Goal: Information Seeking & Learning: Learn about a topic

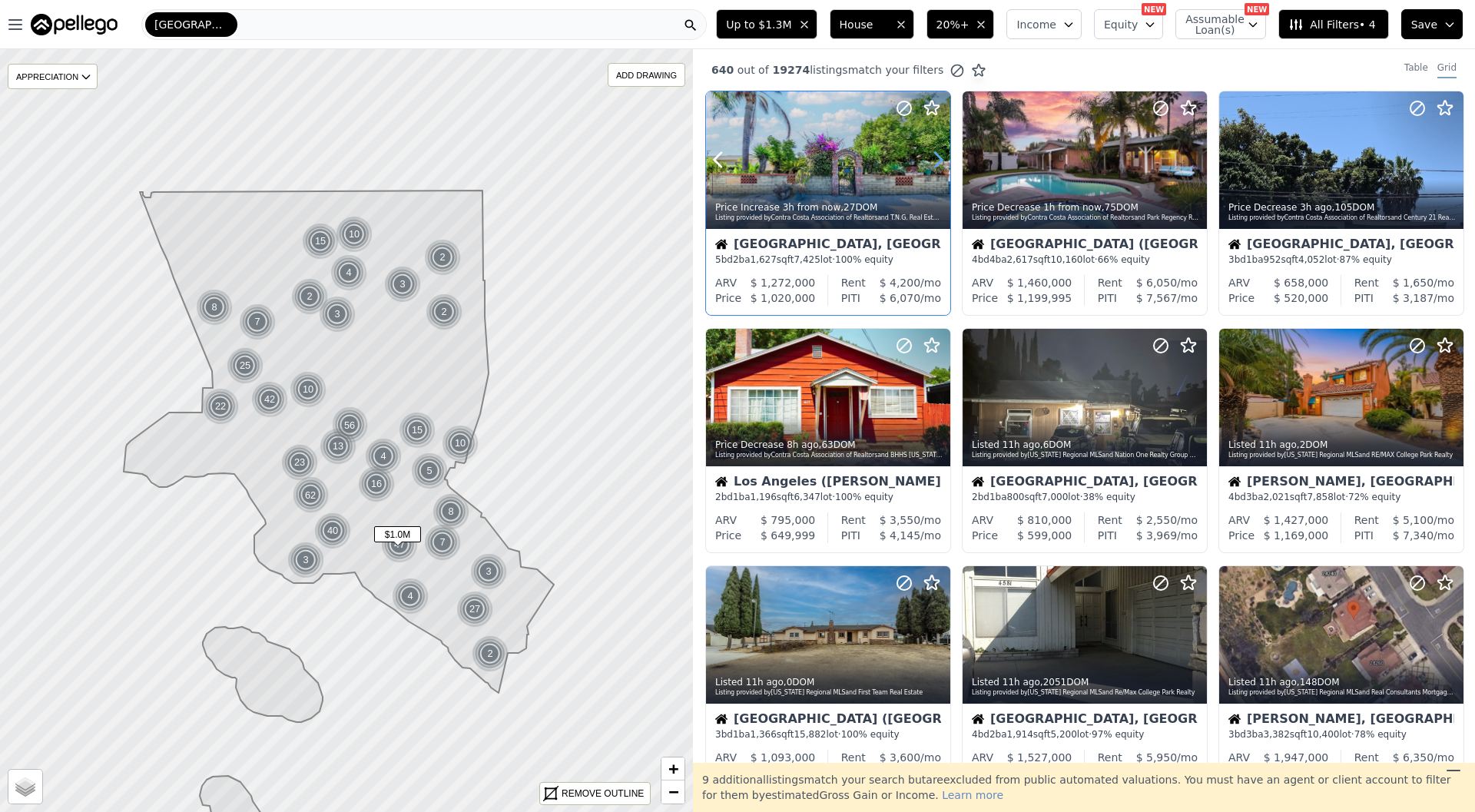
click at [945, 163] on icon at bounding box center [937, 160] width 24 height 24
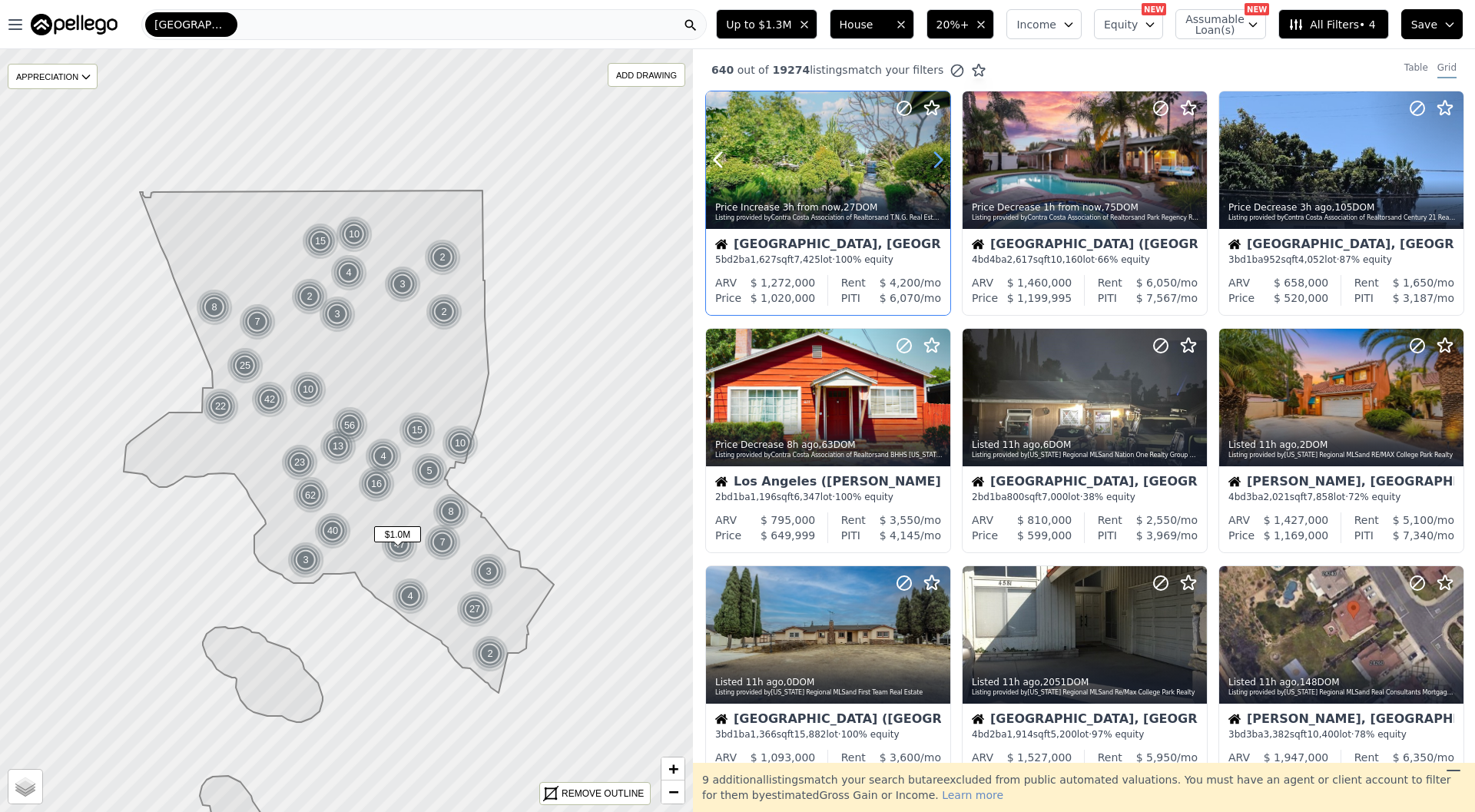
click at [945, 163] on icon at bounding box center [937, 160] width 24 height 24
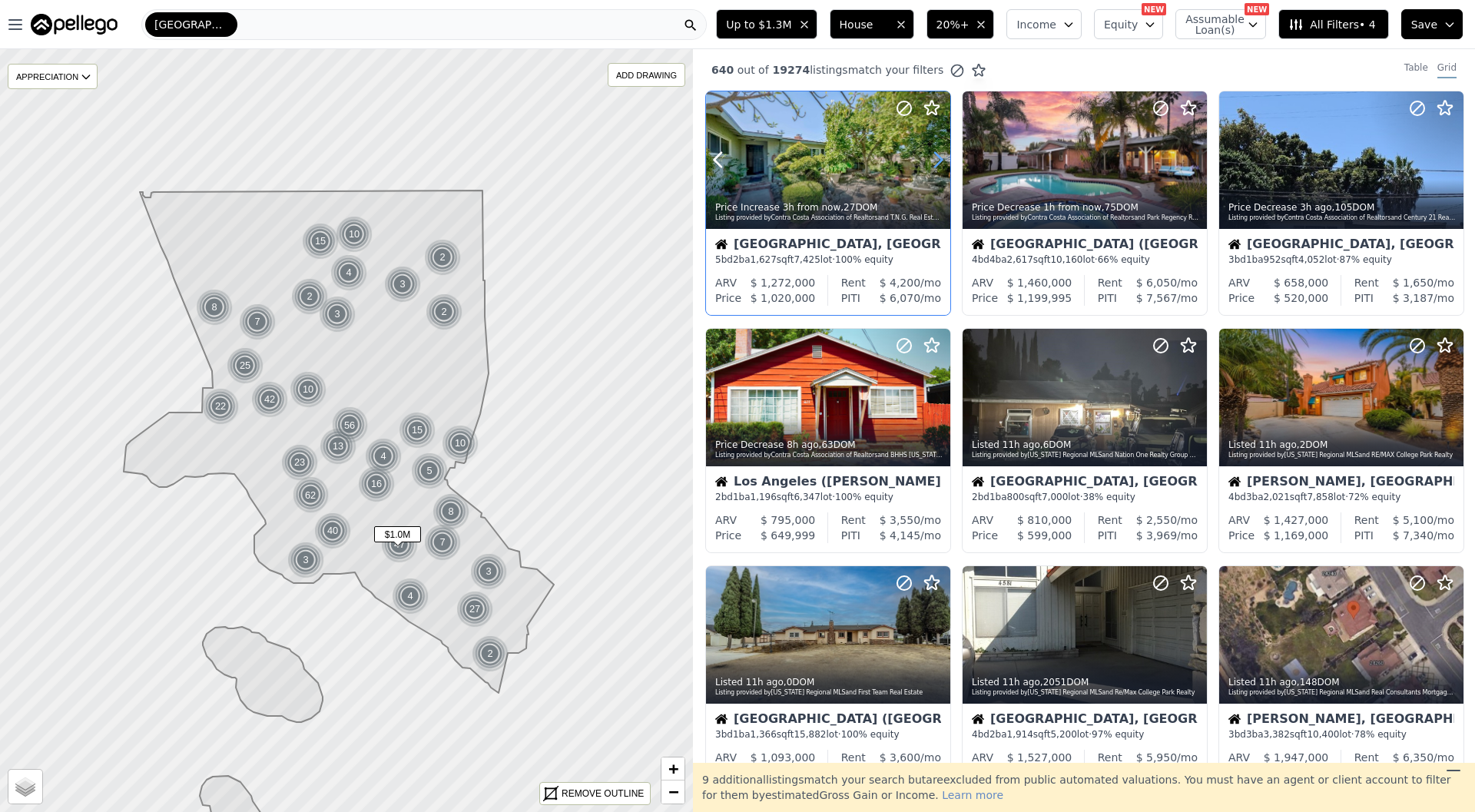
click at [945, 163] on icon at bounding box center [937, 160] width 24 height 24
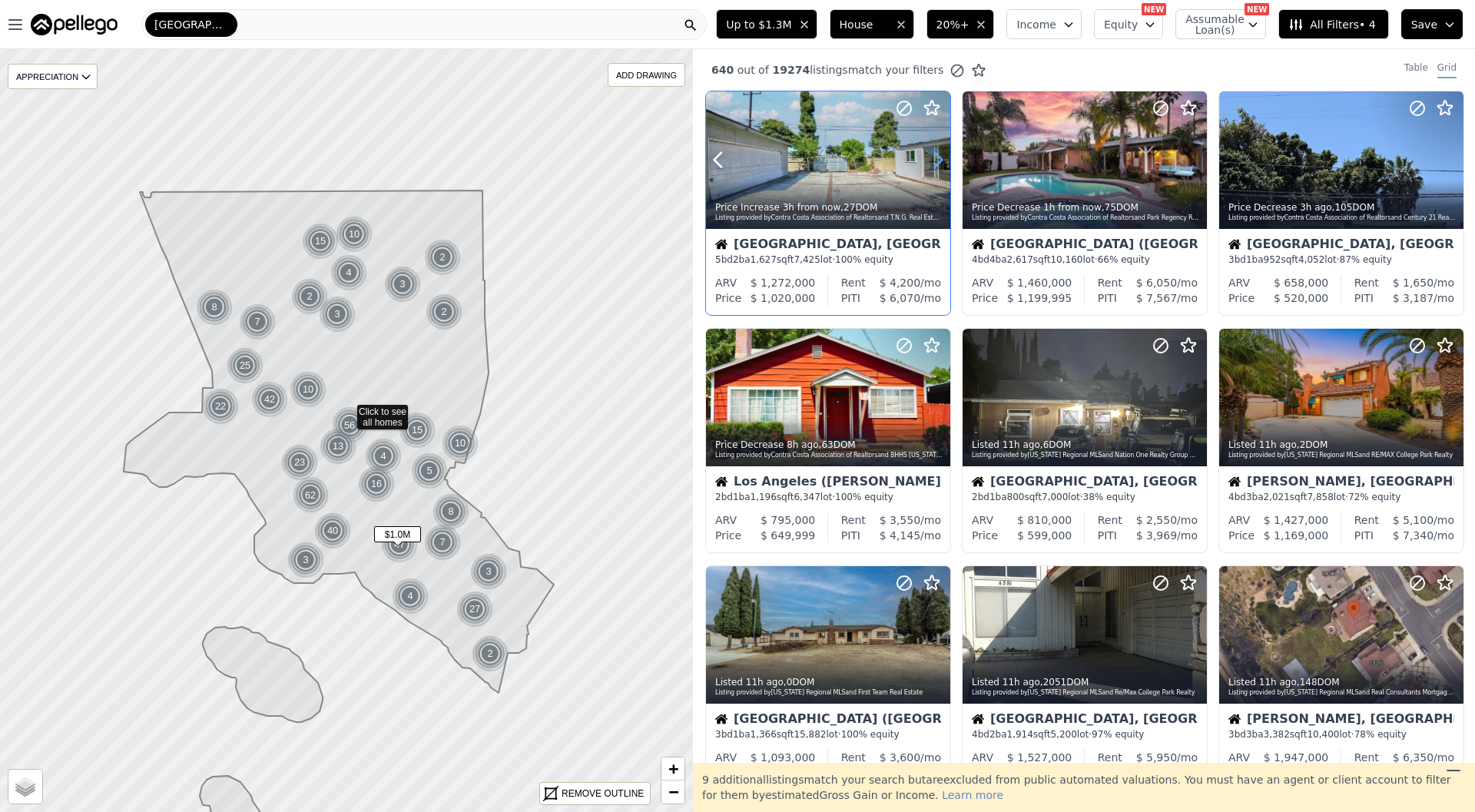
click at [945, 163] on icon at bounding box center [937, 160] width 24 height 24
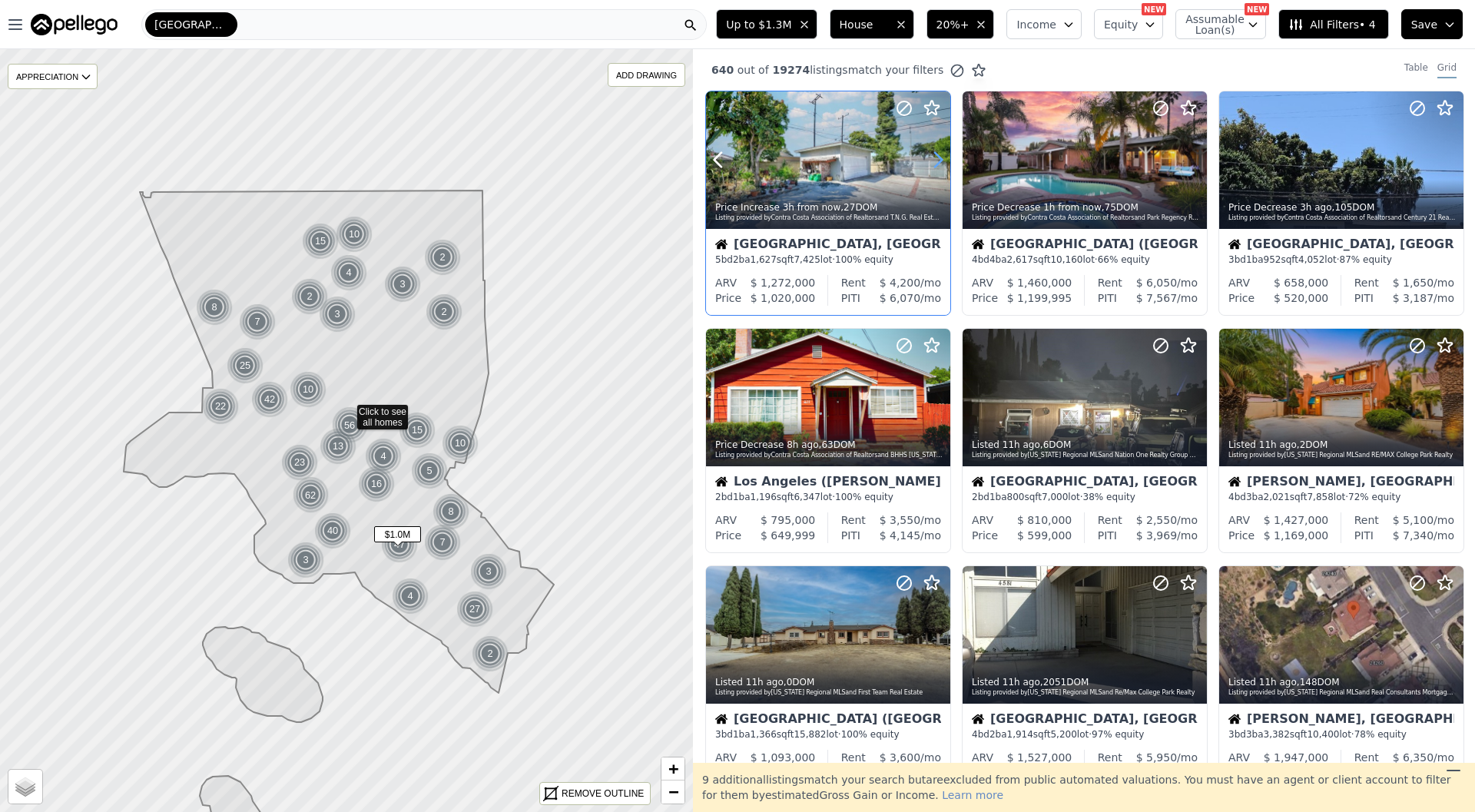
click at [945, 163] on icon at bounding box center [937, 160] width 24 height 24
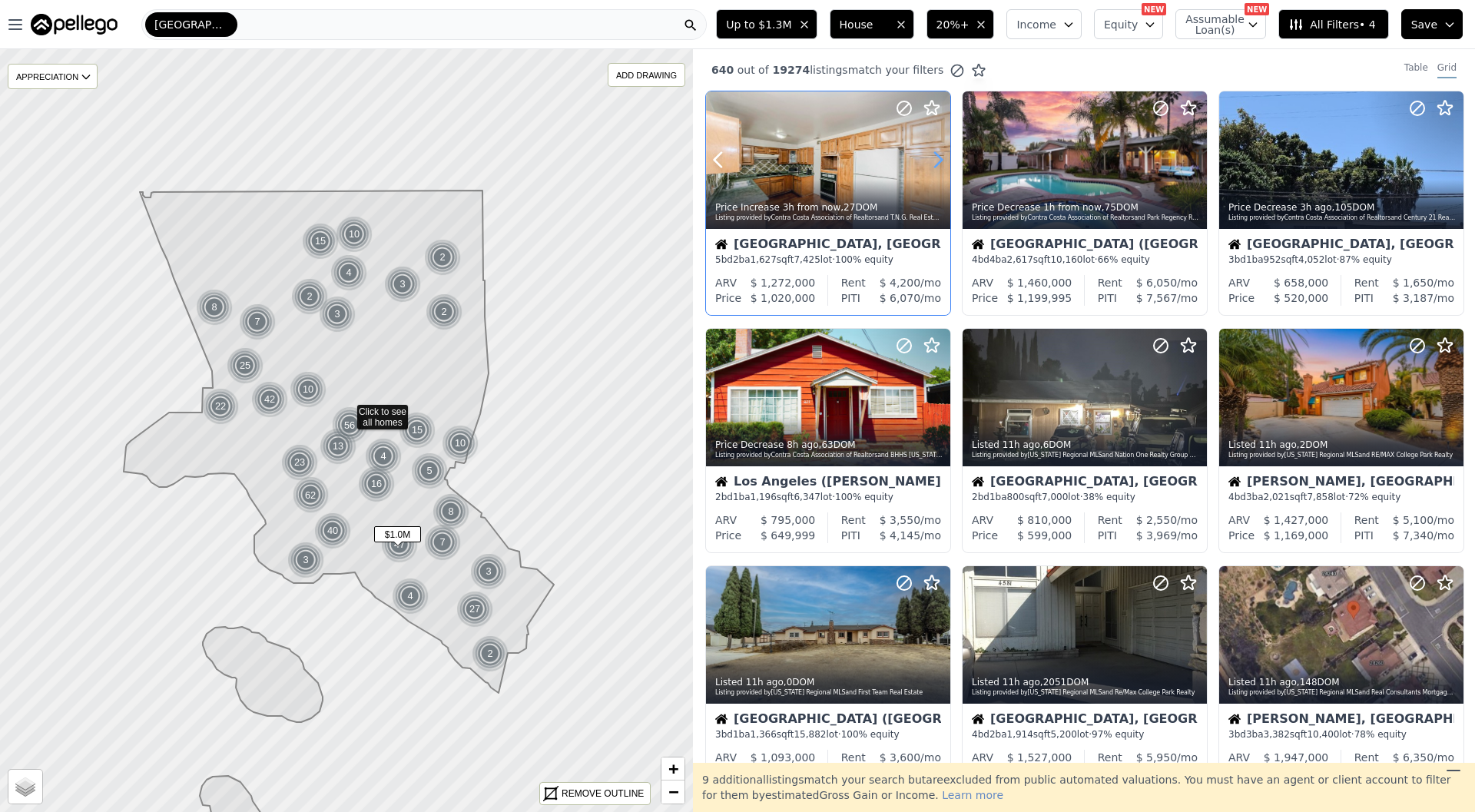
click at [945, 163] on icon at bounding box center [937, 160] width 24 height 24
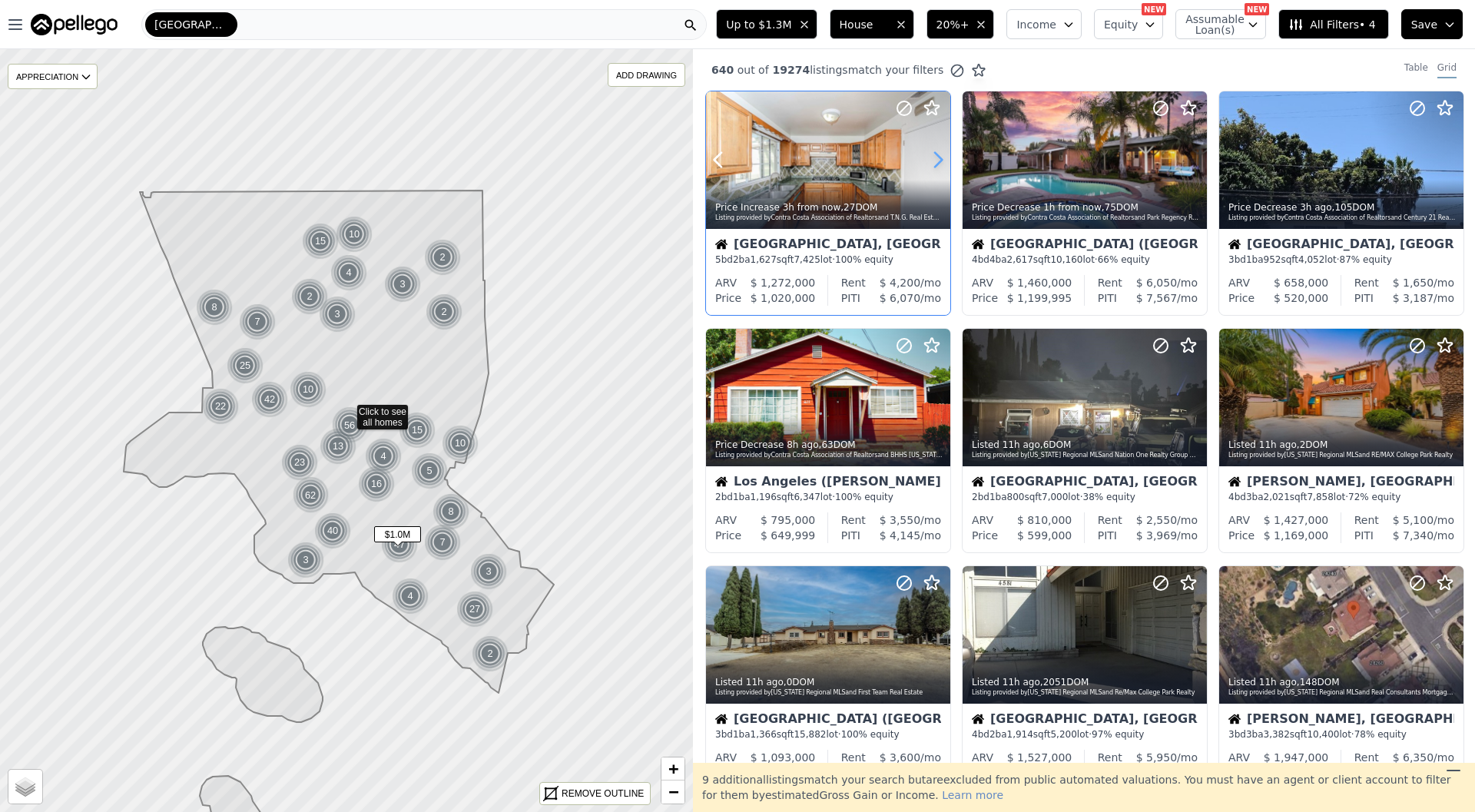
click at [945, 163] on icon at bounding box center [937, 160] width 24 height 24
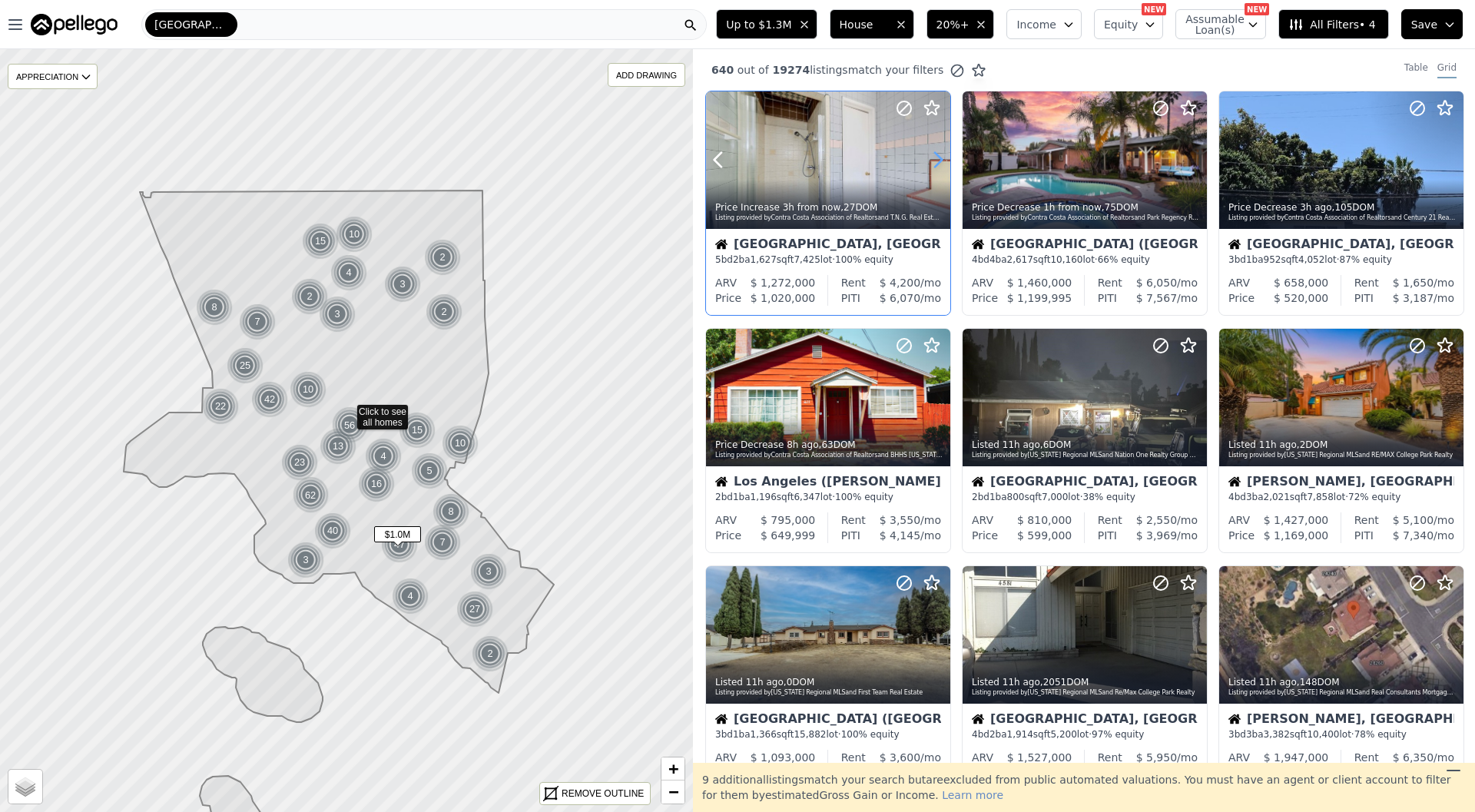
click at [945, 163] on icon at bounding box center [937, 160] width 24 height 24
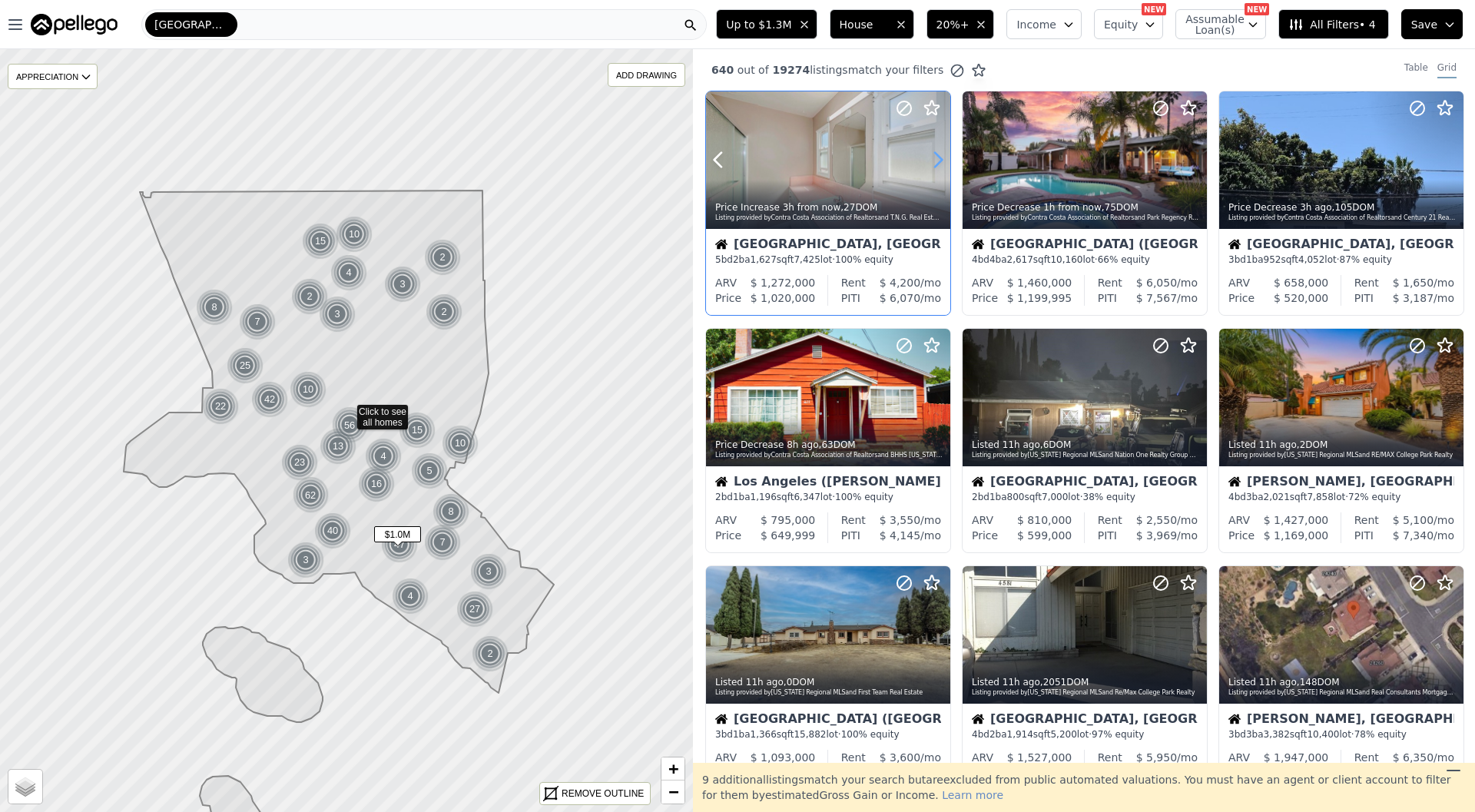
click at [945, 163] on icon at bounding box center [937, 160] width 24 height 24
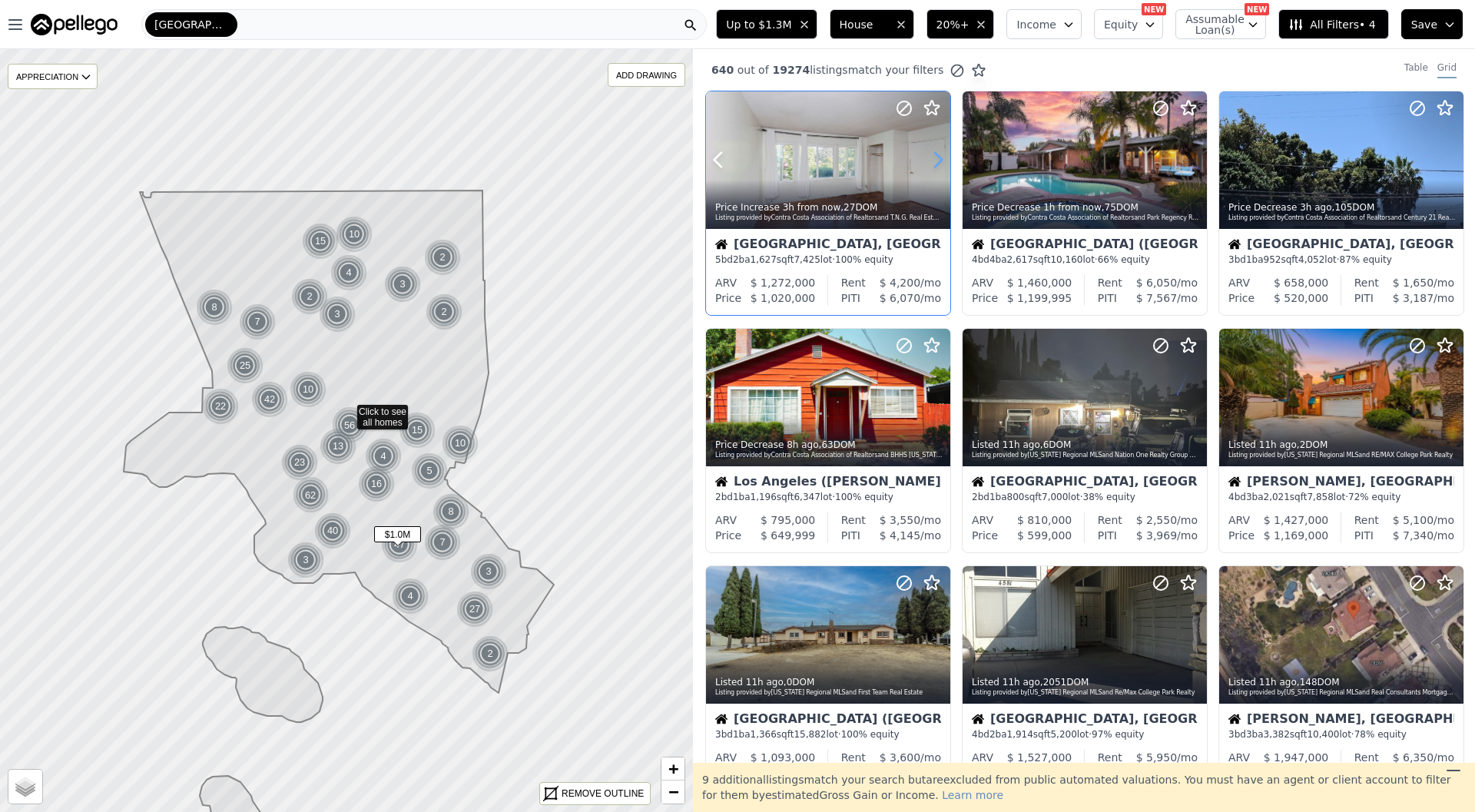
click at [945, 163] on icon at bounding box center [937, 160] width 24 height 24
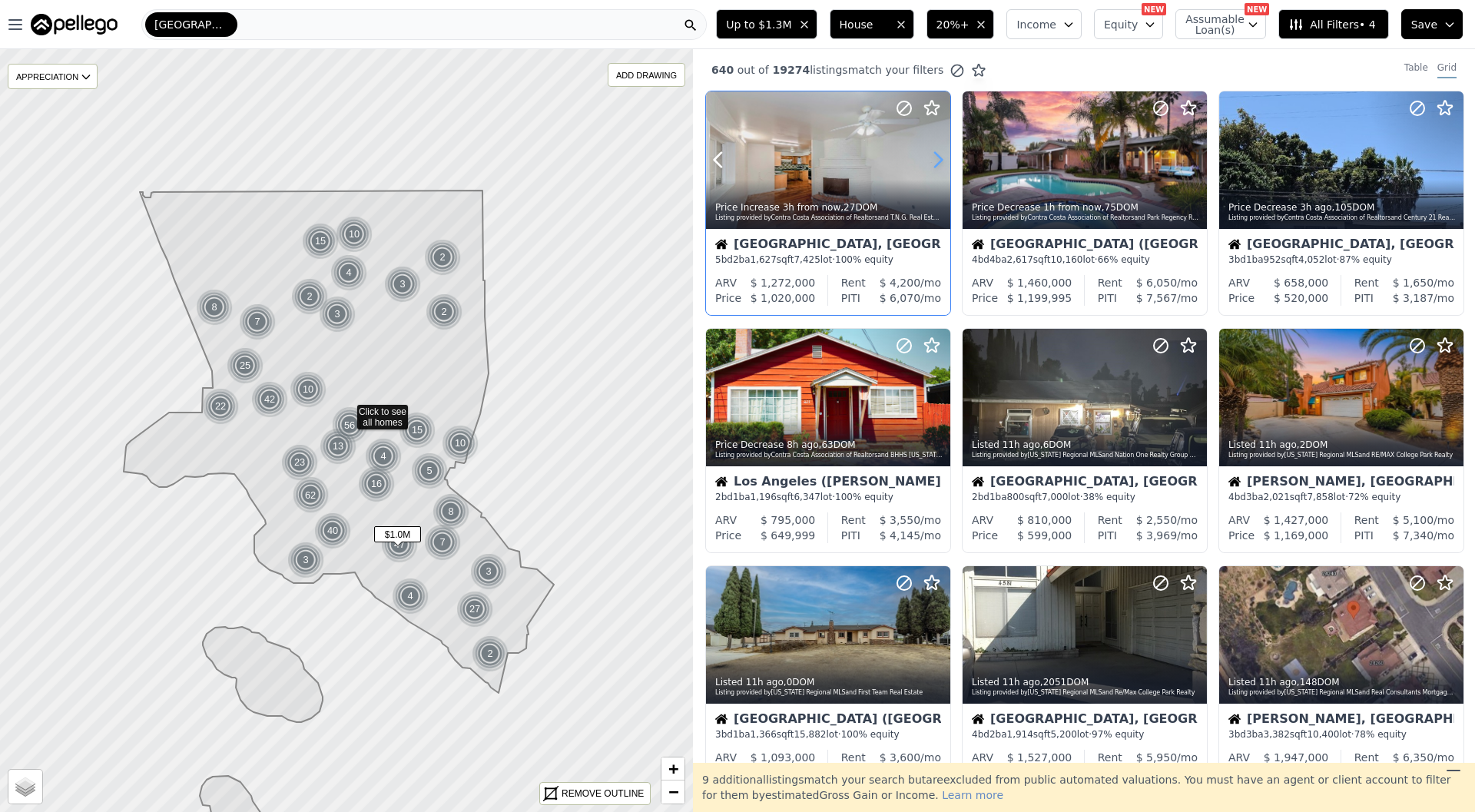
click at [945, 163] on icon at bounding box center [937, 160] width 24 height 24
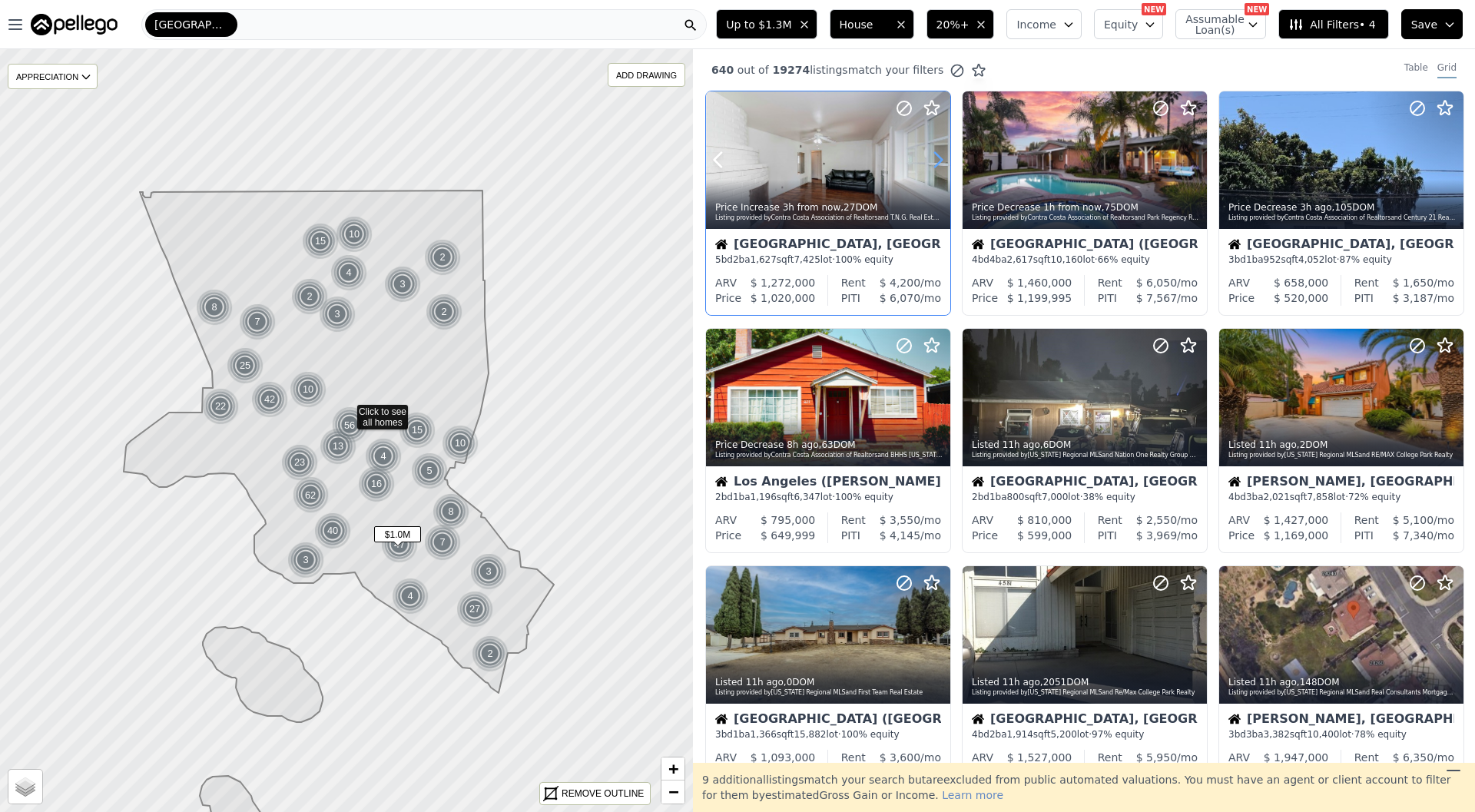
click at [945, 163] on icon at bounding box center [937, 160] width 24 height 24
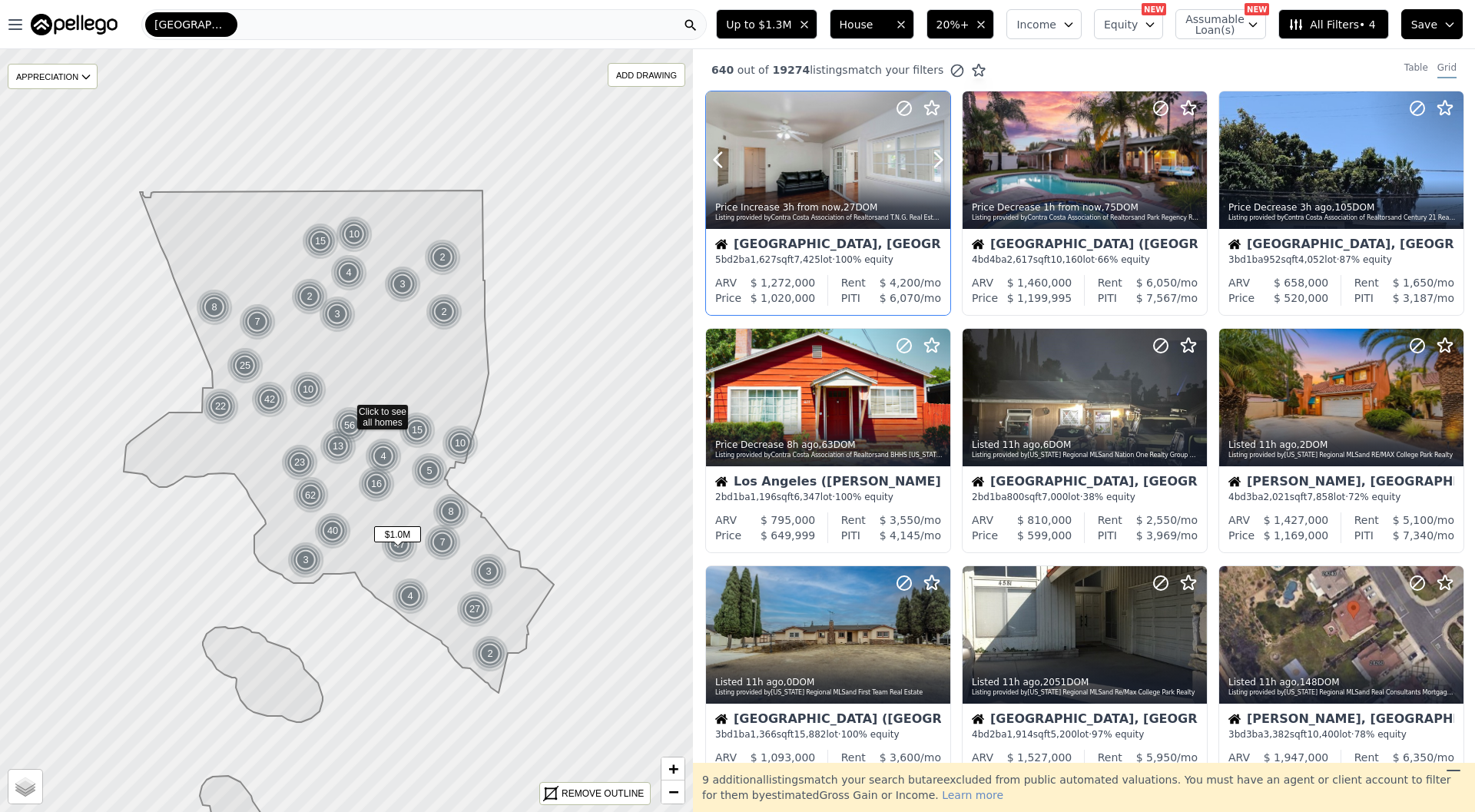
click at [872, 225] on div "Price Increase 3h from now , 27 DOM Listing provided by Contra Costa Associatio…" at bounding box center [828, 210] width 244 height 37
click at [1200, 165] on icon at bounding box center [1194, 160] width 24 height 24
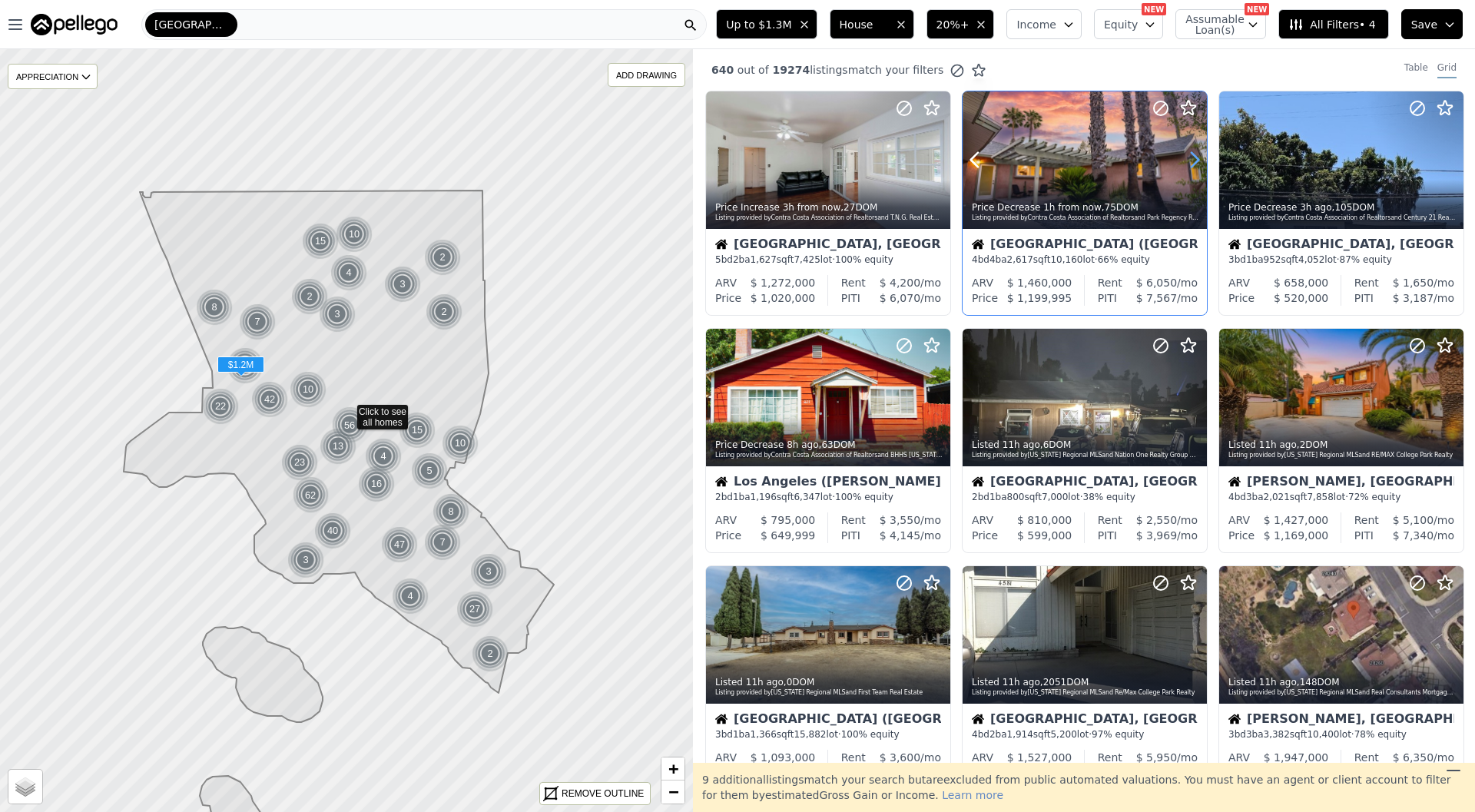
click at [1200, 165] on icon at bounding box center [1194, 160] width 24 height 24
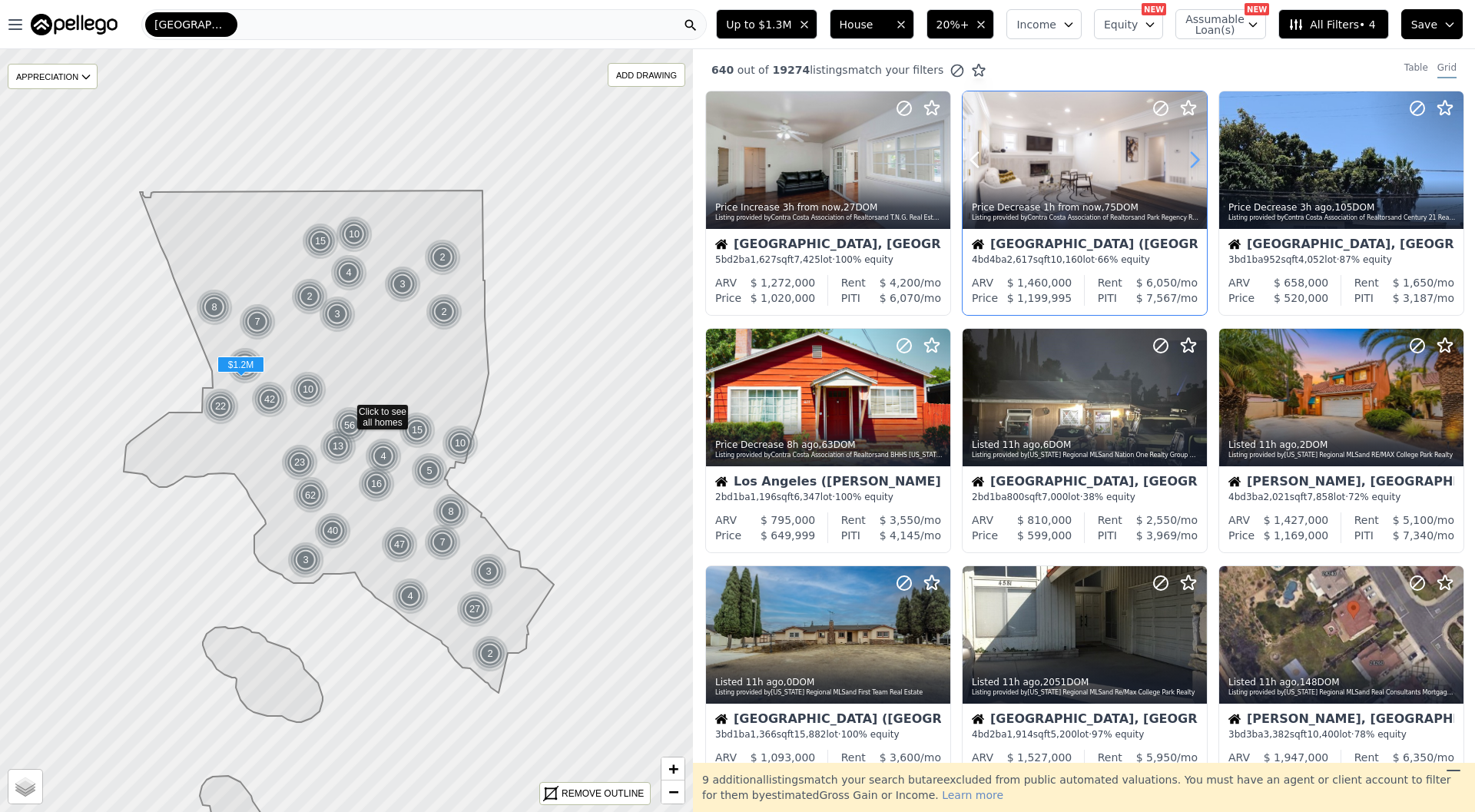
click at [1200, 165] on icon at bounding box center [1194, 160] width 24 height 24
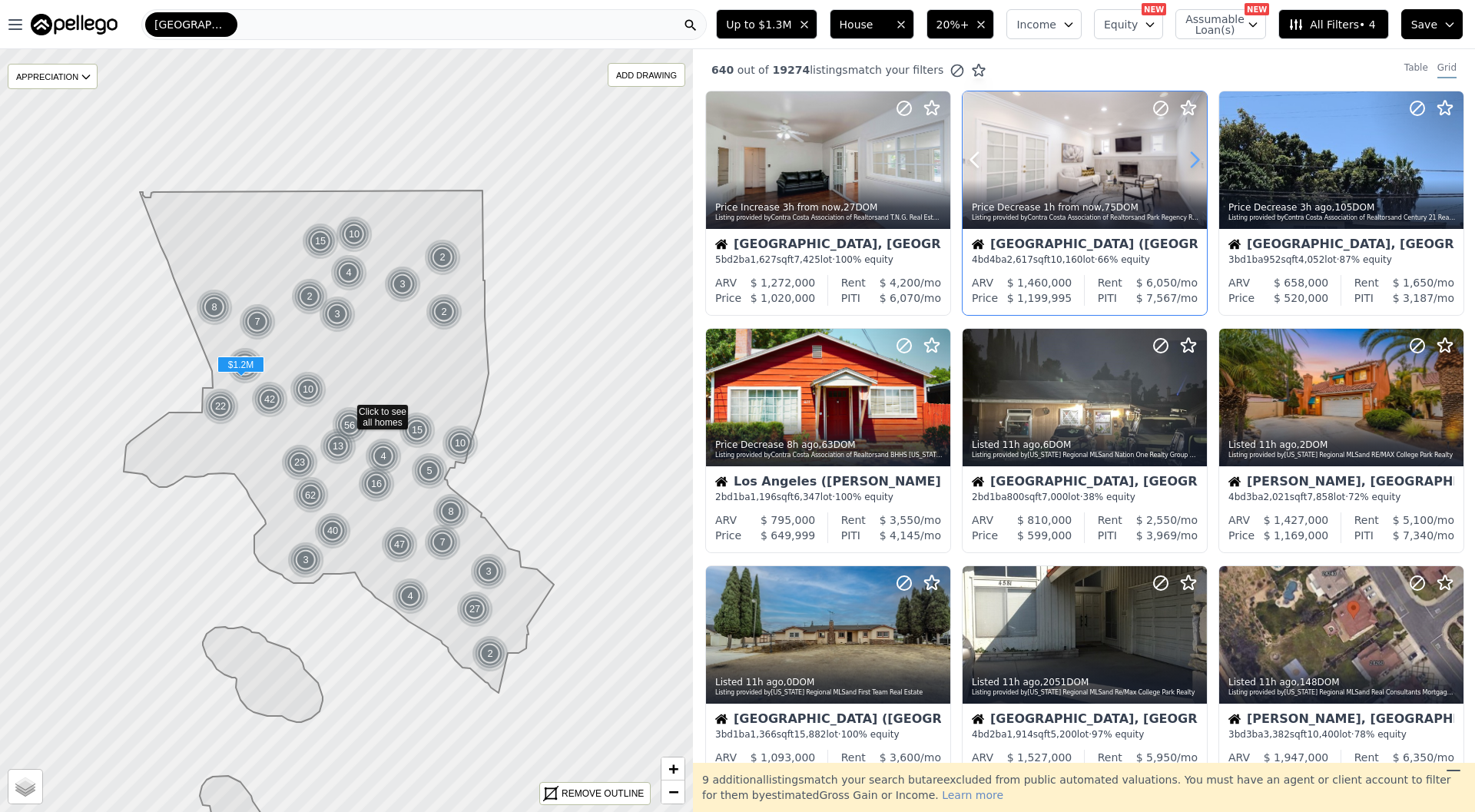
click at [1200, 165] on icon at bounding box center [1194, 160] width 24 height 24
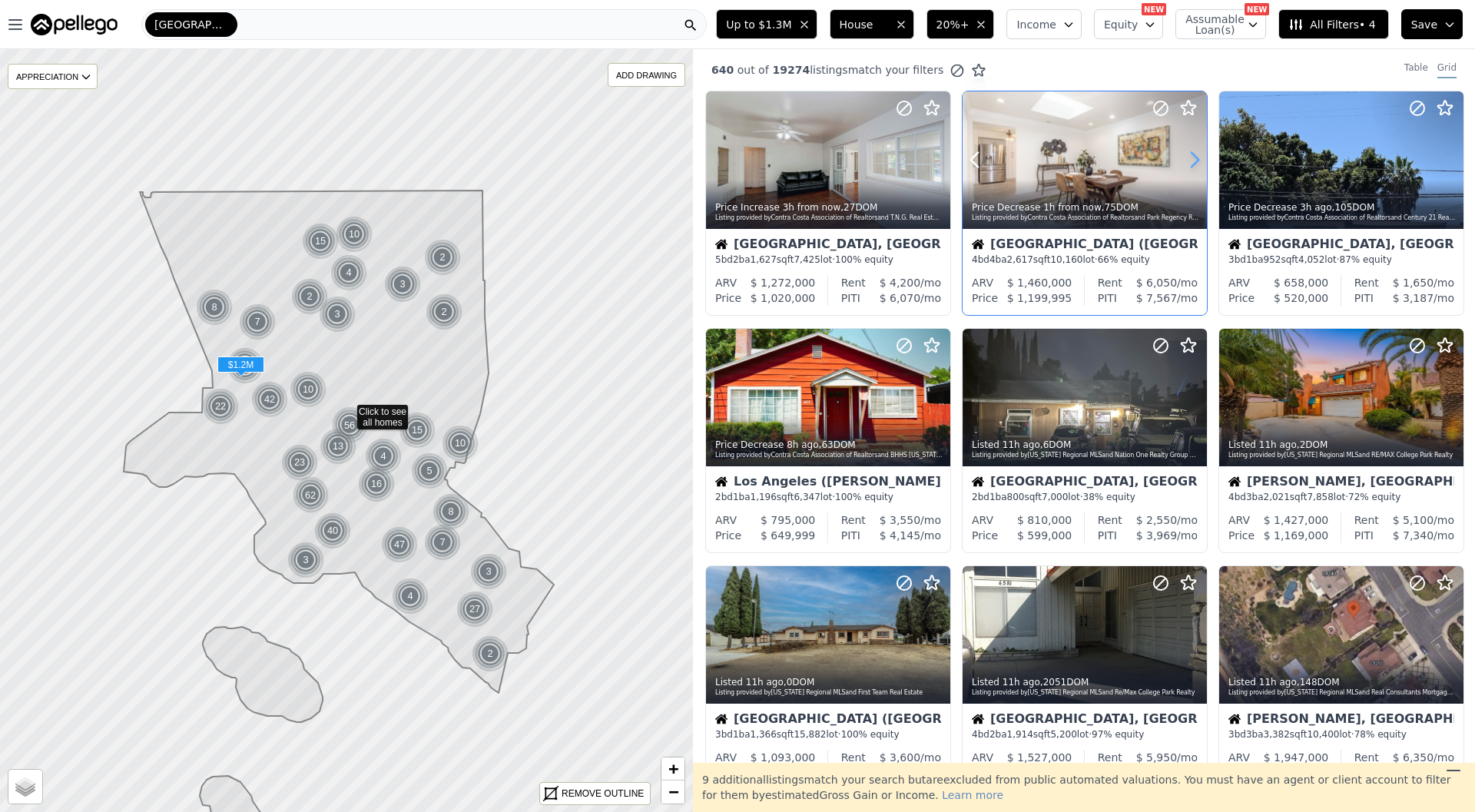
click at [1200, 165] on icon at bounding box center [1194, 160] width 24 height 24
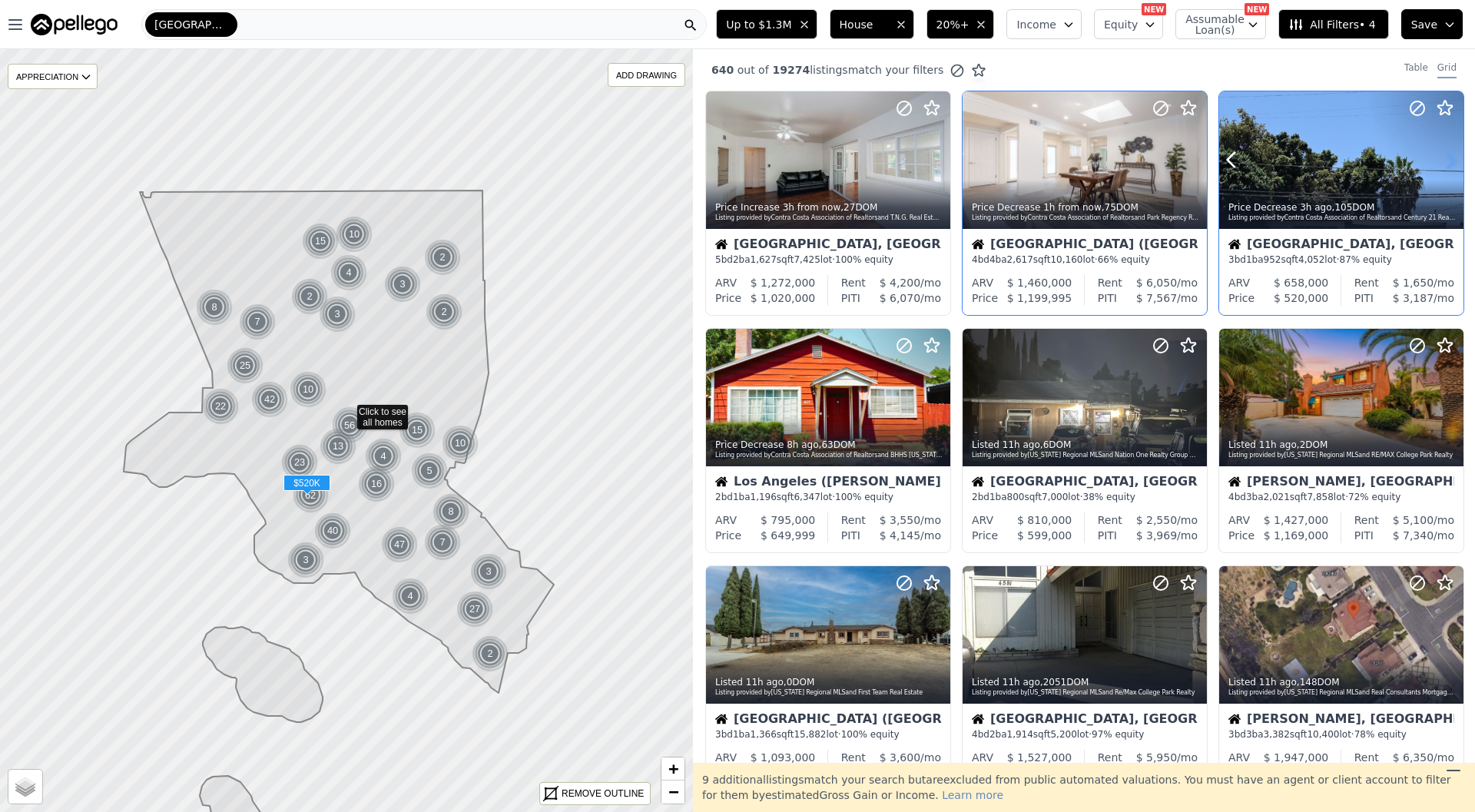
click at [1447, 157] on icon at bounding box center [1451, 160] width 24 height 24
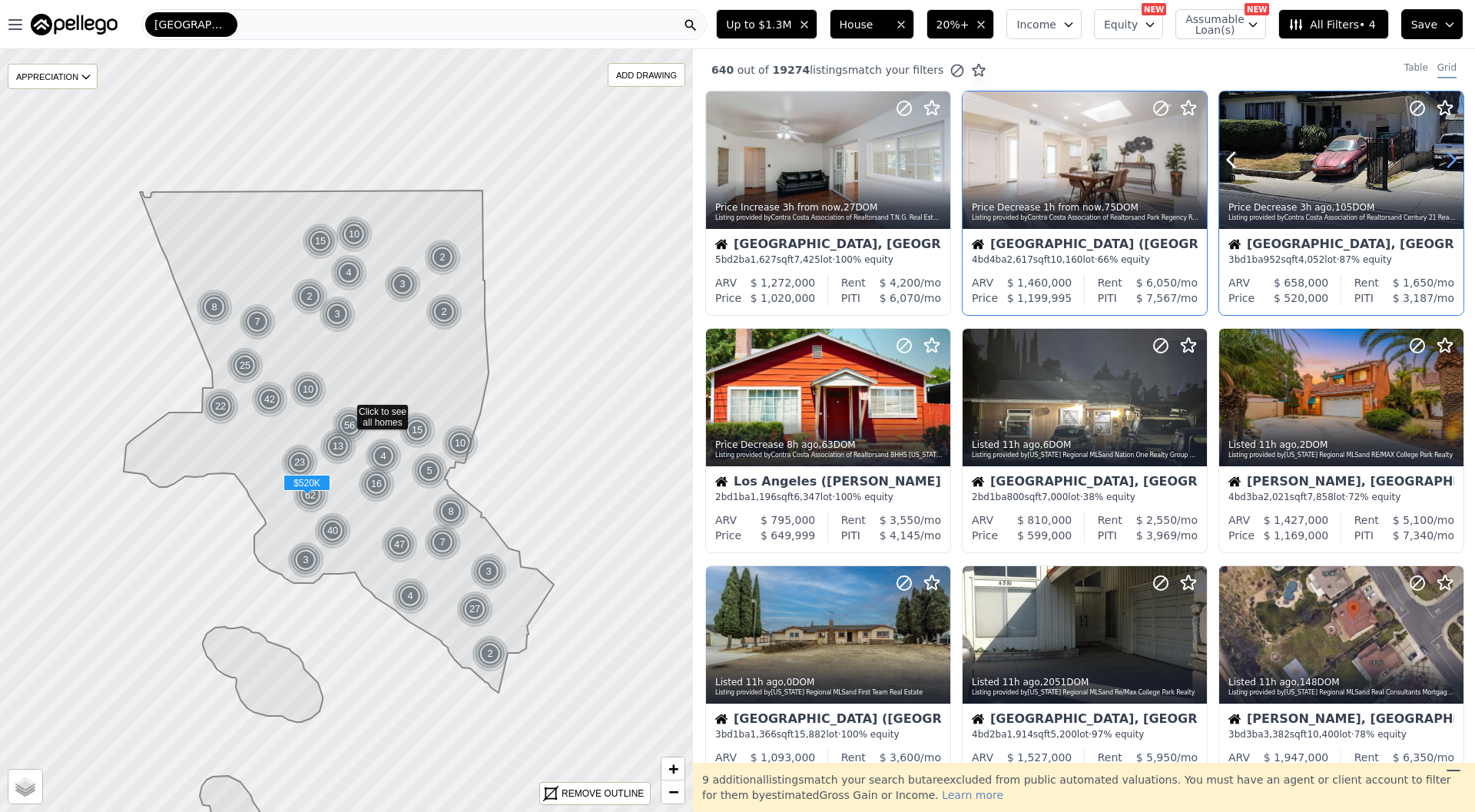
click at [1447, 157] on icon at bounding box center [1451, 160] width 24 height 24
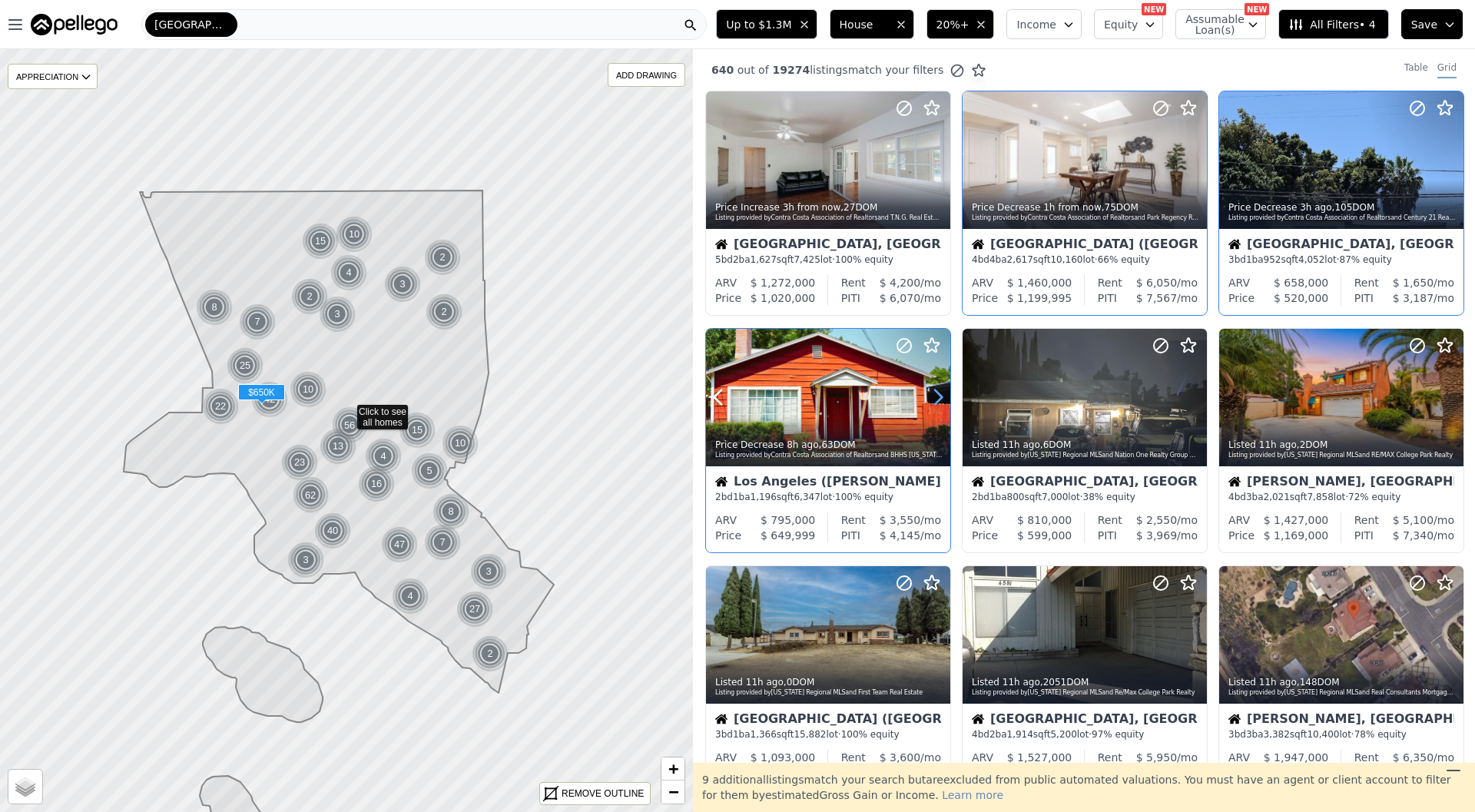
click at [935, 398] on icon at bounding box center [937, 397] width 24 height 24
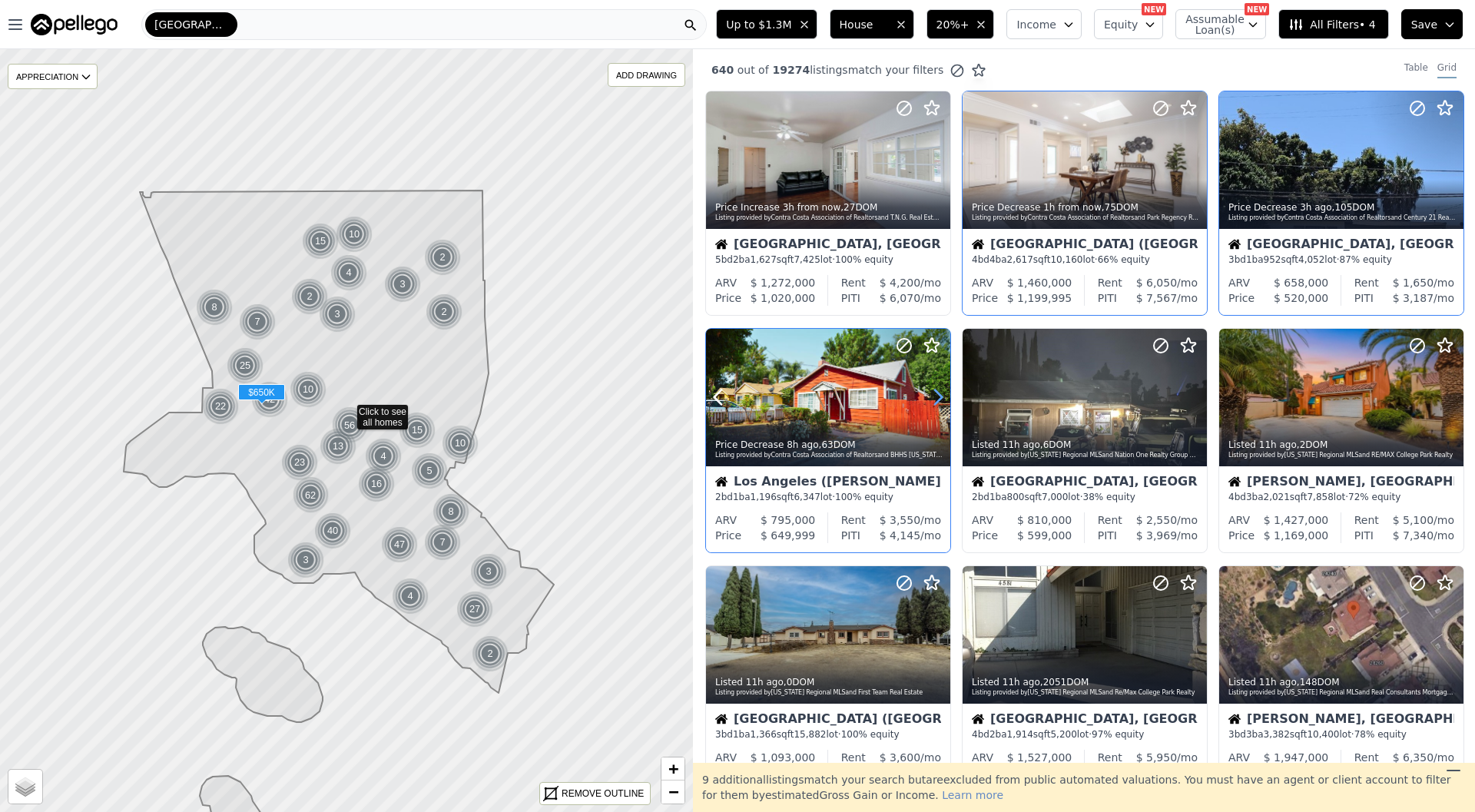
click at [935, 398] on icon at bounding box center [937, 397] width 24 height 24
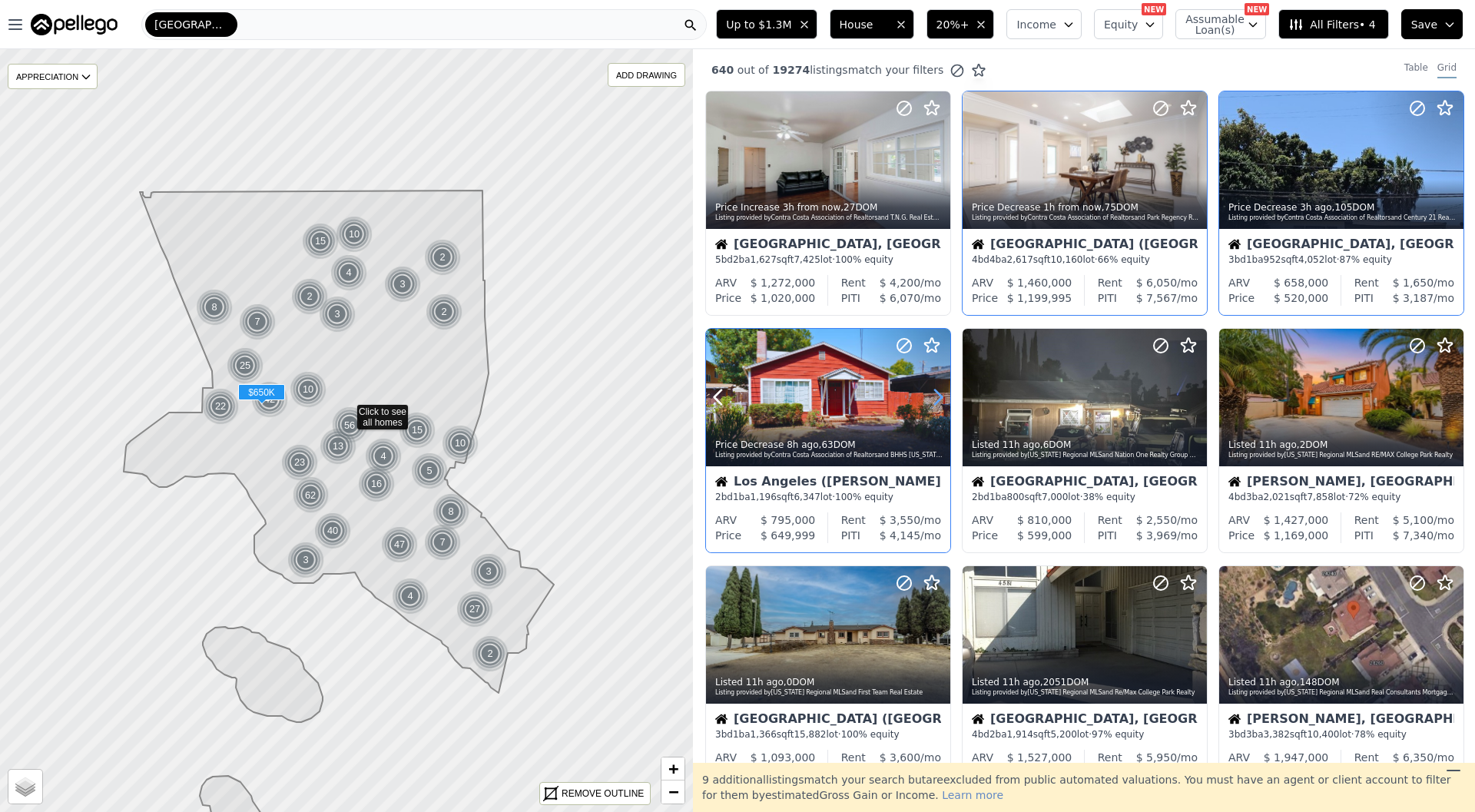
click at [935, 398] on icon at bounding box center [937, 397] width 24 height 24
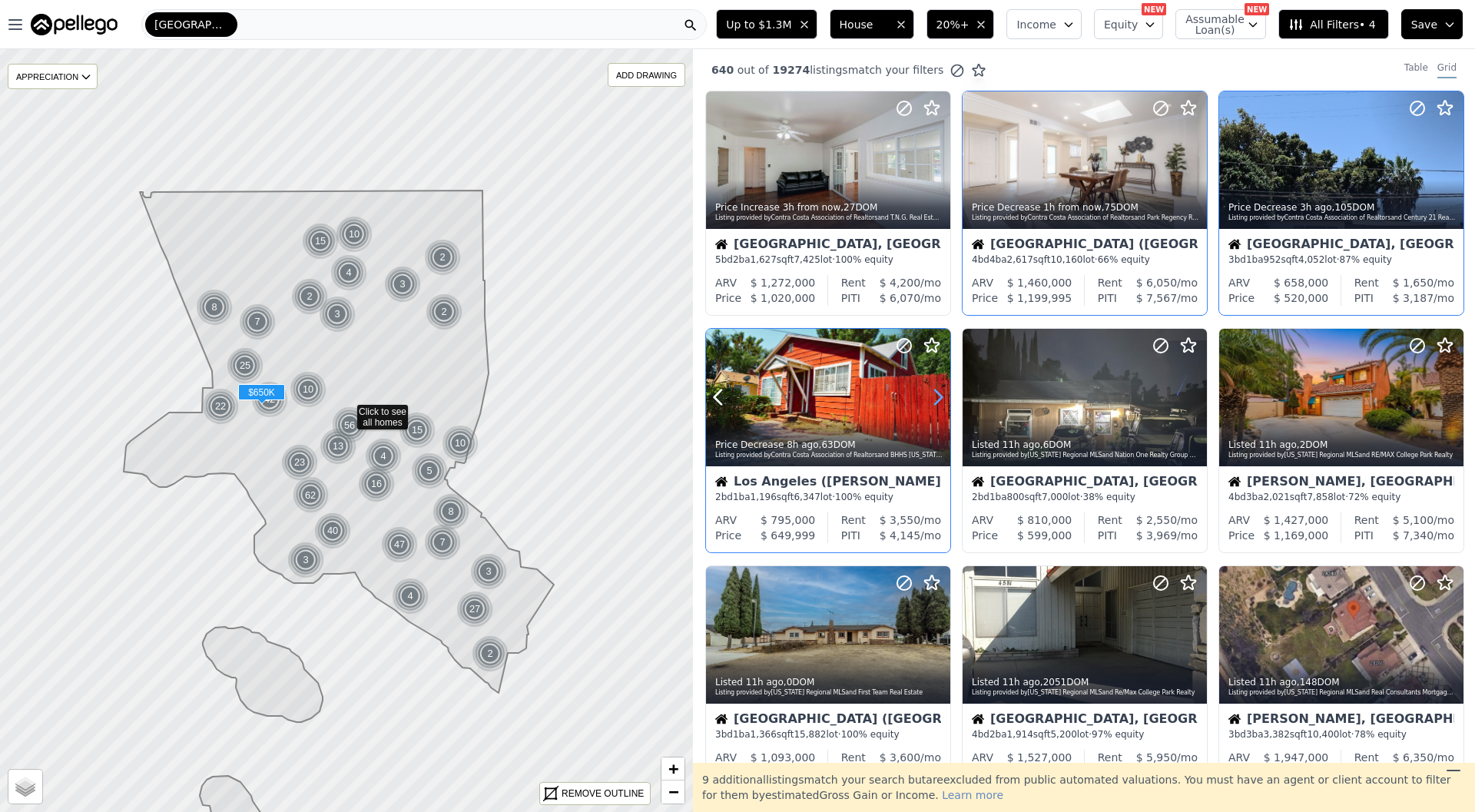
click at [935, 398] on icon at bounding box center [937, 397] width 24 height 24
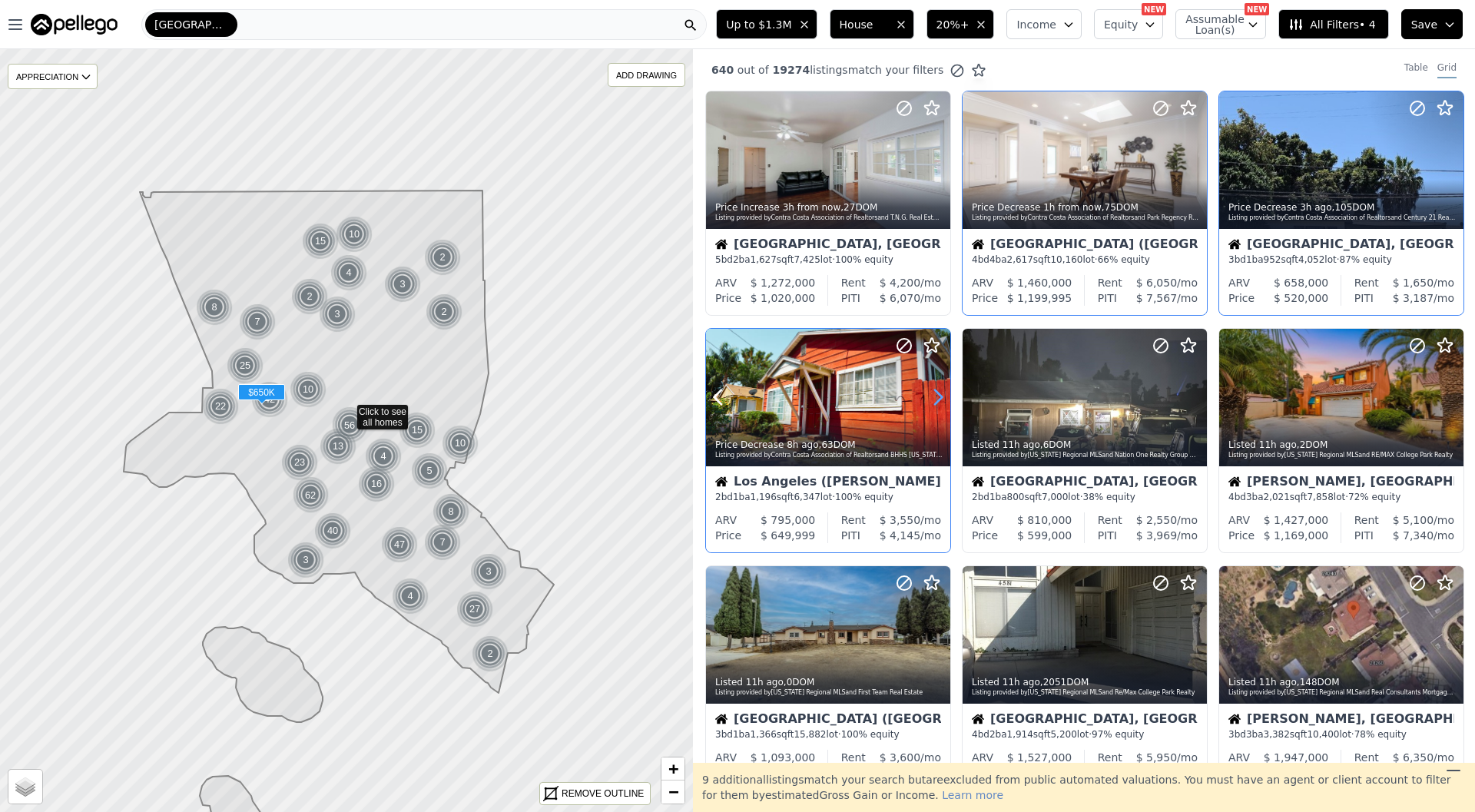
click at [935, 398] on icon at bounding box center [937, 397] width 24 height 24
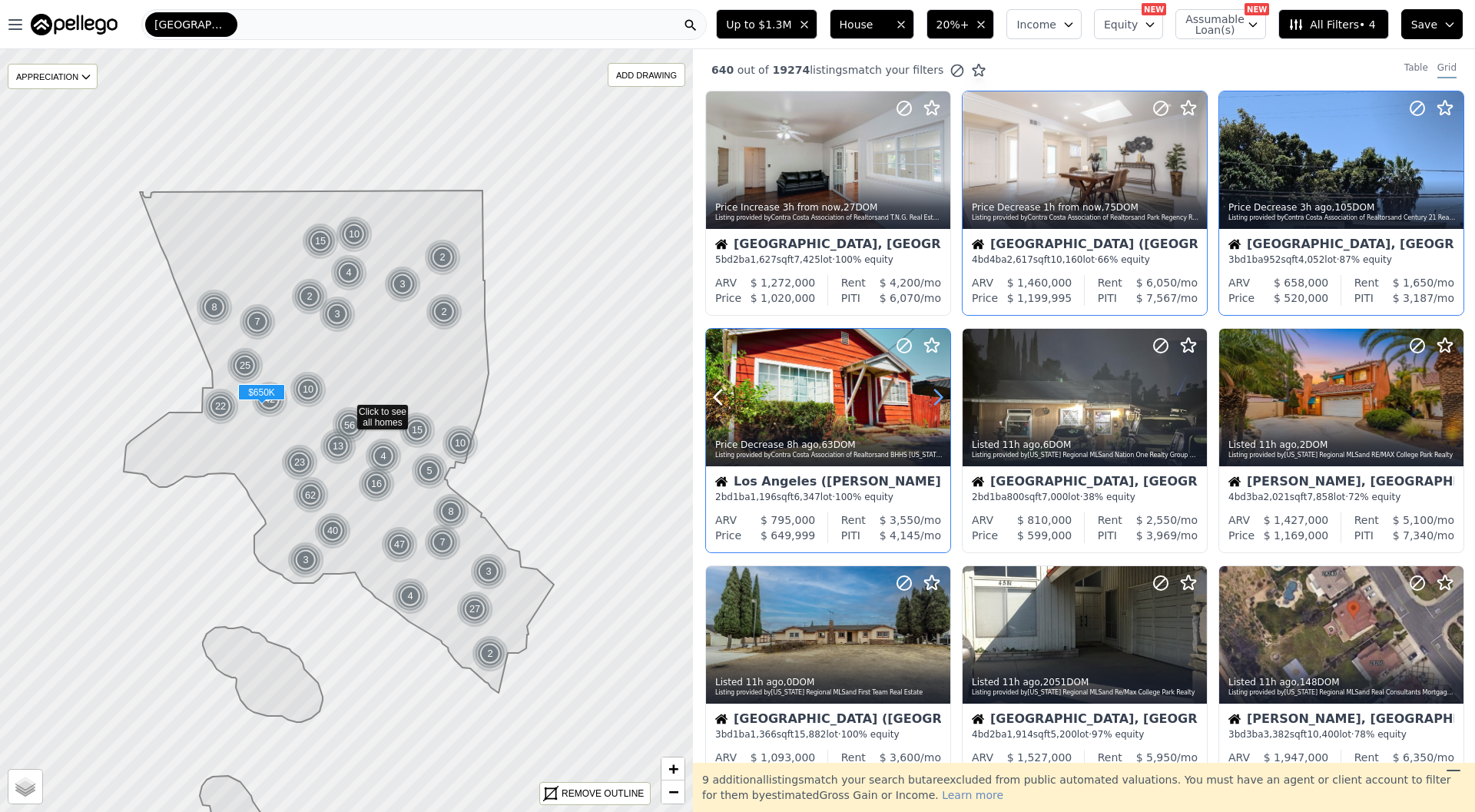
click at [935, 398] on icon at bounding box center [937, 397] width 24 height 24
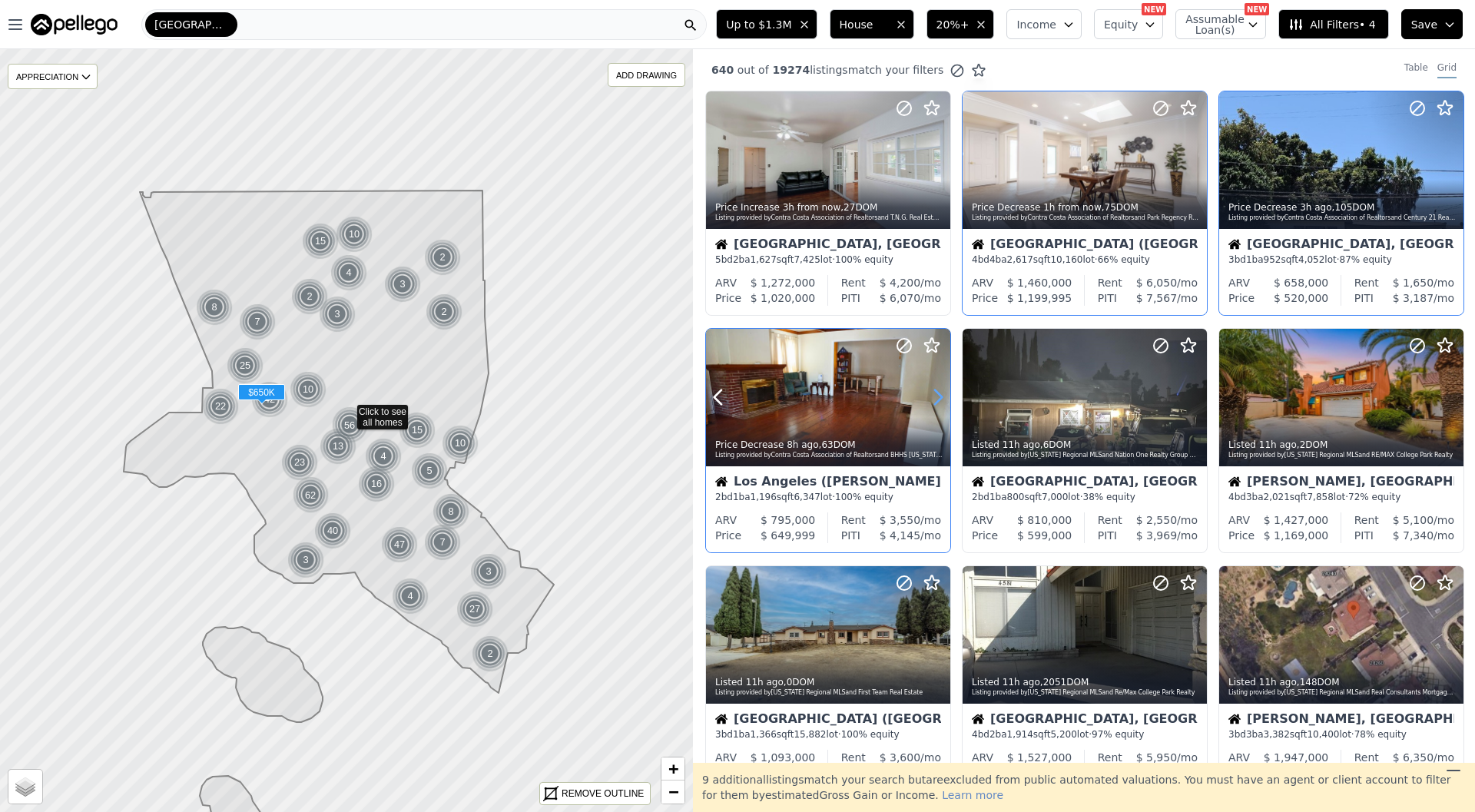
click at [935, 398] on icon at bounding box center [937, 397] width 24 height 24
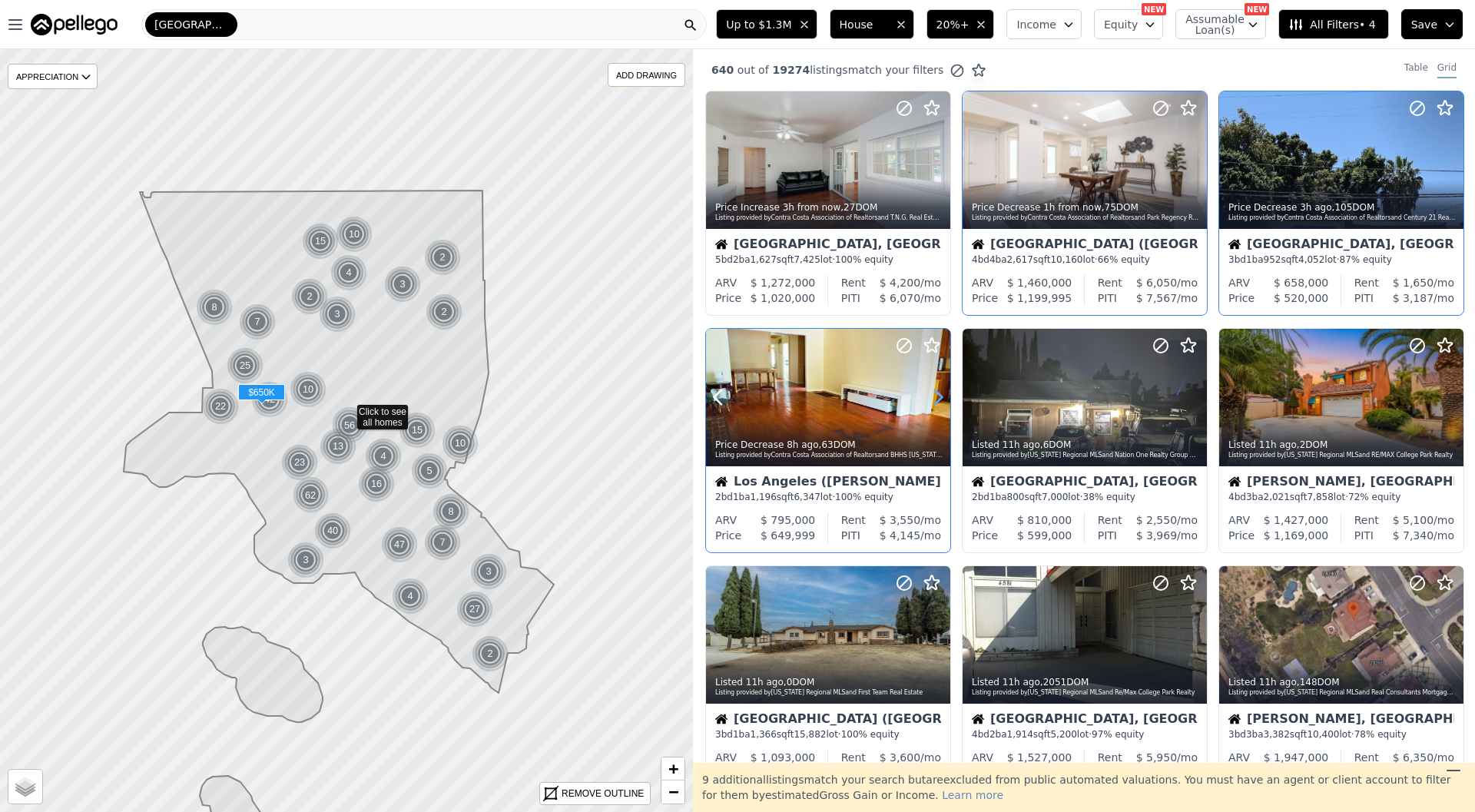
click at [935, 398] on icon at bounding box center [937, 397] width 24 height 24
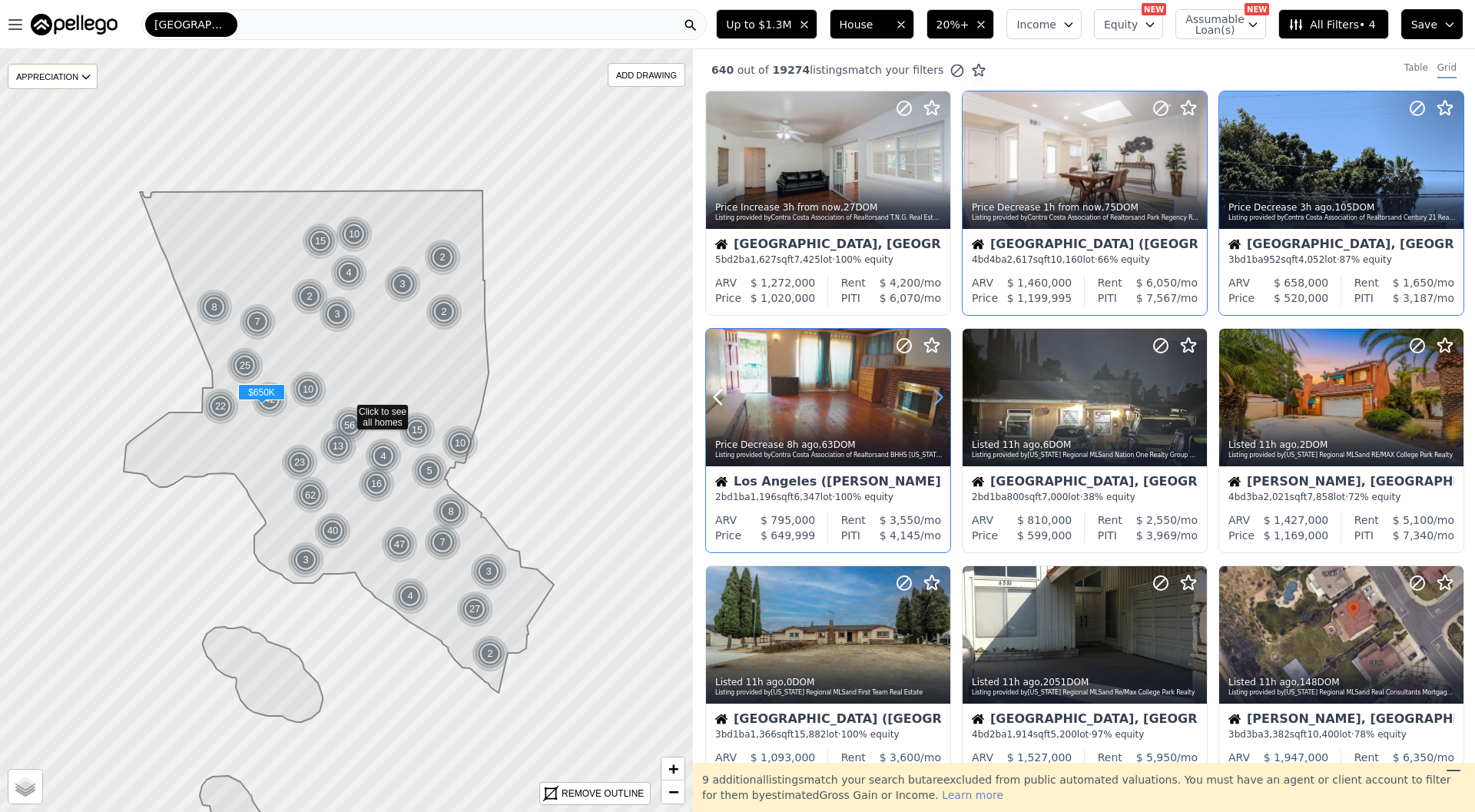
click at [935, 398] on icon at bounding box center [937, 397] width 24 height 24
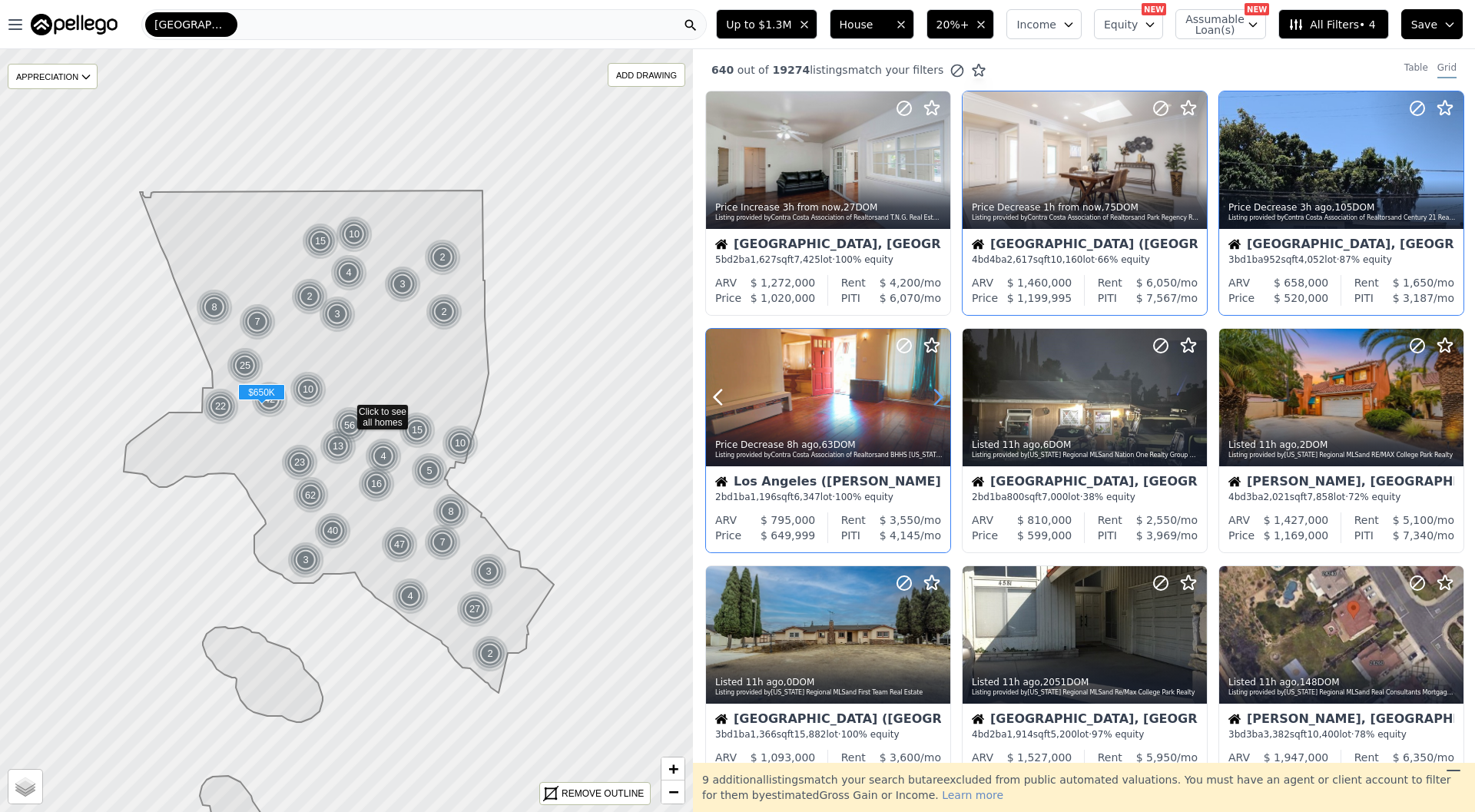
click at [935, 398] on icon at bounding box center [937, 397] width 24 height 24
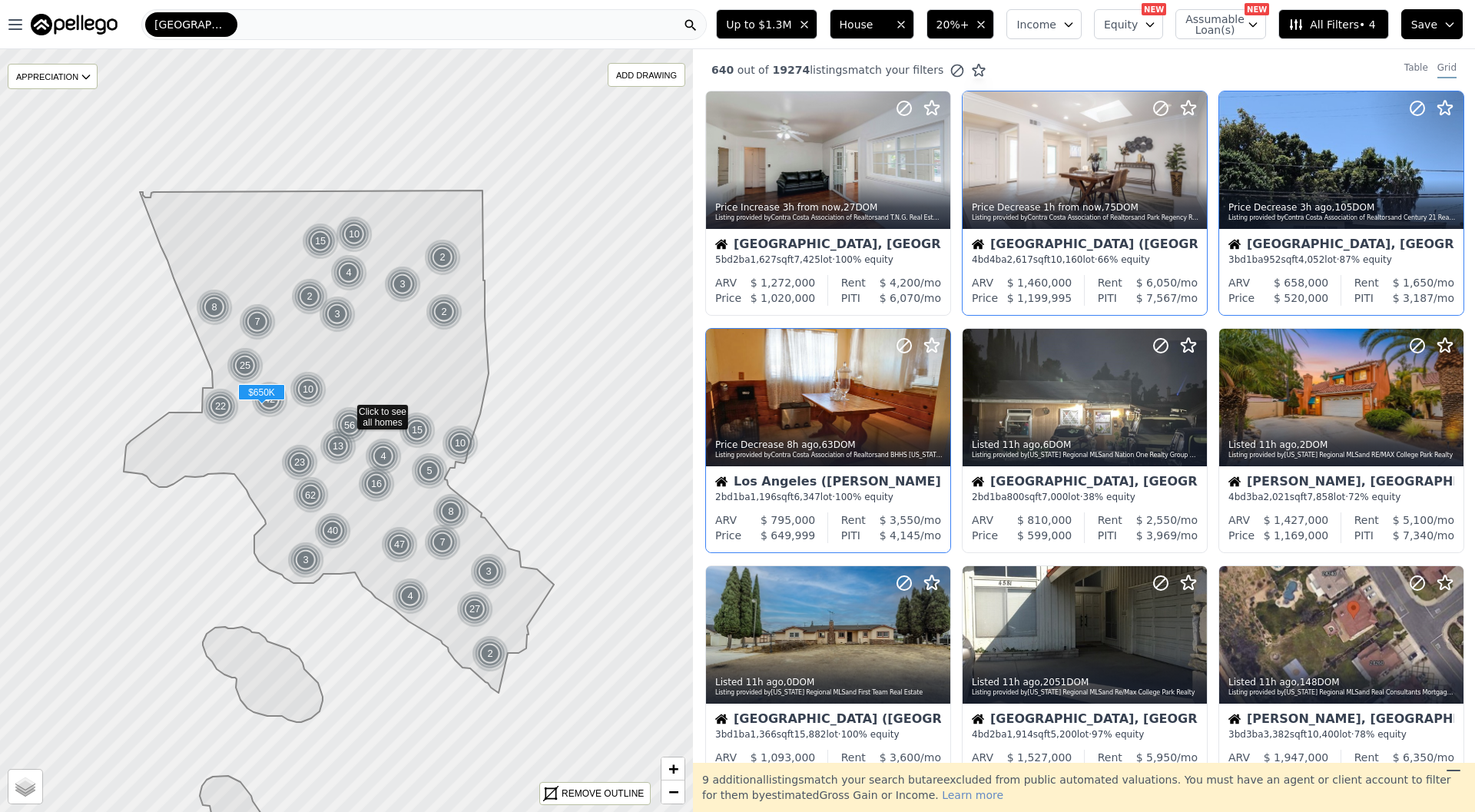
click at [857, 476] on div "Los Angeles (Van Nuys)" at bounding box center [828, 483] width 226 height 16
click at [1196, 401] on icon at bounding box center [1194, 397] width 24 height 24
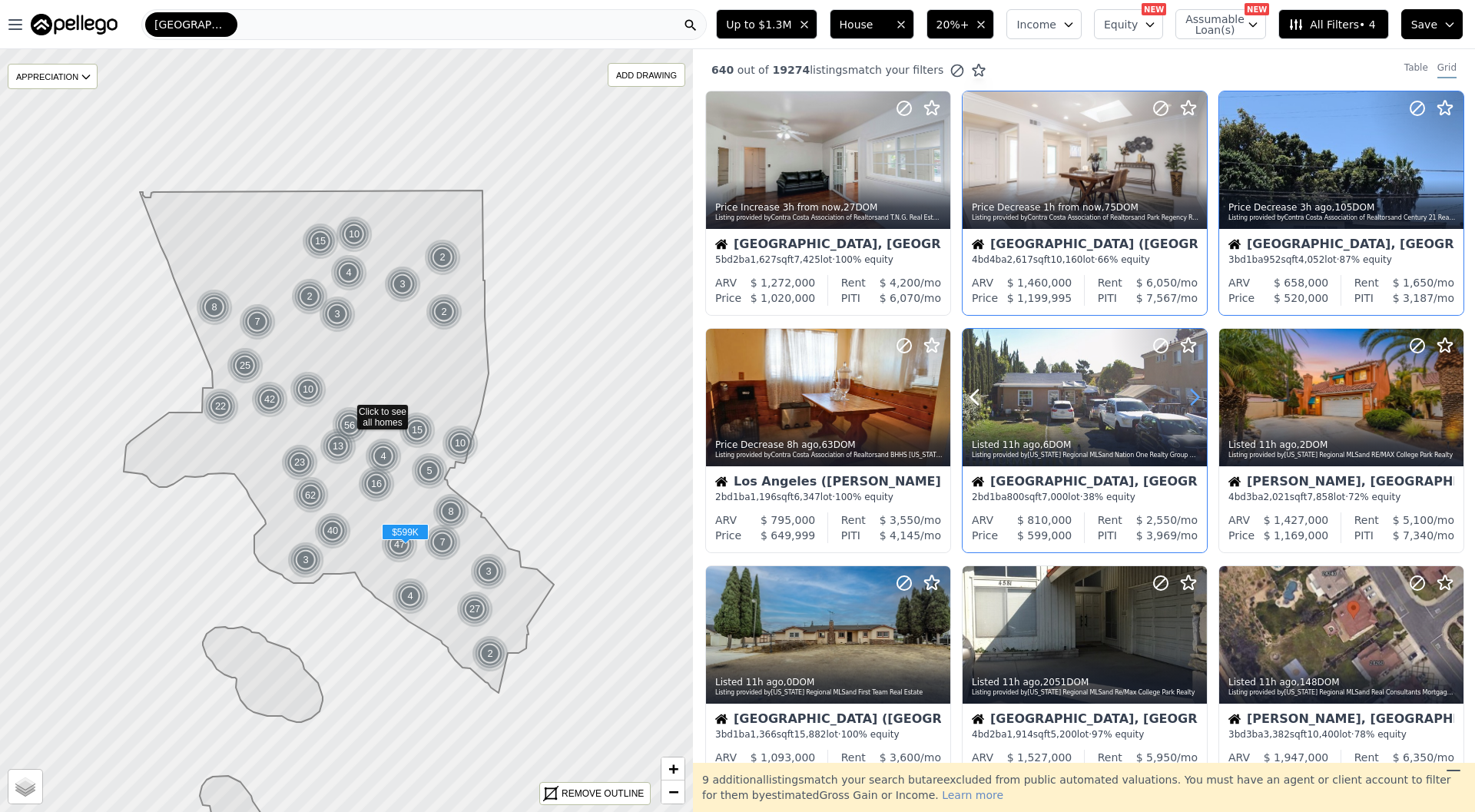
click at [1196, 401] on icon at bounding box center [1194, 397] width 24 height 24
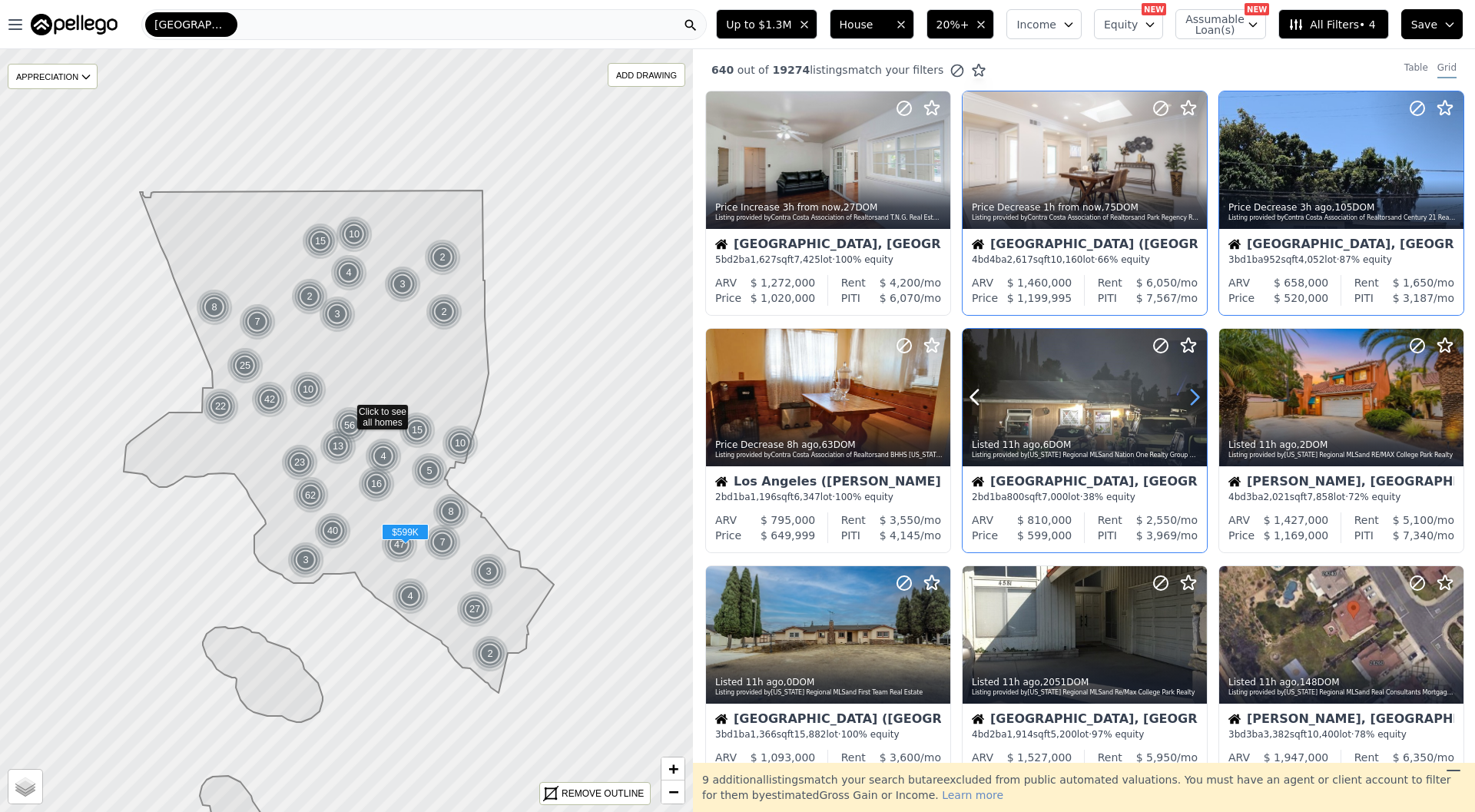
click at [1196, 401] on icon at bounding box center [1194, 397] width 24 height 24
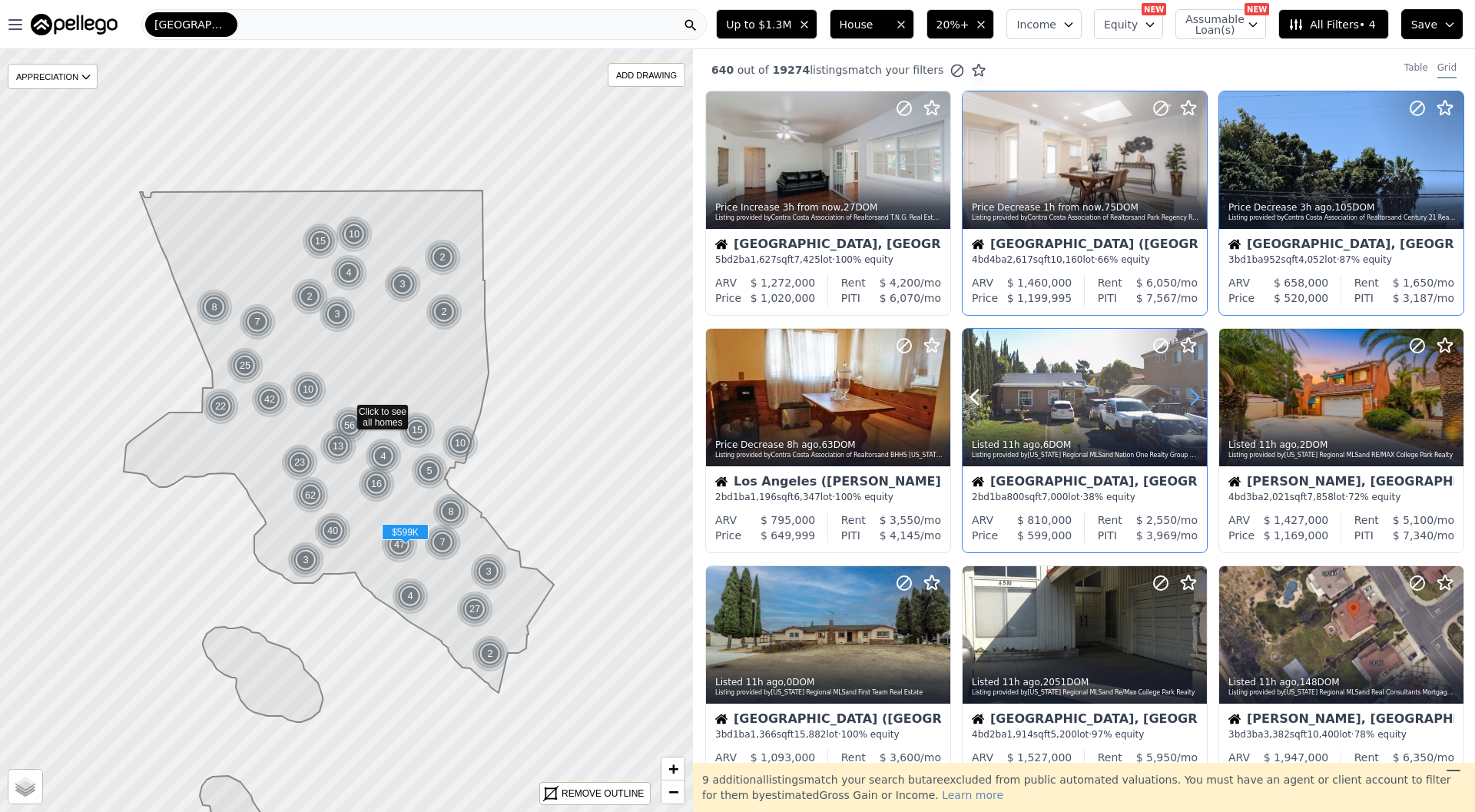
click at [1196, 401] on icon at bounding box center [1194, 397] width 24 height 24
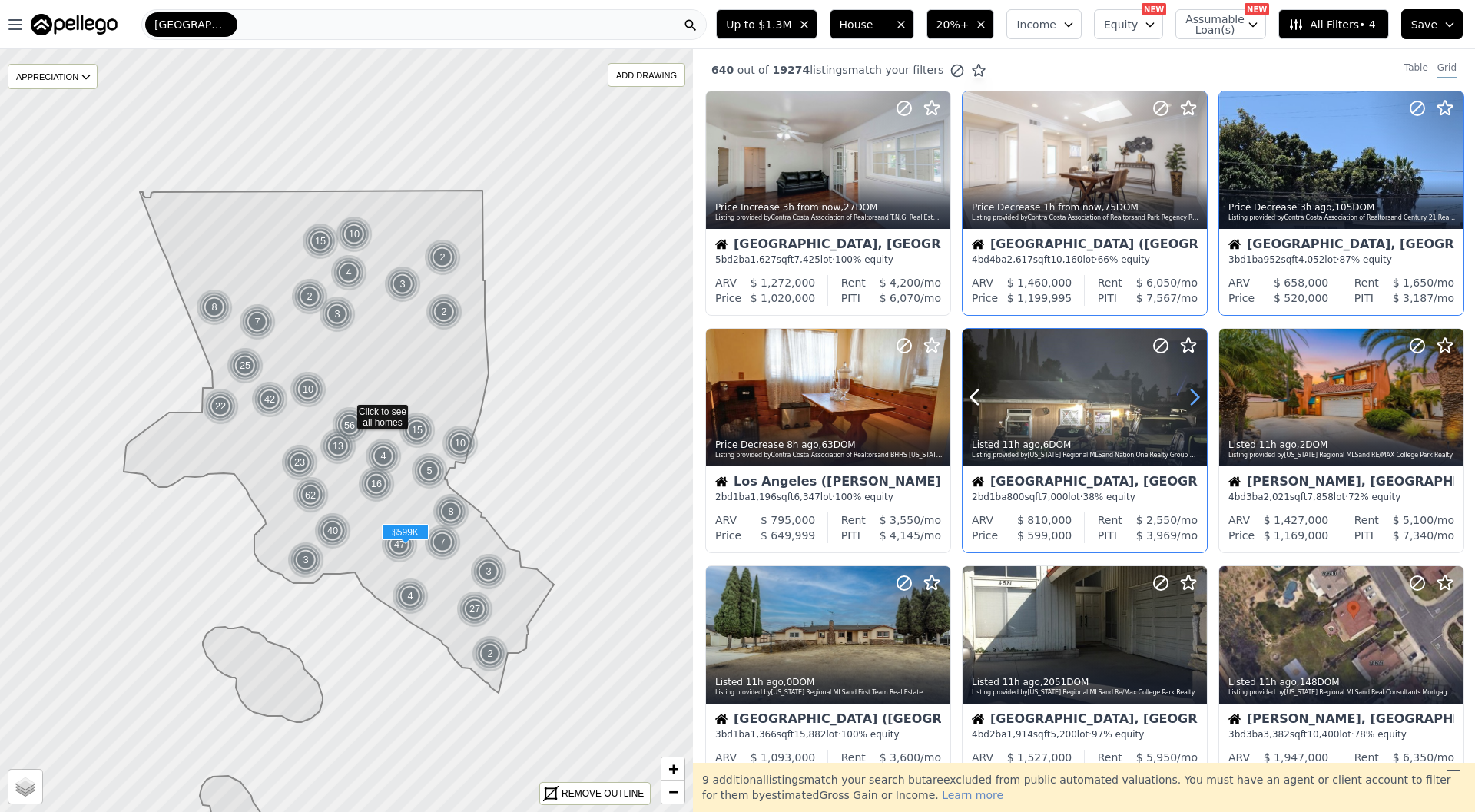
click at [1196, 401] on icon at bounding box center [1194, 397] width 24 height 24
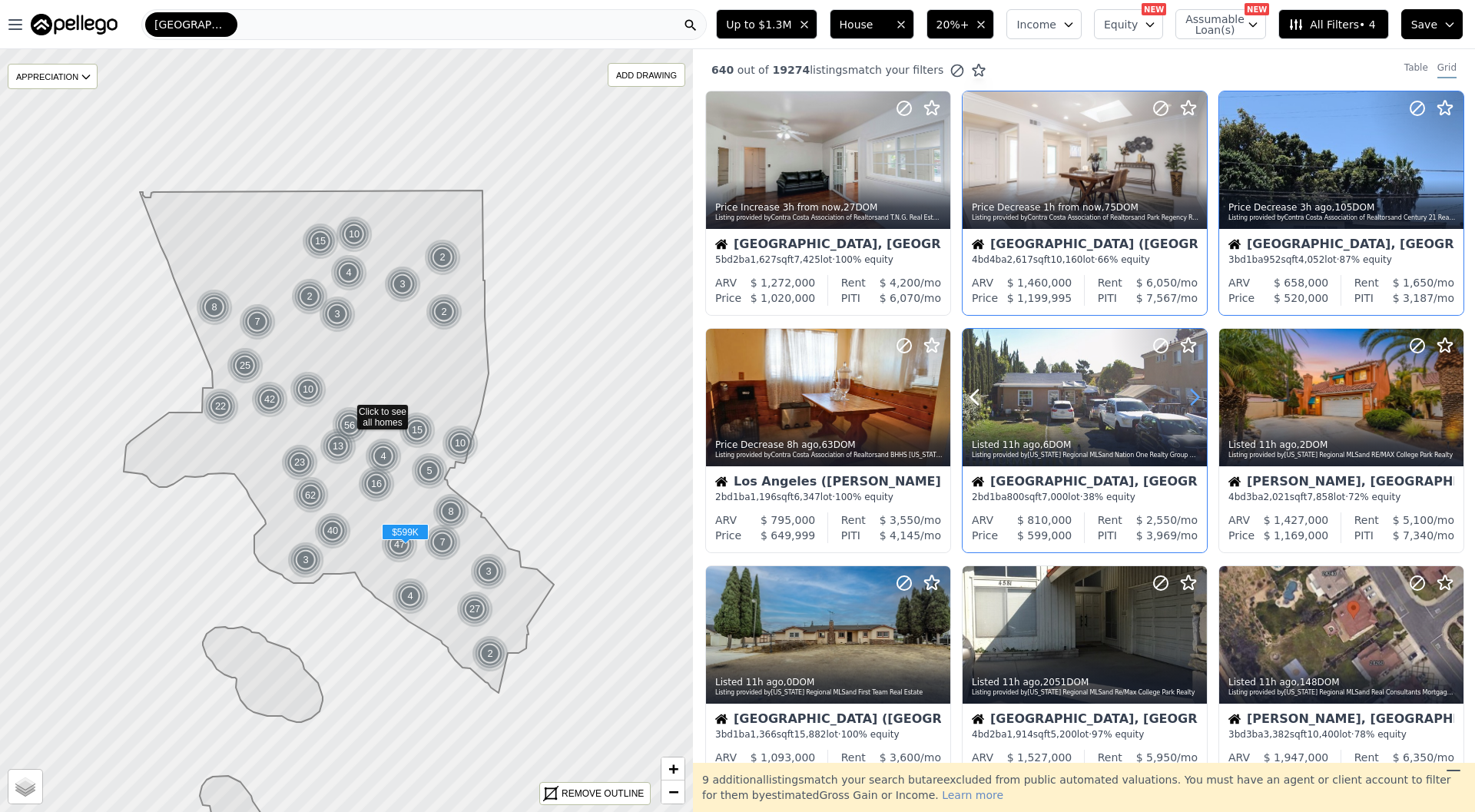
click at [1196, 401] on icon at bounding box center [1194, 397] width 24 height 24
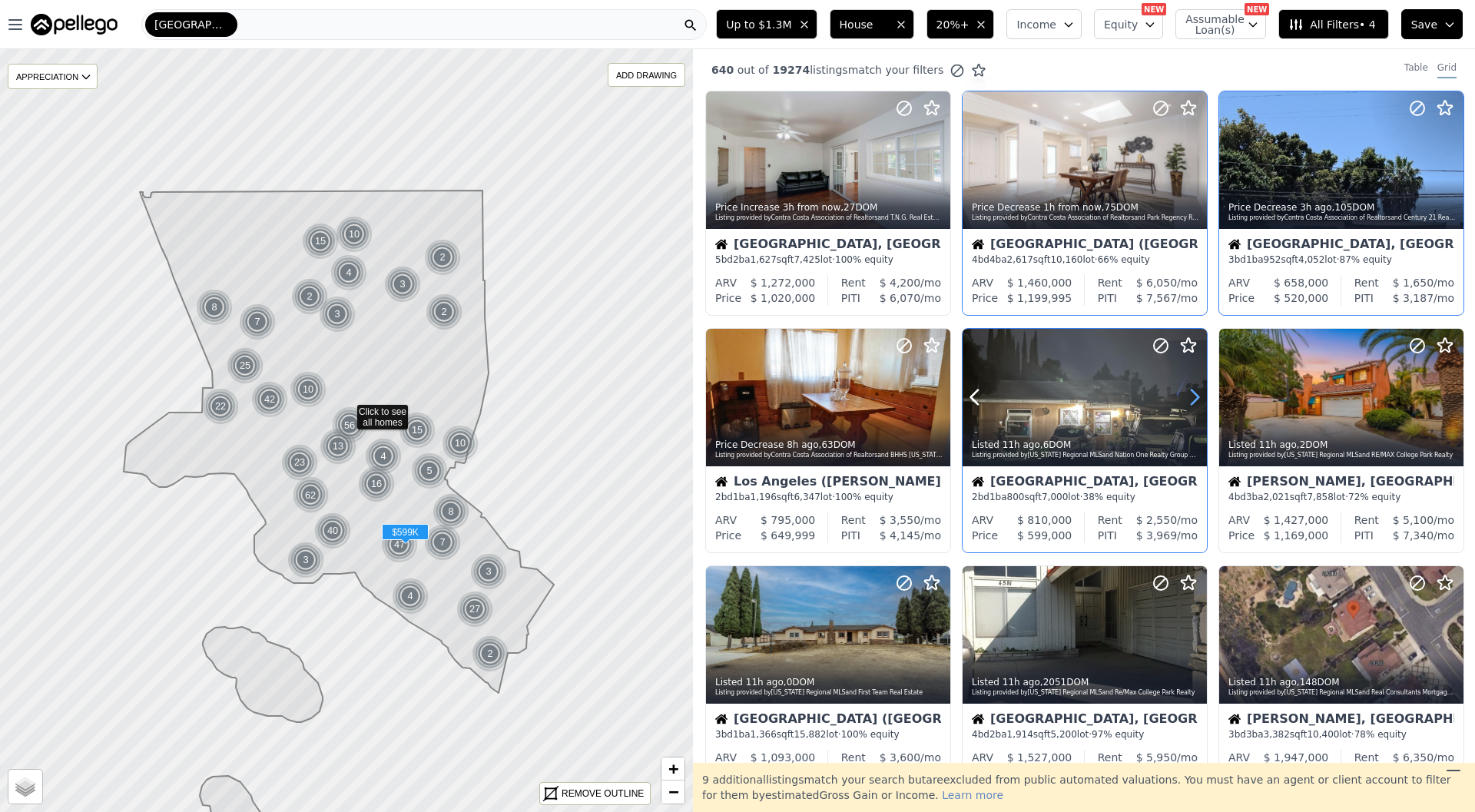
click at [1196, 401] on icon at bounding box center [1194, 397] width 24 height 24
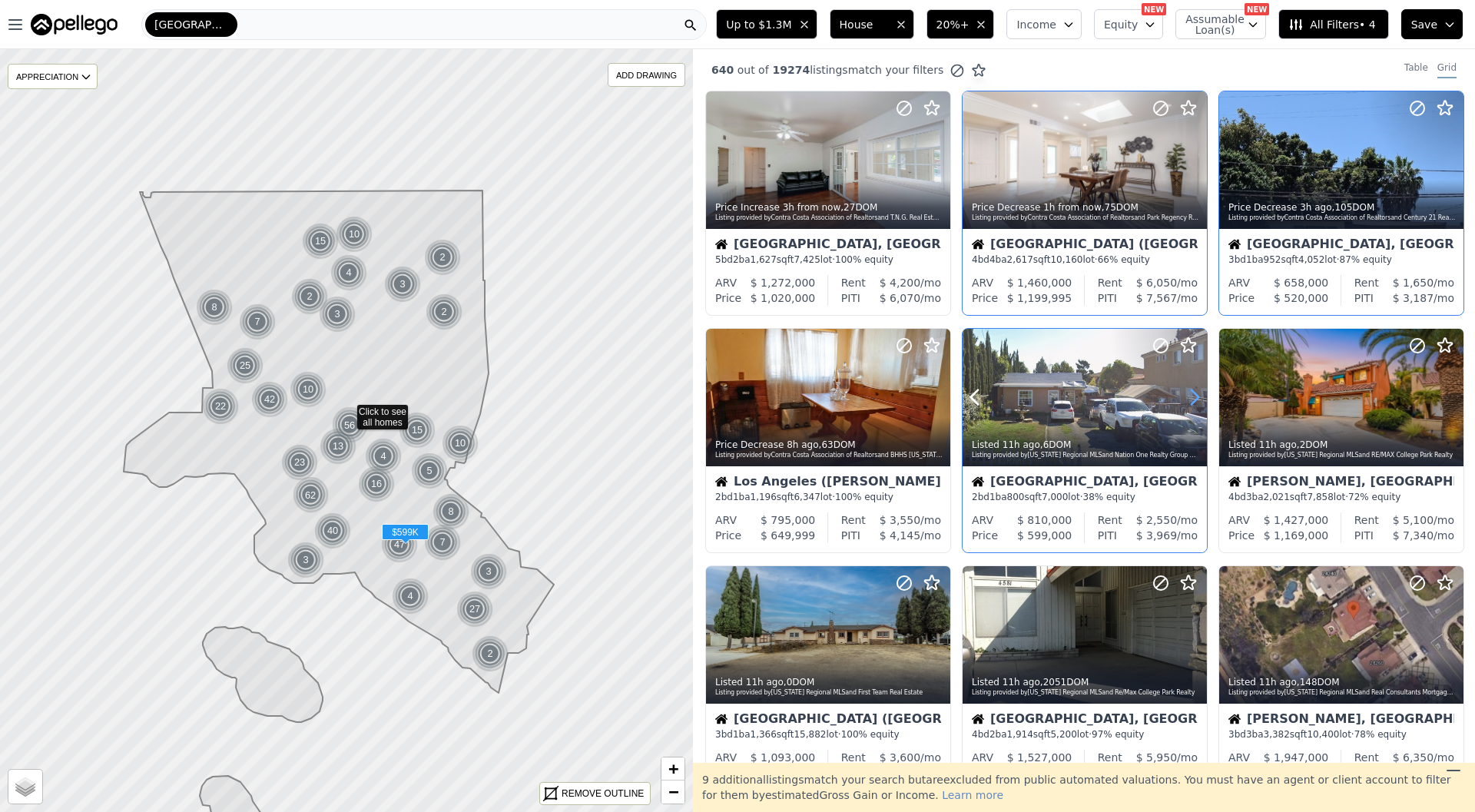
click at [1196, 401] on icon at bounding box center [1194, 397] width 24 height 24
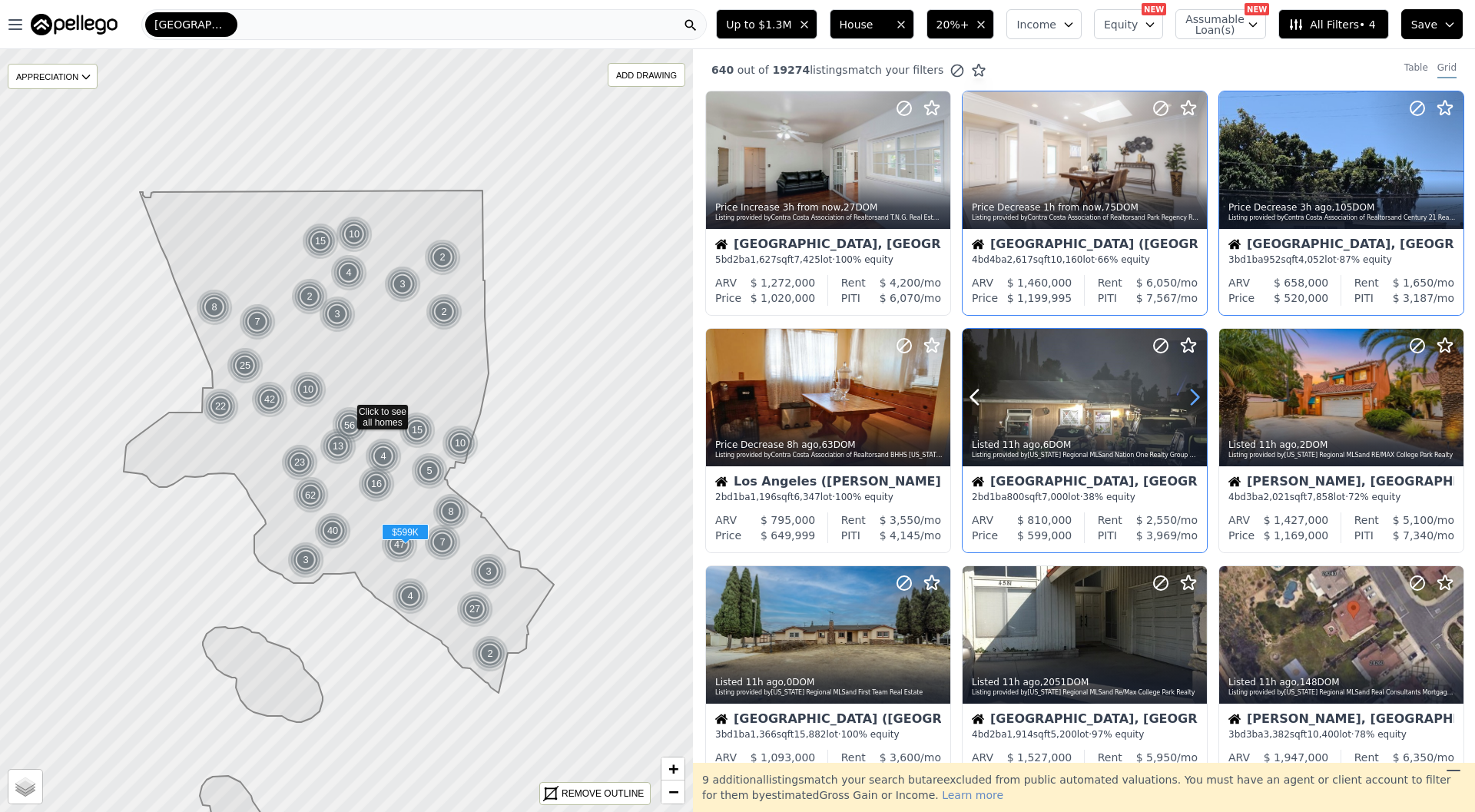
click at [1196, 401] on icon at bounding box center [1194, 397] width 24 height 24
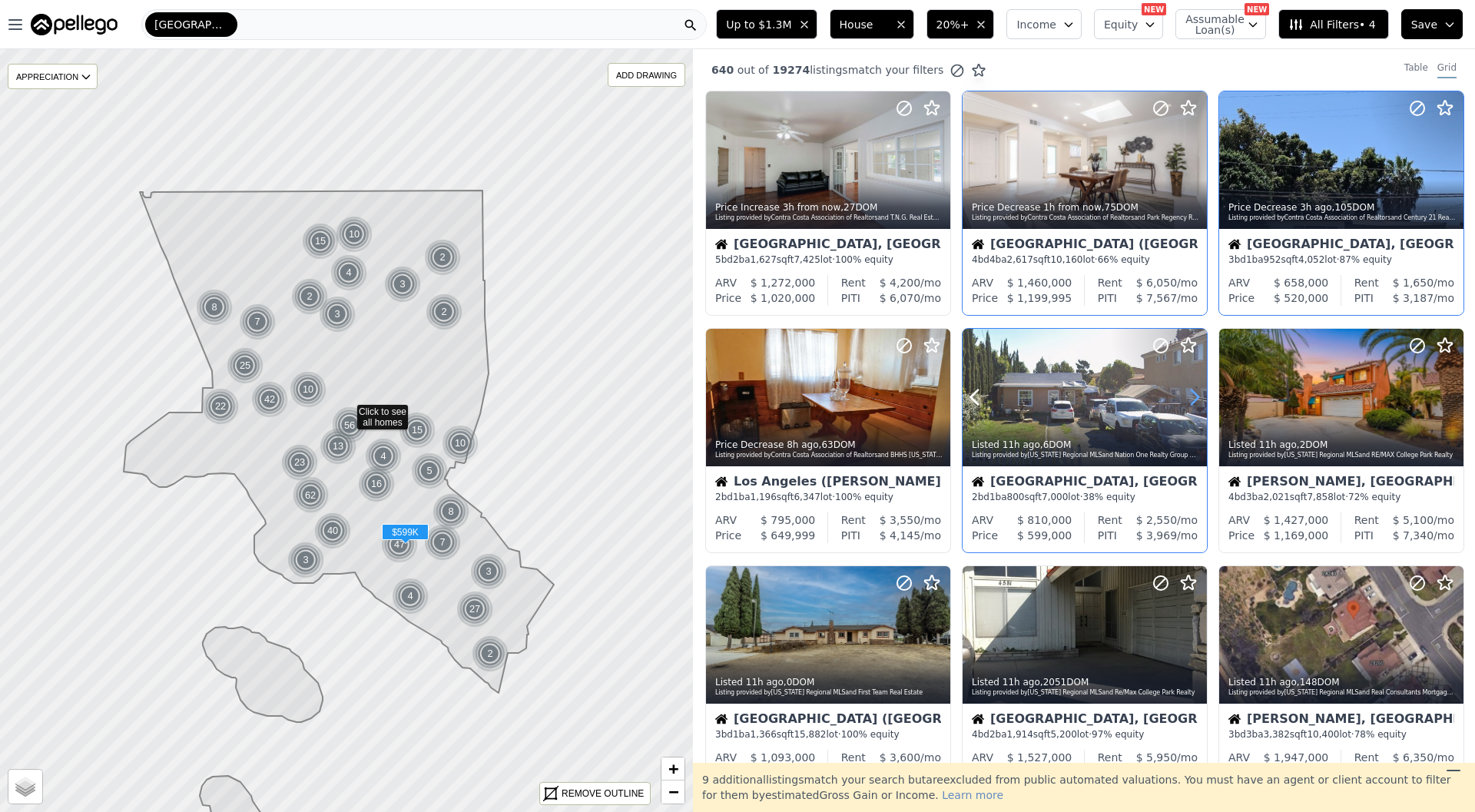
click at [1196, 401] on icon at bounding box center [1194, 397] width 24 height 24
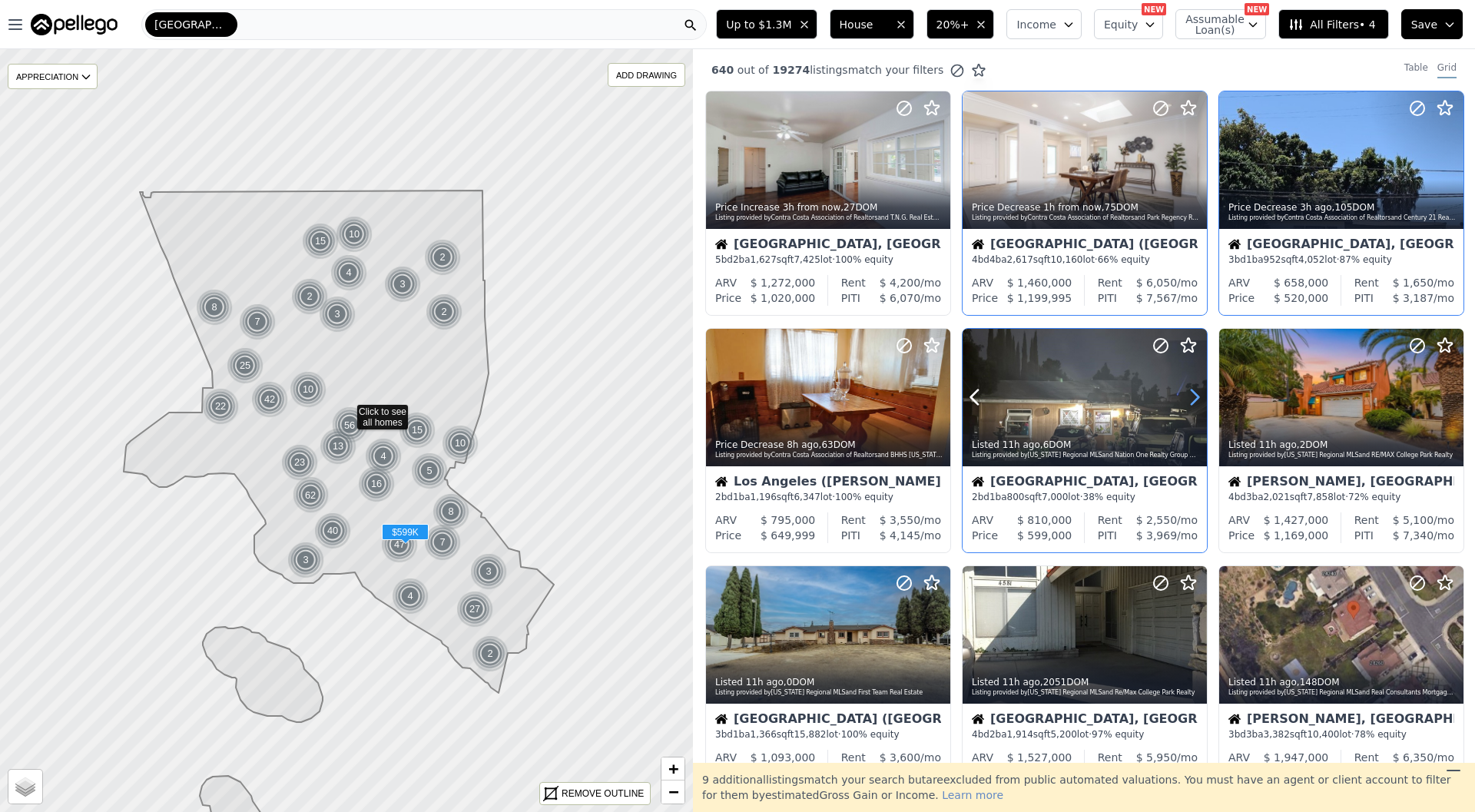
click at [1196, 401] on icon at bounding box center [1194, 397] width 24 height 24
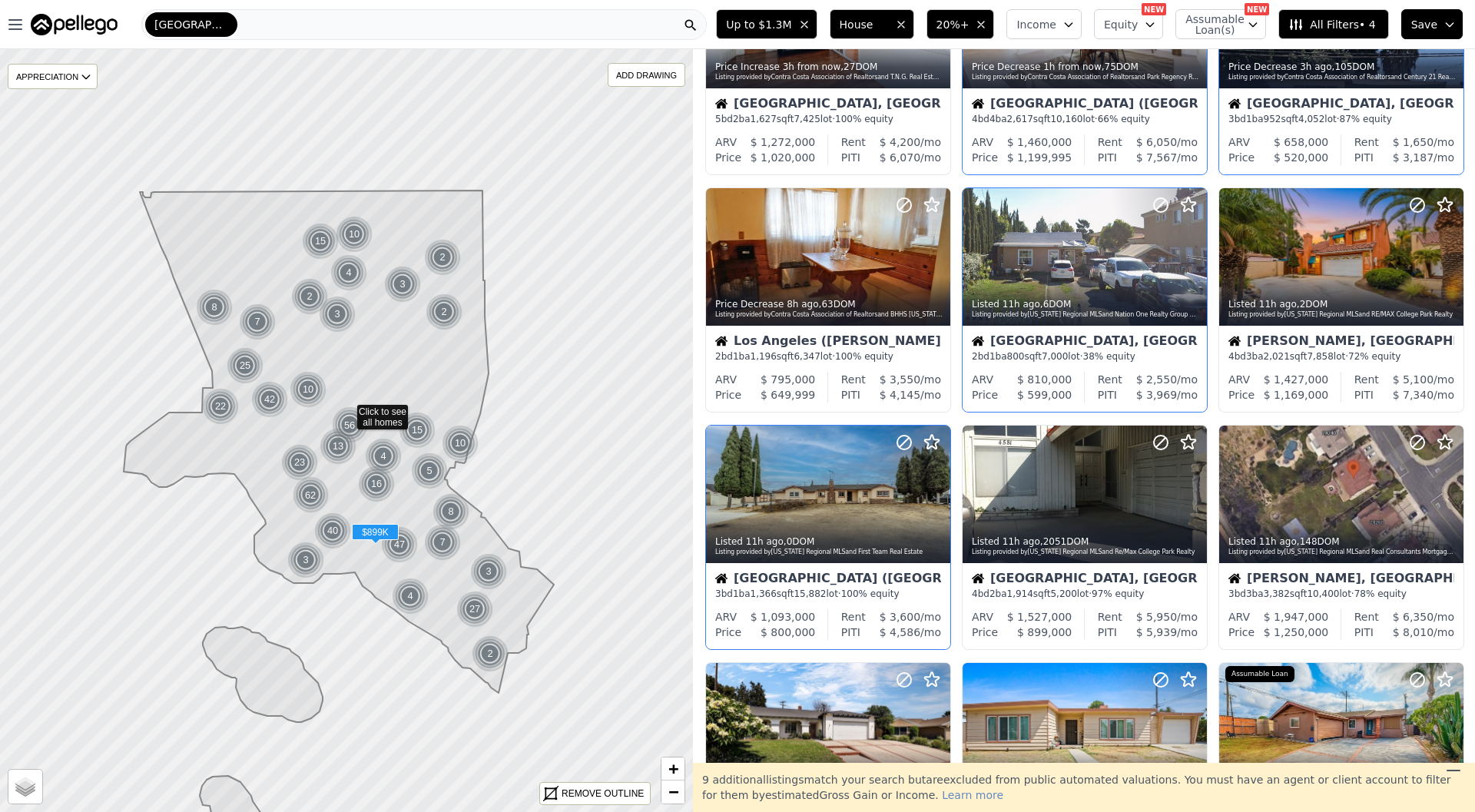
scroll to position [167, 0]
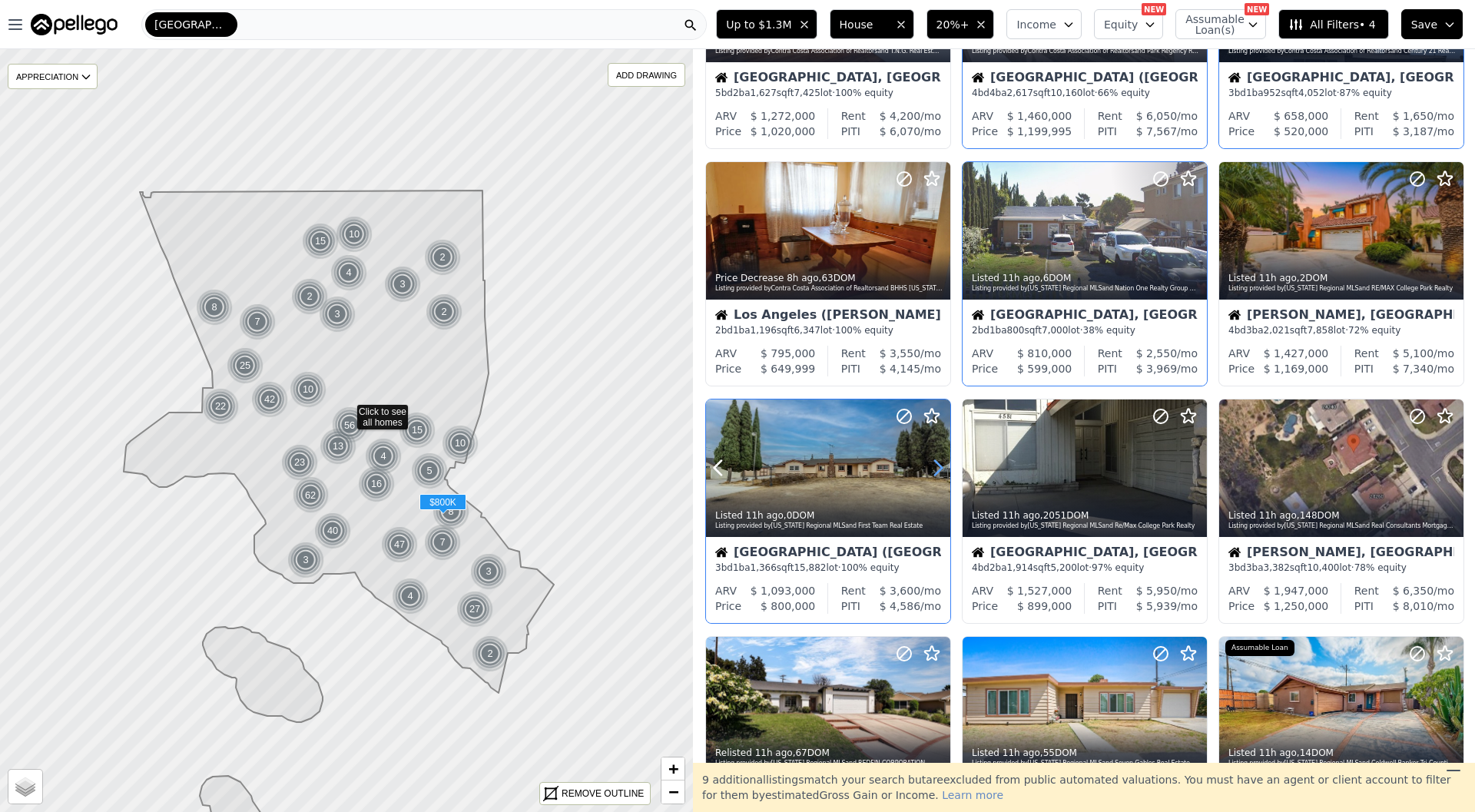
click at [939, 472] on icon at bounding box center [937, 467] width 24 height 24
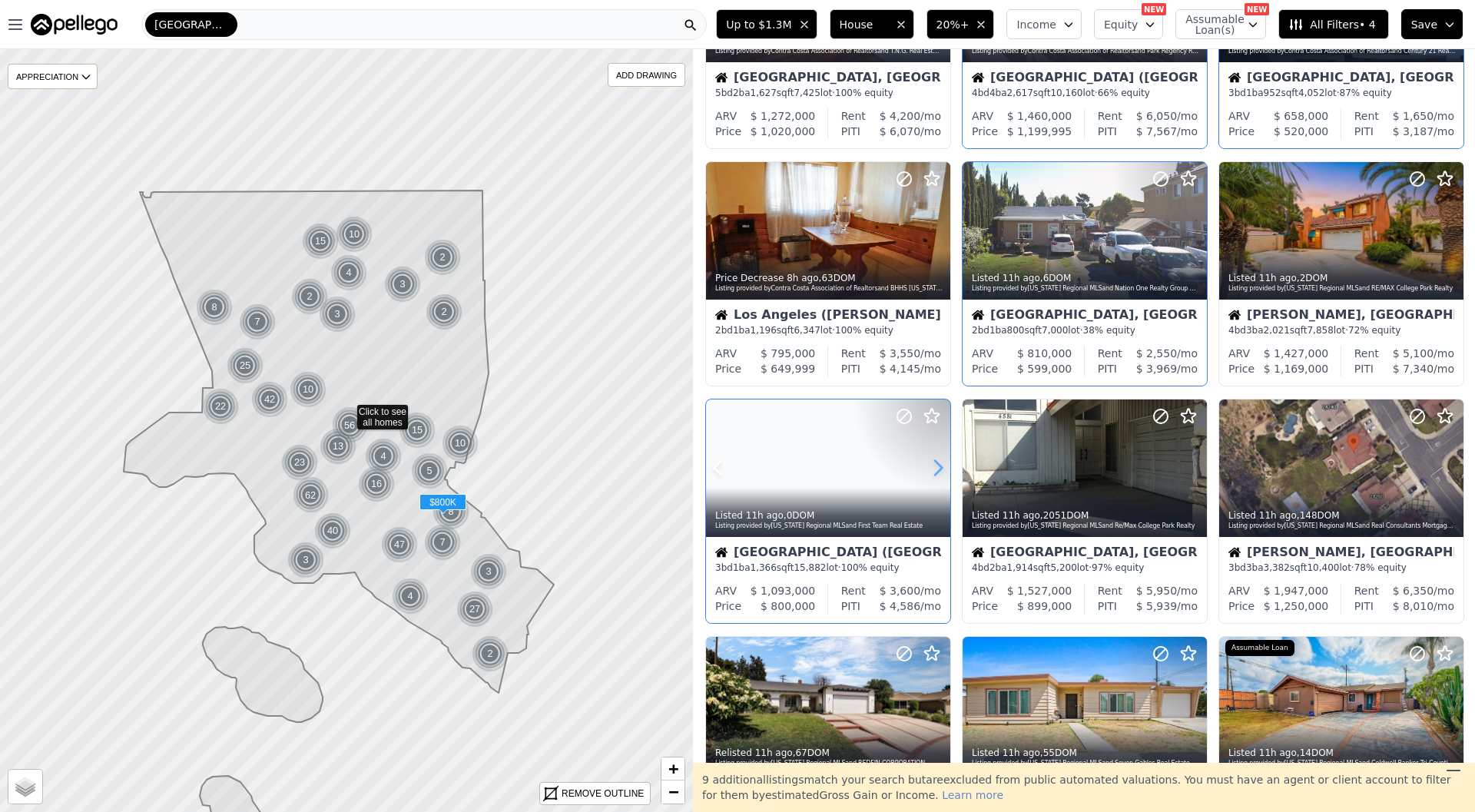
click at [939, 472] on icon at bounding box center [937, 467] width 24 height 24
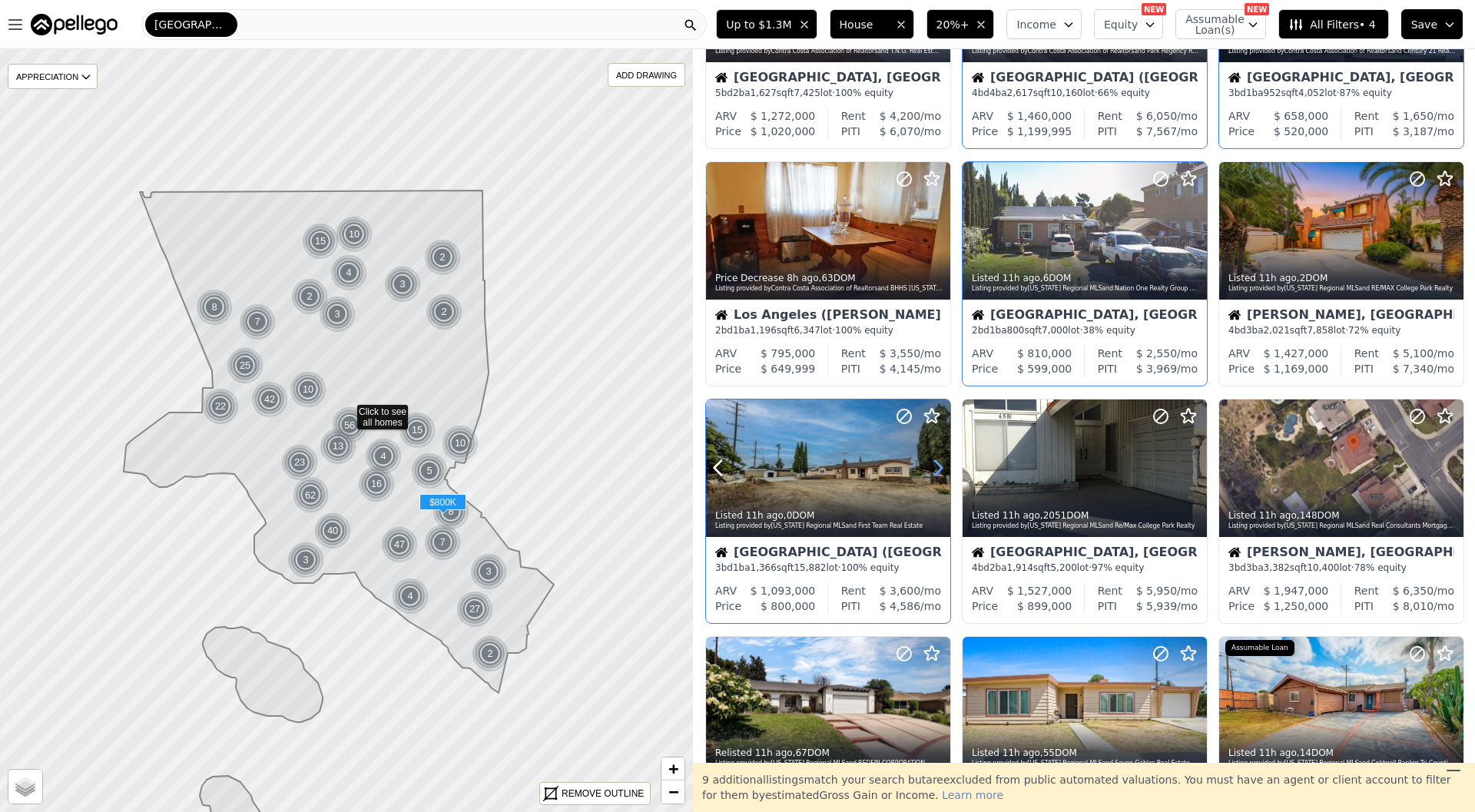
click at [939, 472] on icon at bounding box center [937, 467] width 24 height 24
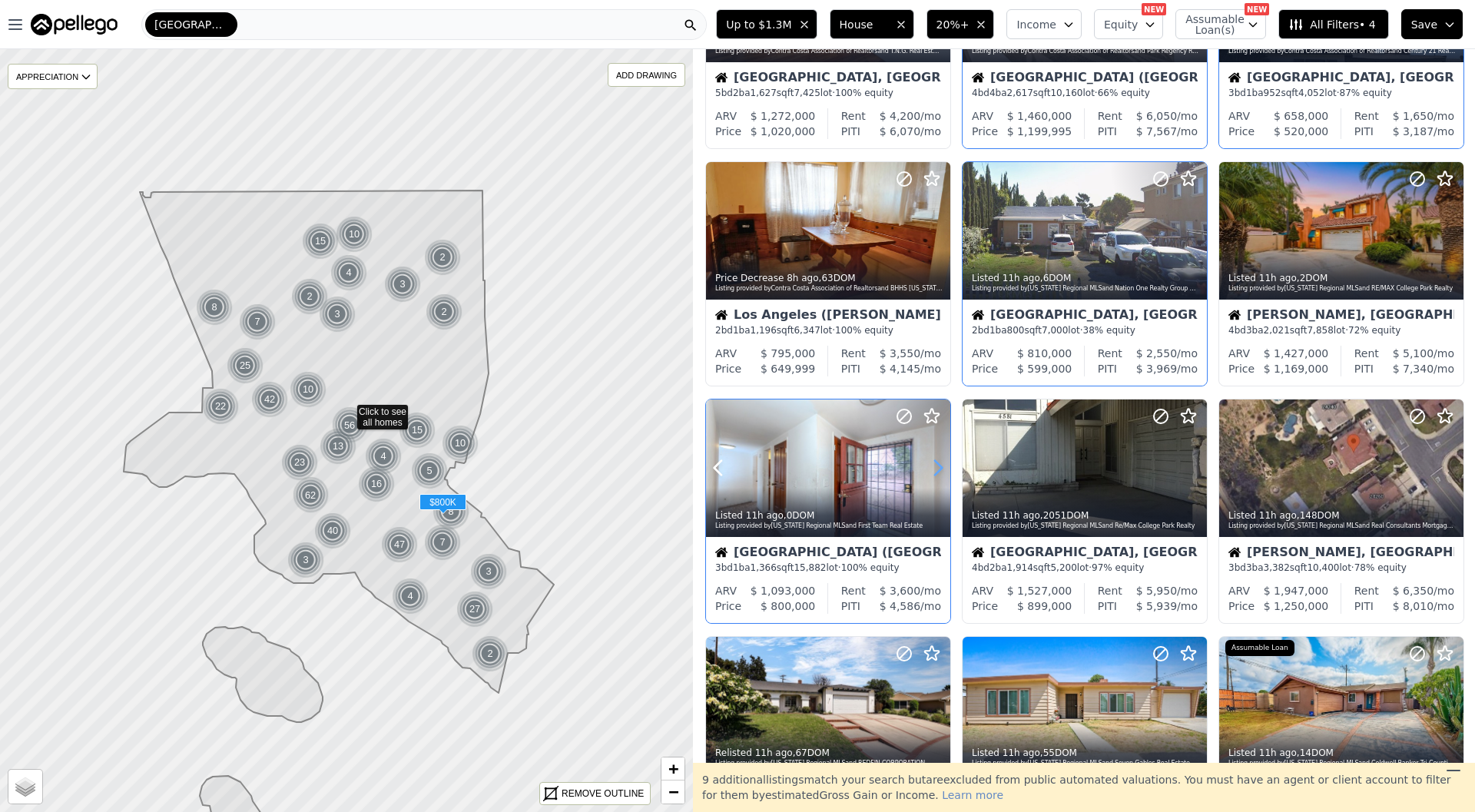
click at [939, 472] on icon at bounding box center [937, 467] width 24 height 24
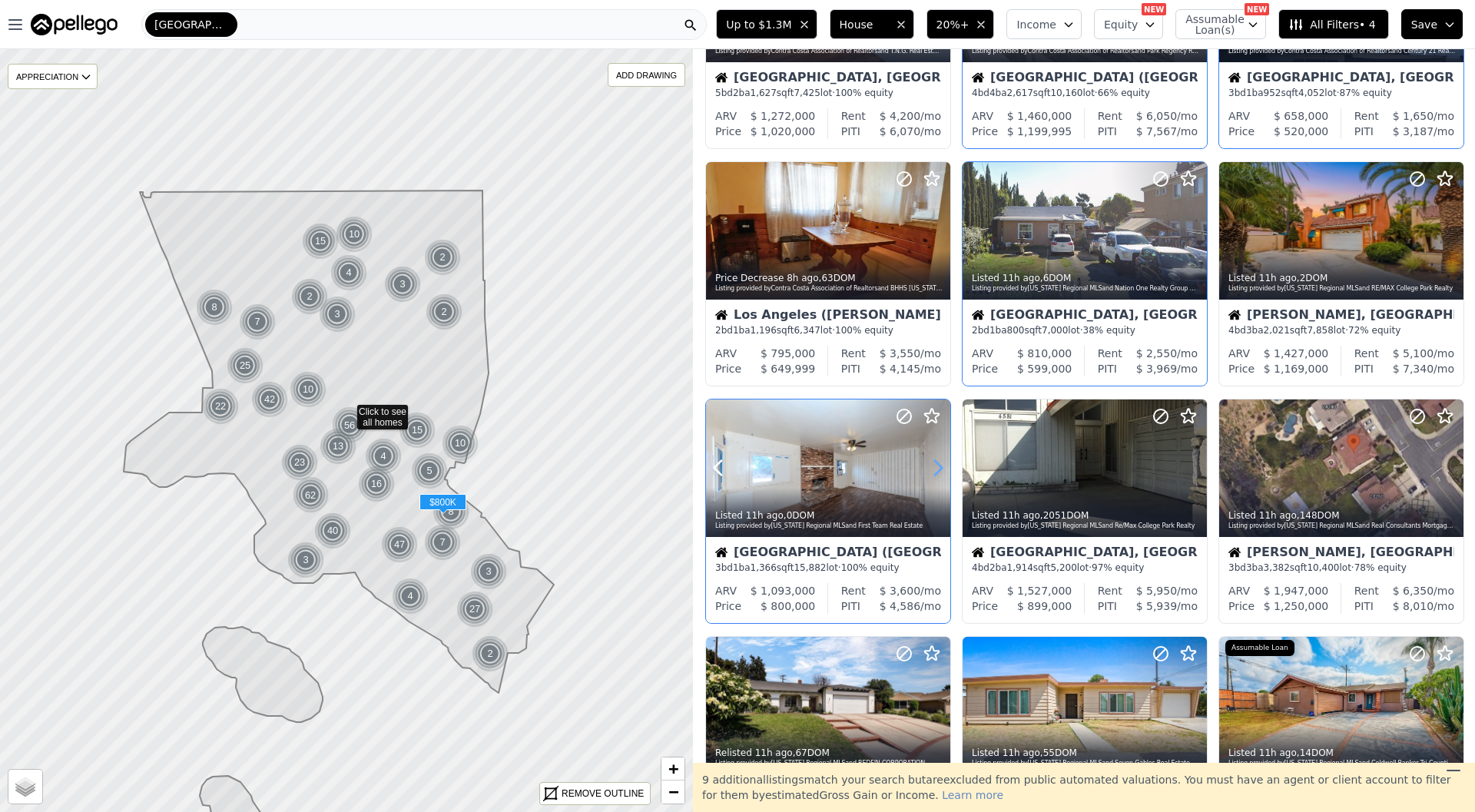
click at [939, 472] on icon at bounding box center [937, 467] width 24 height 24
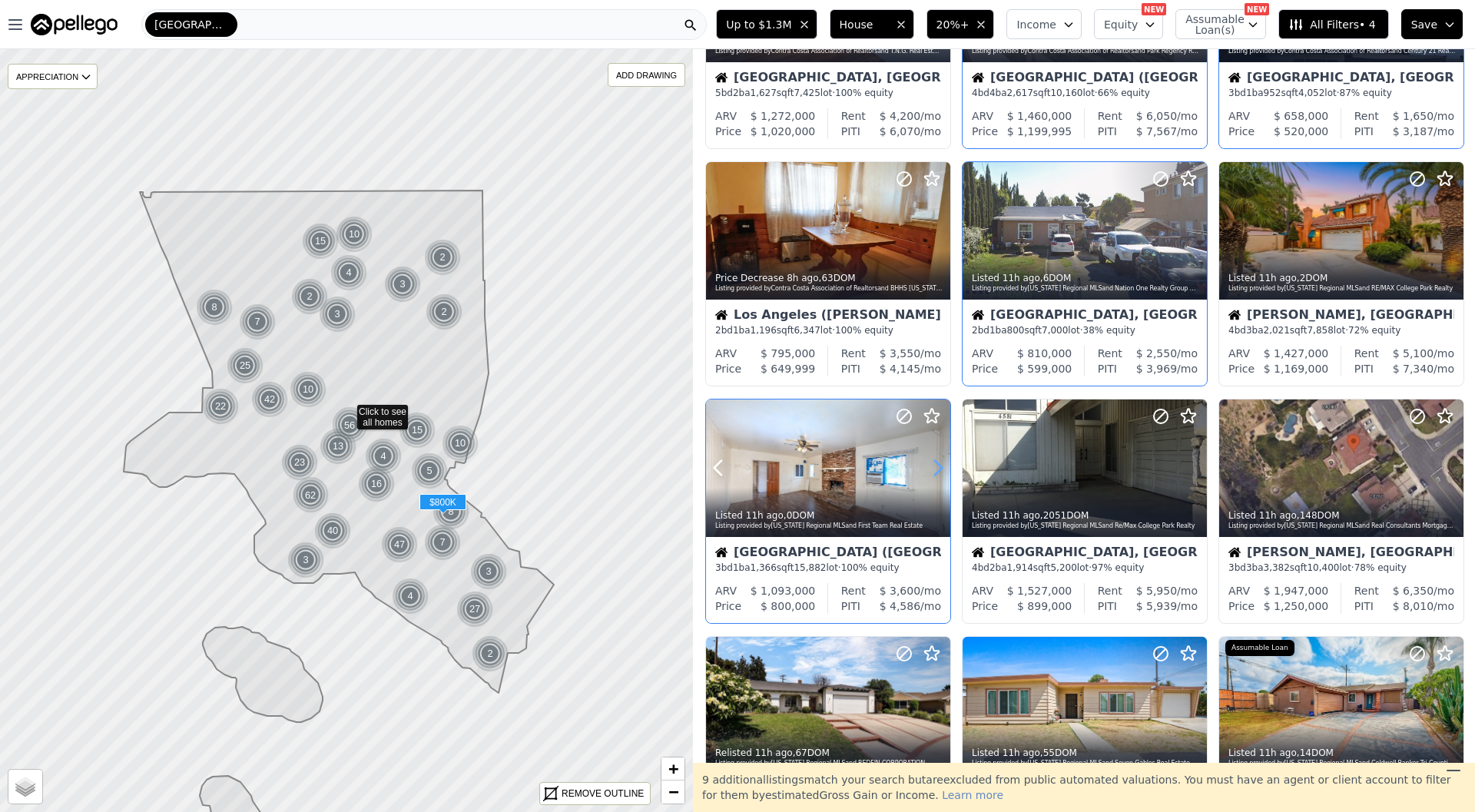
click at [939, 472] on icon at bounding box center [937, 467] width 24 height 24
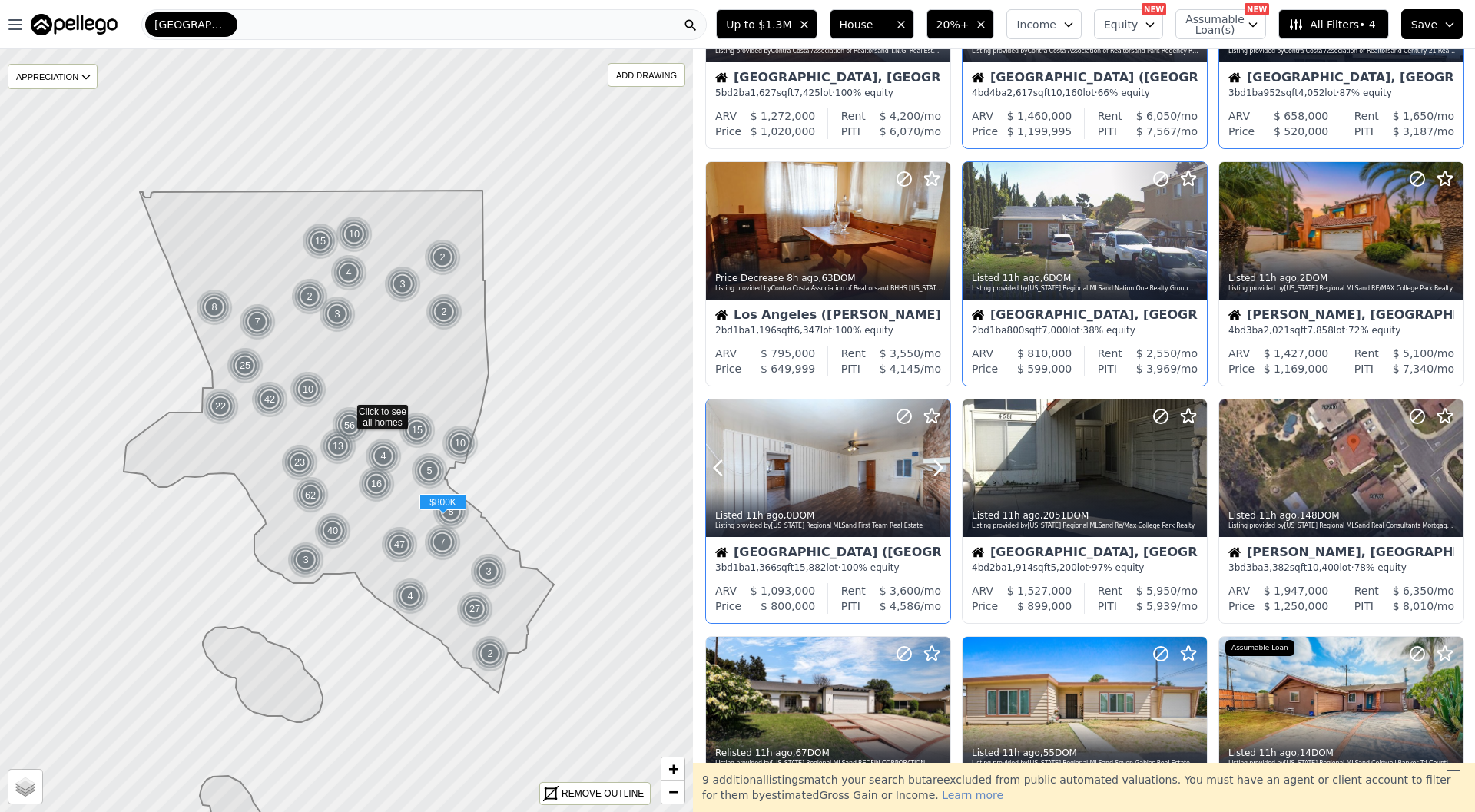
click at [905, 500] on div "Listed 11h ago , 0 DOM Listing provided by California Regional MLS and First Te…" at bounding box center [828, 518] width 244 height 37
click at [1178, 476] on div at bounding box center [1158, 449] width 99 height 99
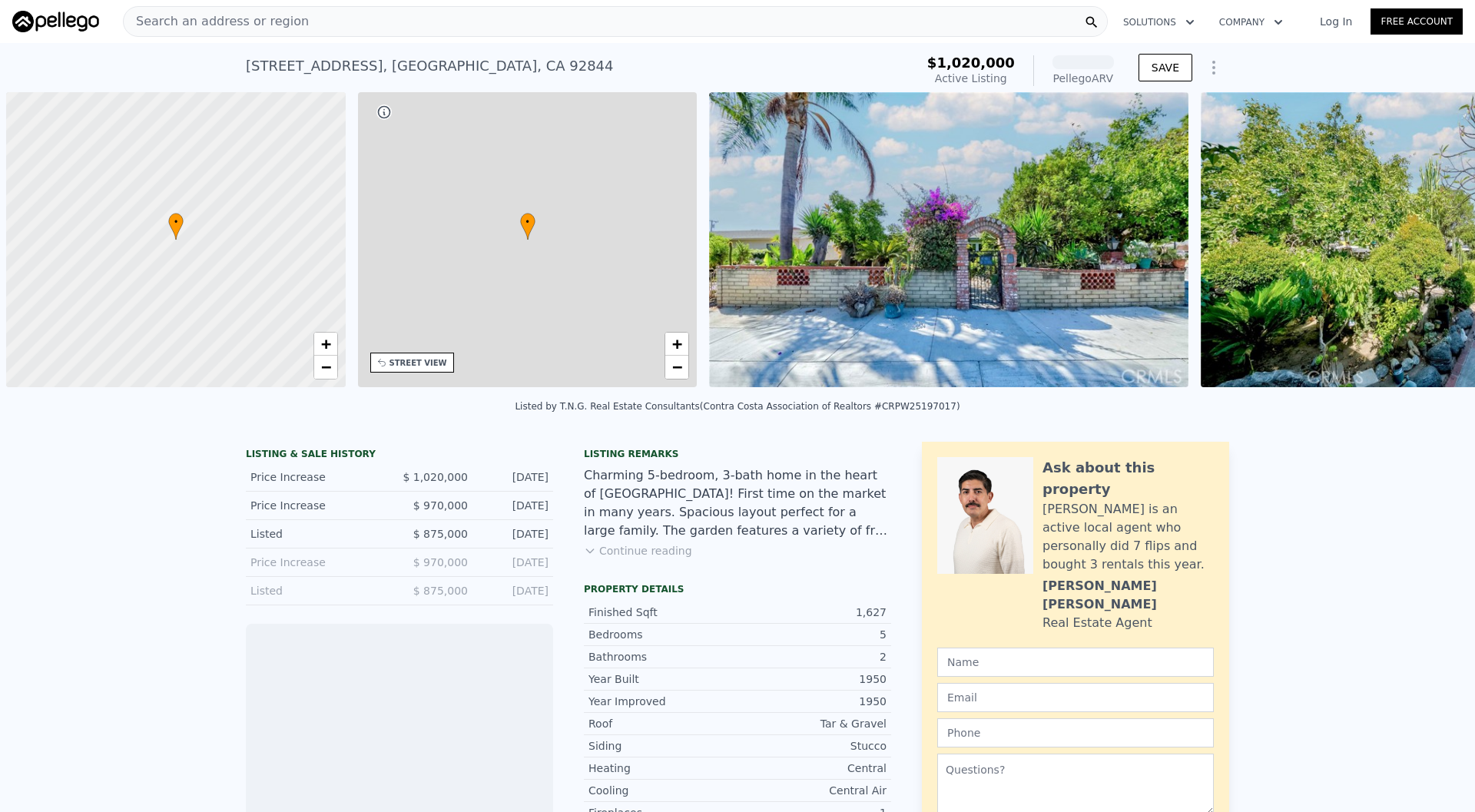
scroll to position [0, 6]
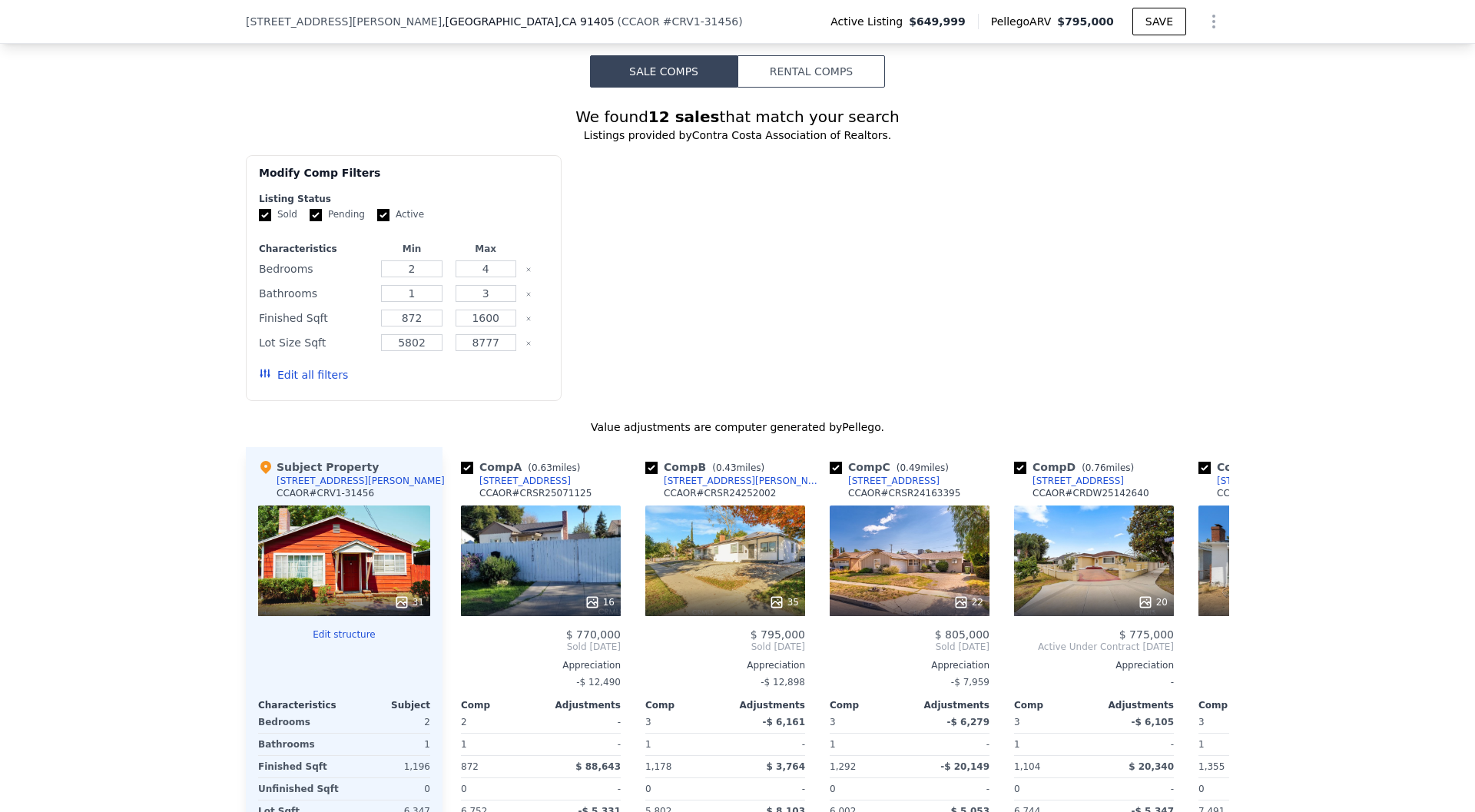
scroll to position [1281, 0]
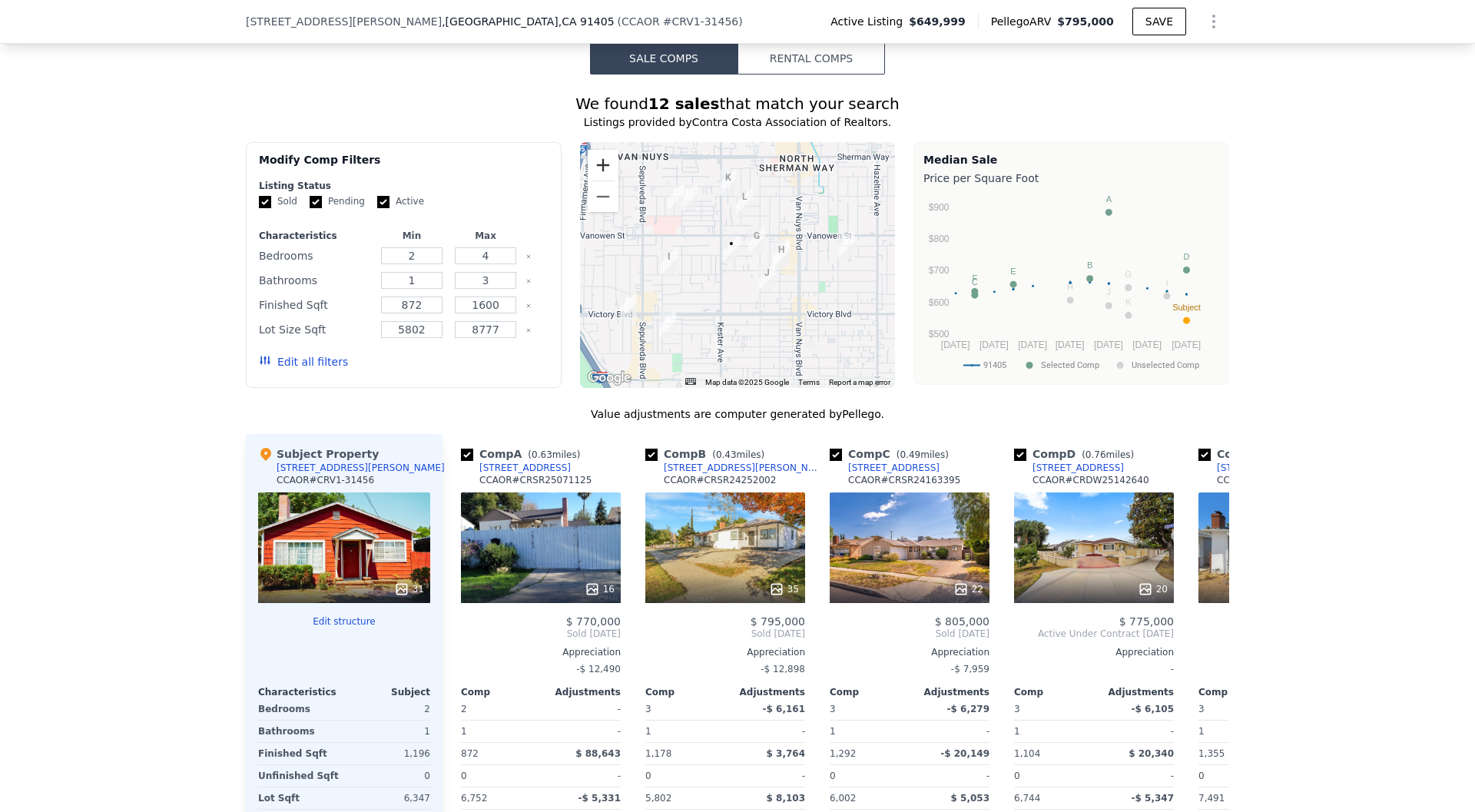
click at [607, 158] on button "Zoom in" at bounding box center [603, 164] width 31 height 31
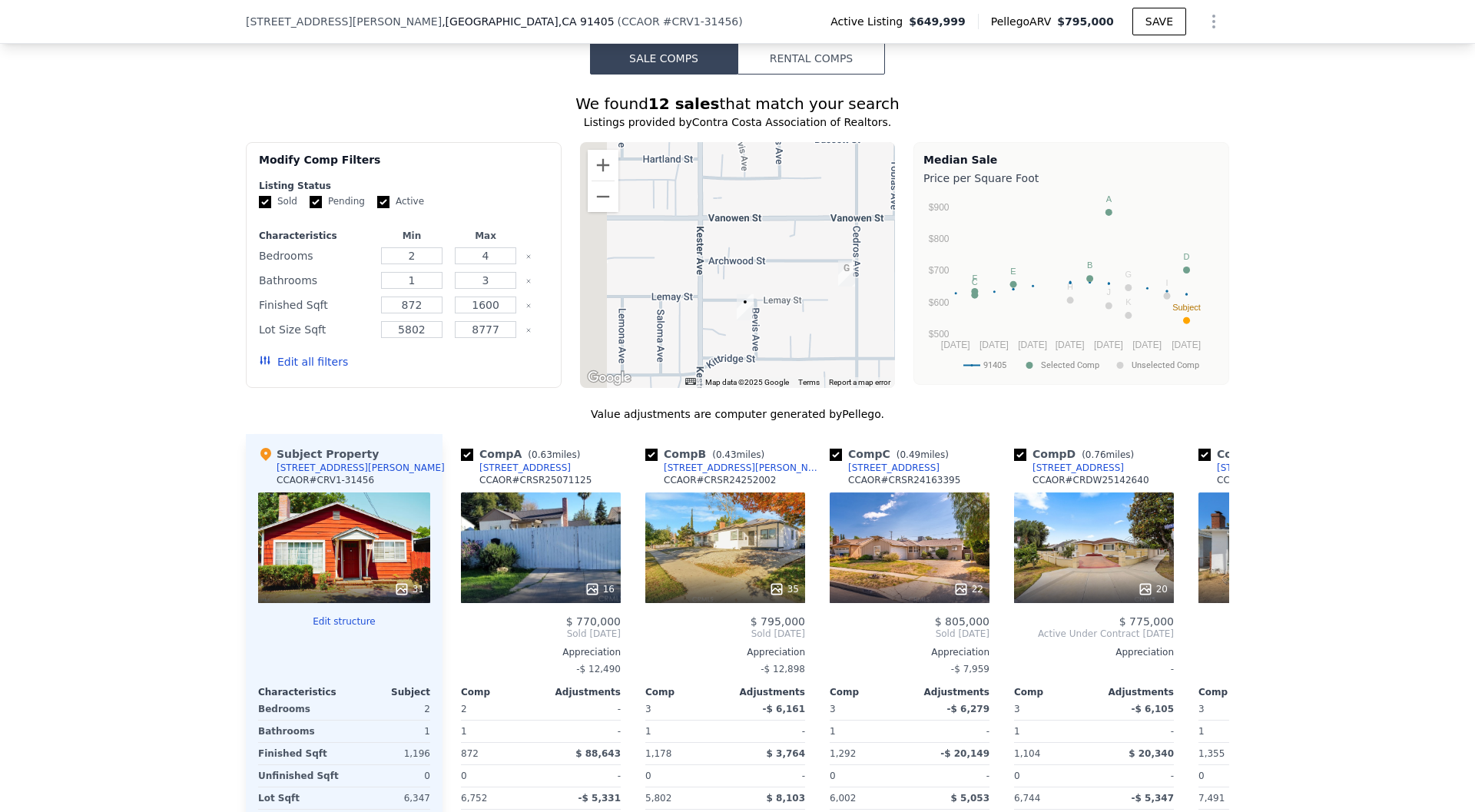
drag, startPoint x: 806, startPoint y: 236, endPoint x: 826, endPoint y: 314, distance: 80.5
click at [826, 314] on div at bounding box center [738, 265] width 316 height 246
click at [607, 188] on button "Zoom out" at bounding box center [603, 196] width 31 height 31
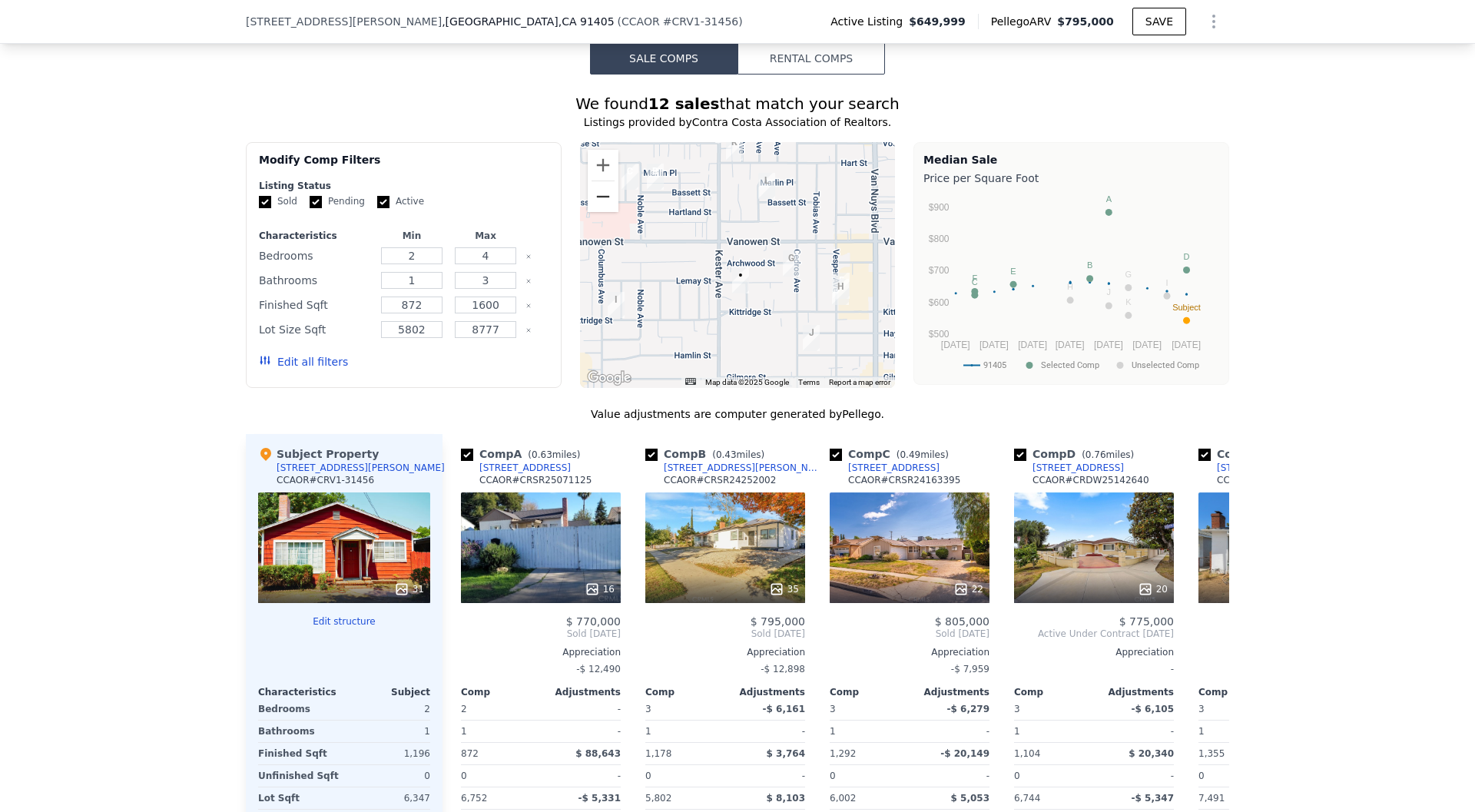
click at [608, 202] on button "Zoom out" at bounding box center [603, 196] width 31 height 31
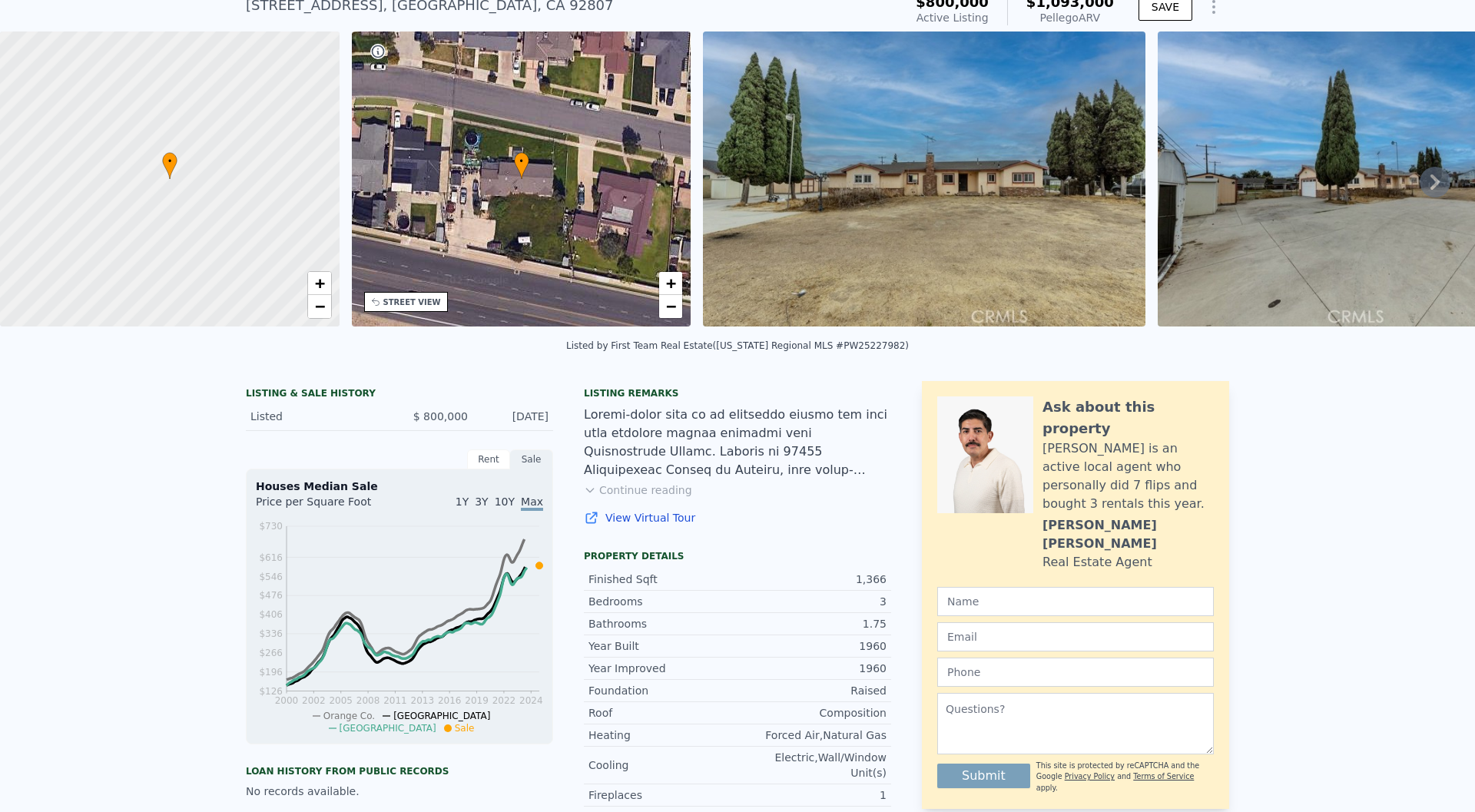
scroll to position [65, 0]
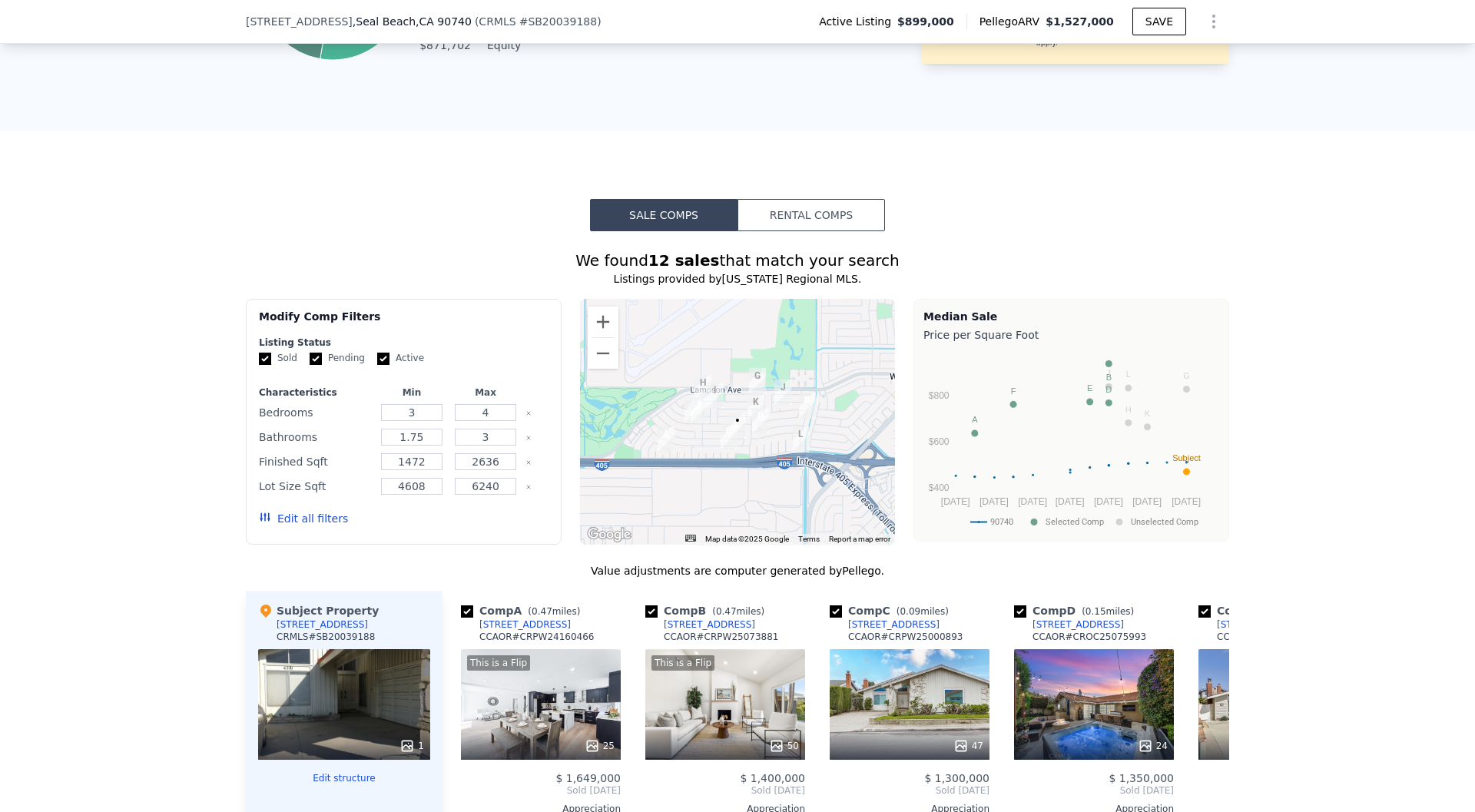
scroll to position [1159, 0]
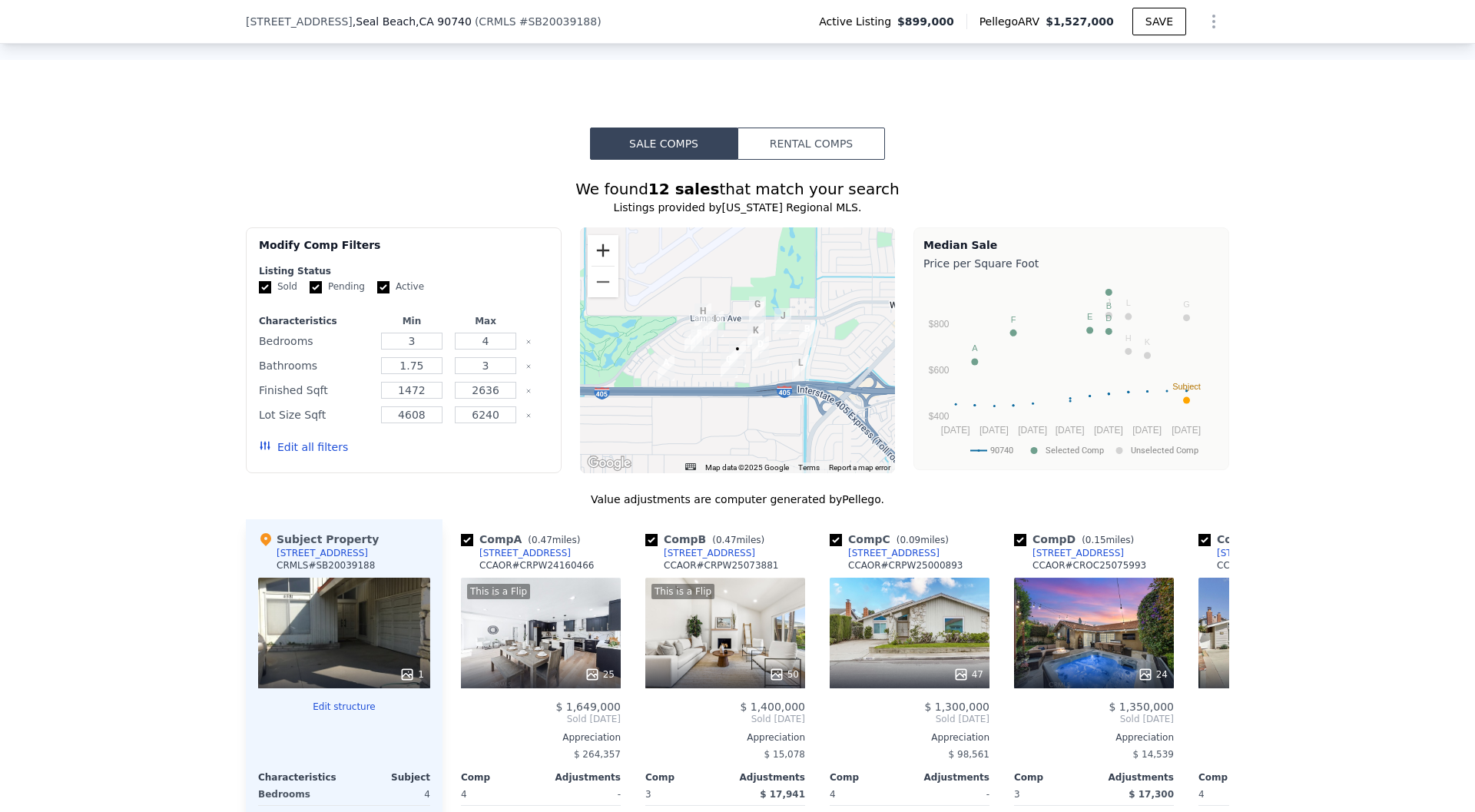
click at [603, 243] on button "Zoom in" at bounding box center [603, 250] width 31 height 31
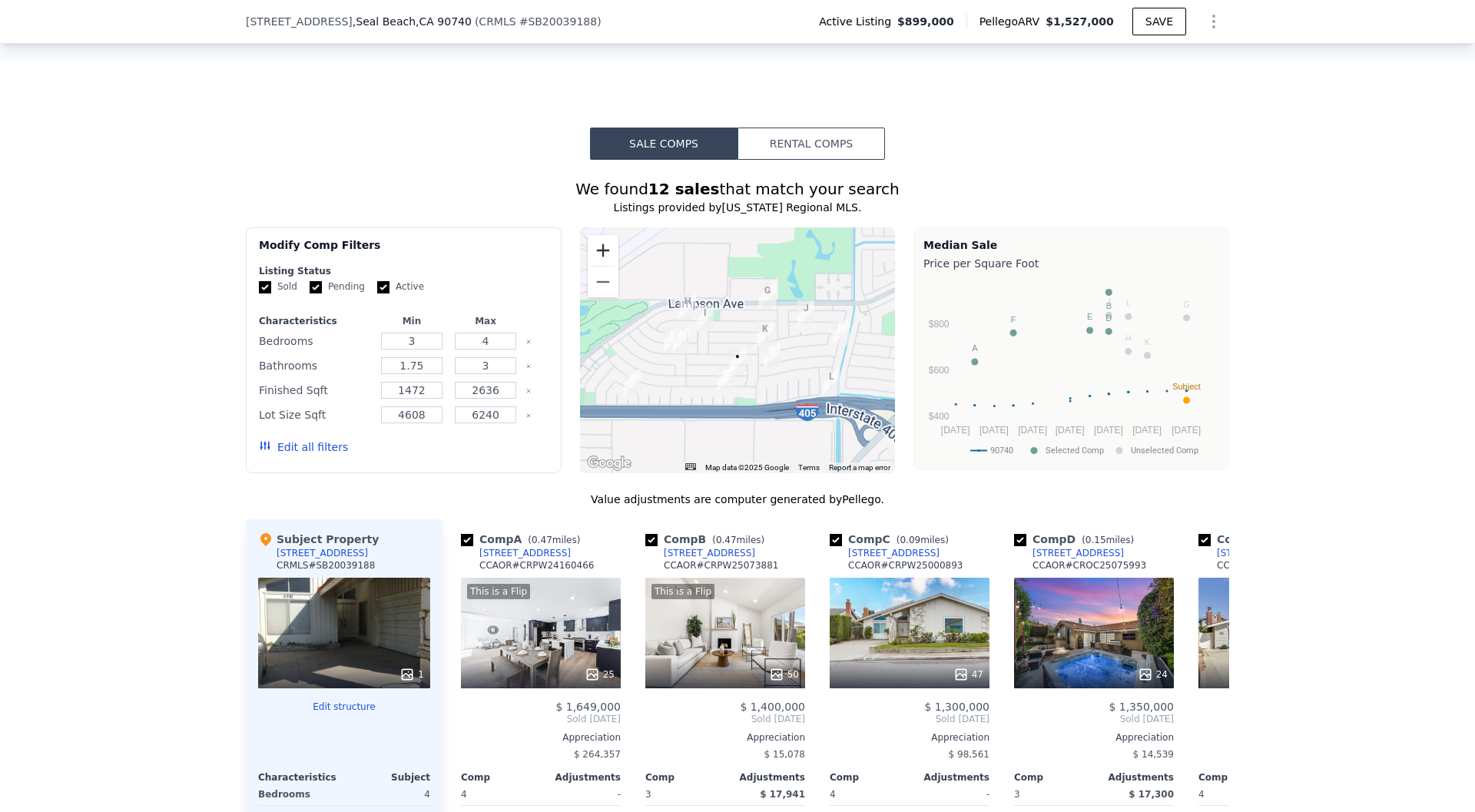
click at [603, 243] on button "Zoom in" at bounding box center [603, 250] width 31 height 31
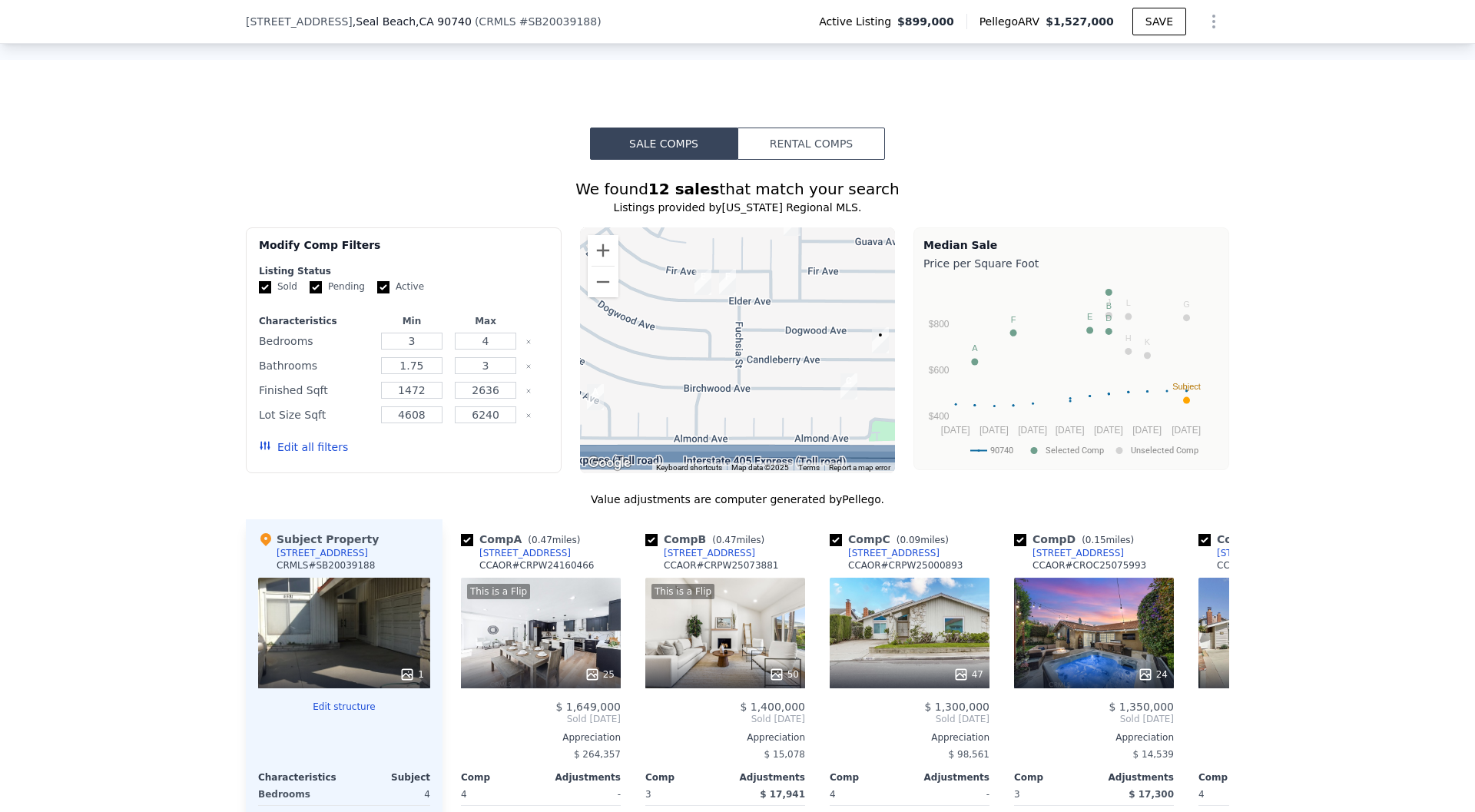
drag, startPoint x: 760, startPoint y: 408, endPoint x: 870, endPoint y: 355, distance: 122.1
click at [870, 355] on div at bounding box center [738, 350] width 316 height 246
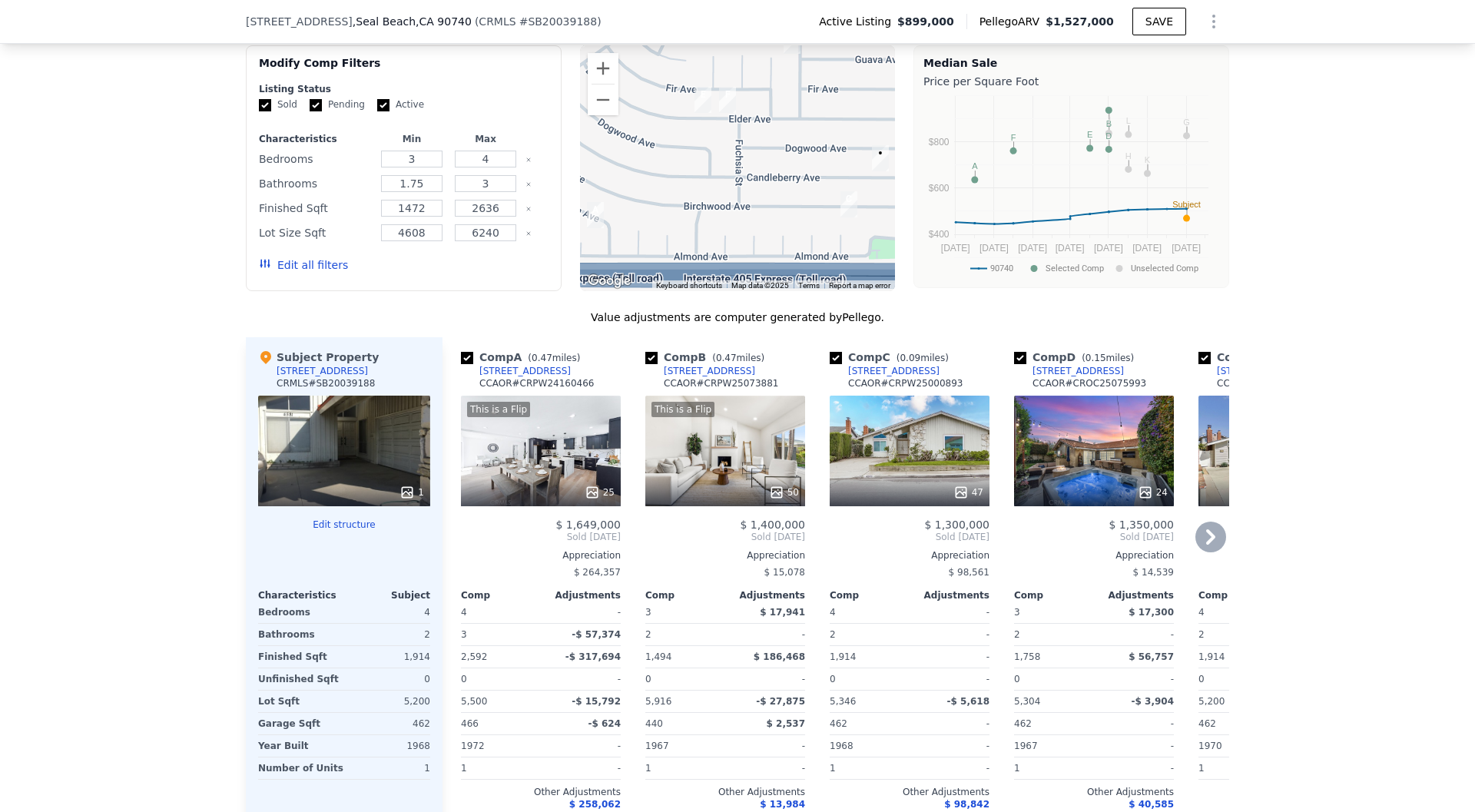
scroll to position [1308, 0]
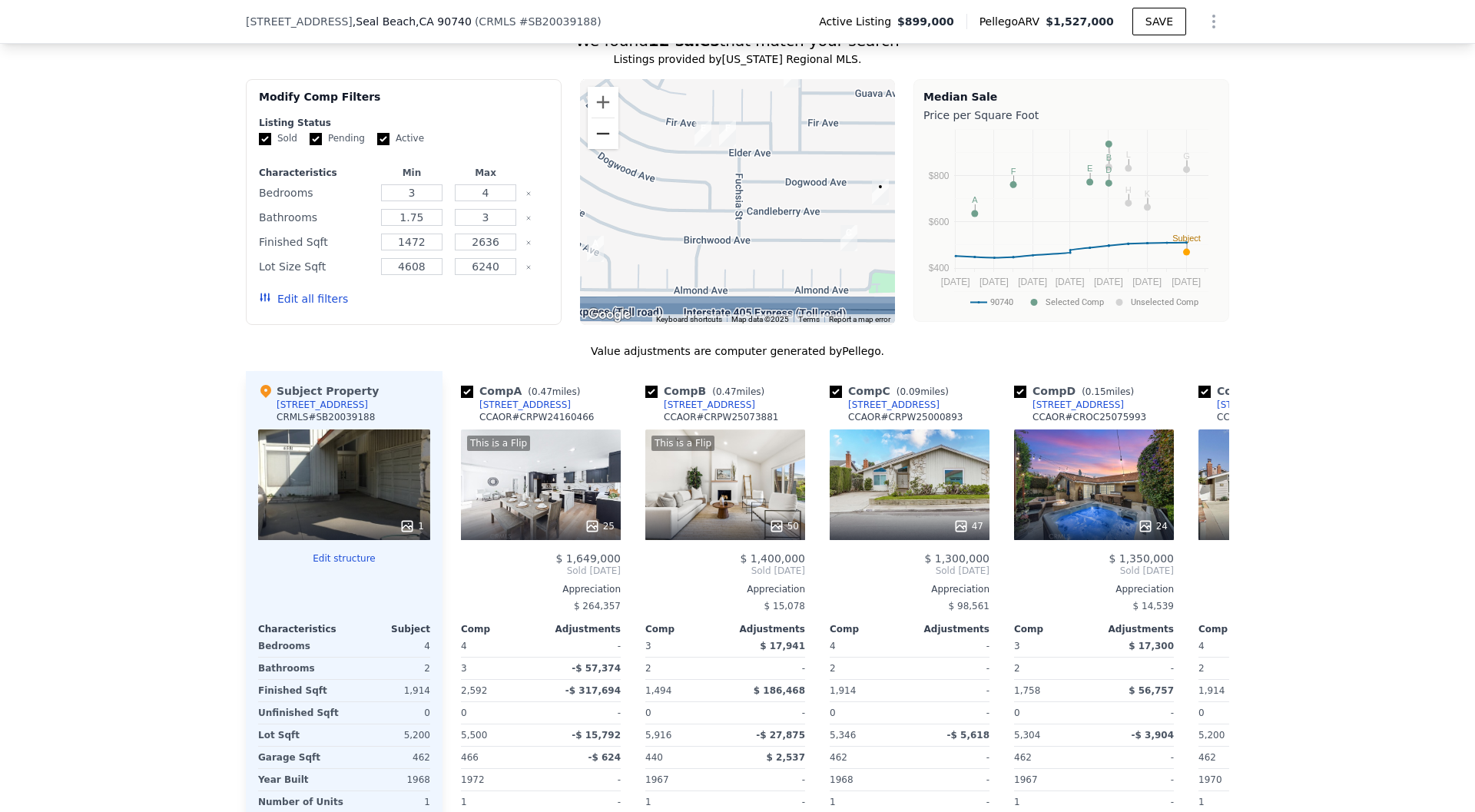
click at [604, 136] on button "Zoom out" at bounding box center [603, 133] width 31 height 31
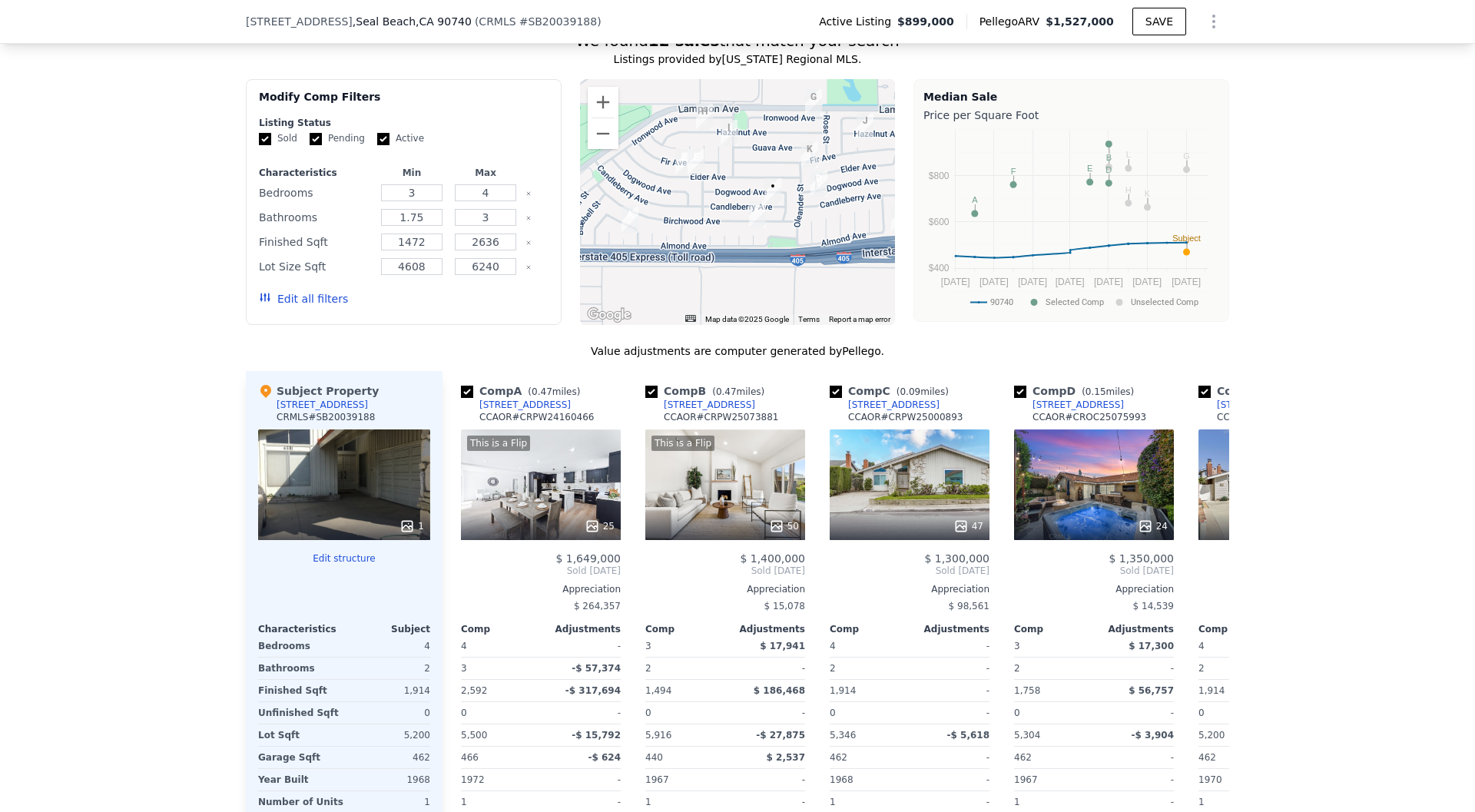
drag, startPoint x: 732, startPoint y: 181, endPoint x: 692, endPoint y: 184, distance: 40.1
click at [692, 184] on div at bounding box center [738, 202] width 316 height 246
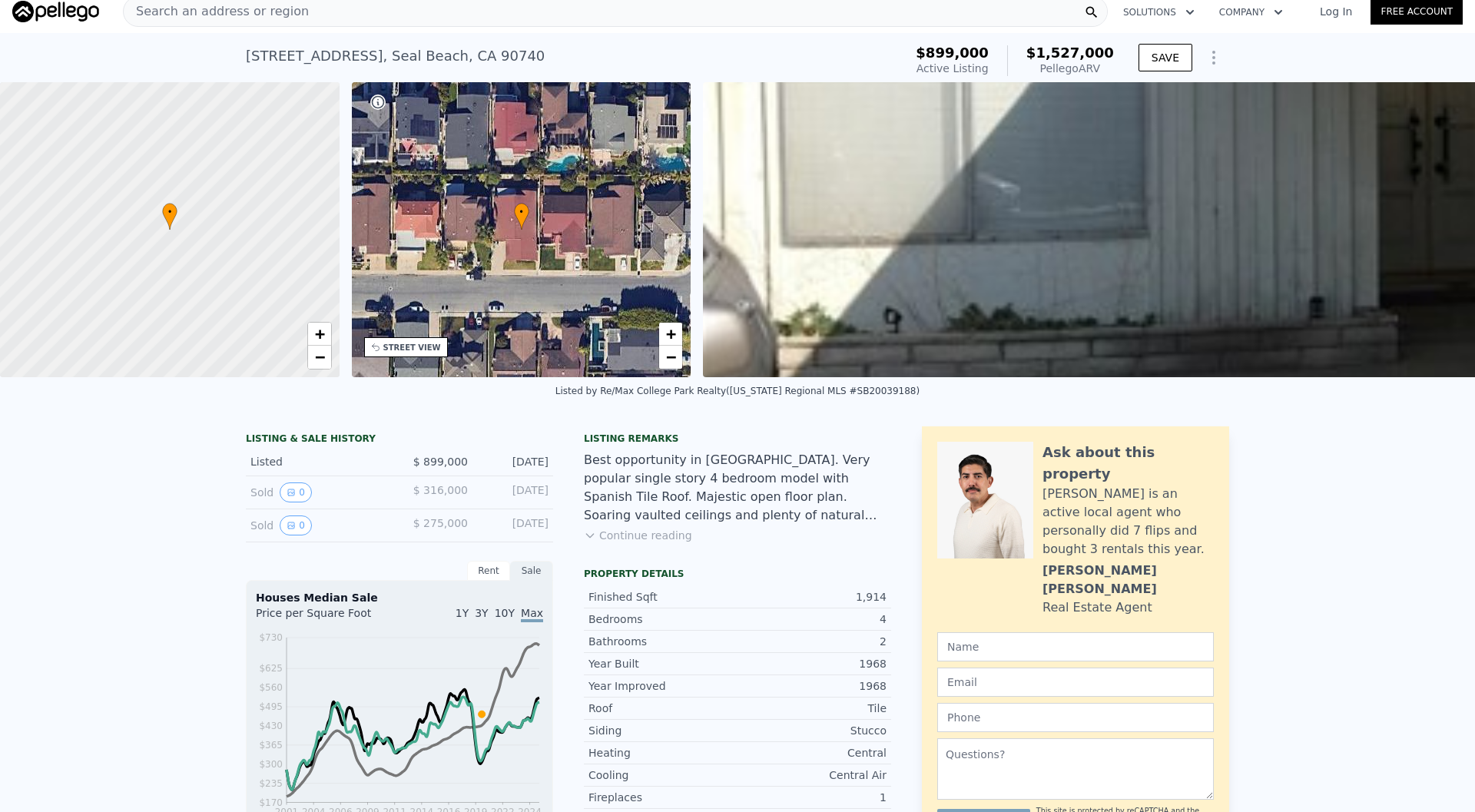
scroll to position [0, 0]
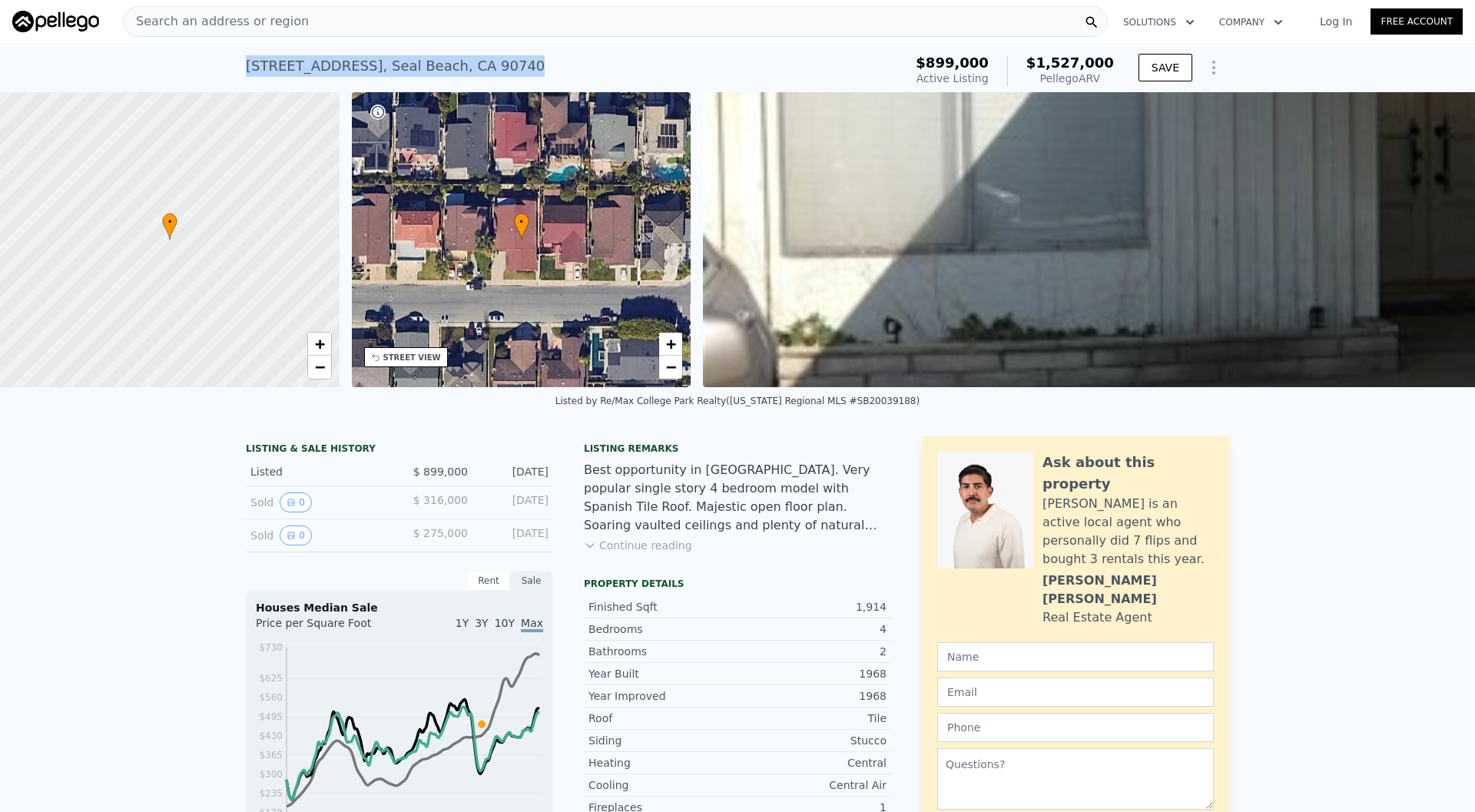
drag, startPoint x: 536, startPoint y: 67, endPoint x: 247, endPoint y: 67, distance: 289.0
click at [247, 67] on div "[STREET_ADDRESS] Active at $899k (~ARV $1.527m )" at bounding box center [571, 70] width 652 height 43
copy div "[STREET_ADDRESS]"
